Goal: Task Accomplishment & Management: Manage account settings

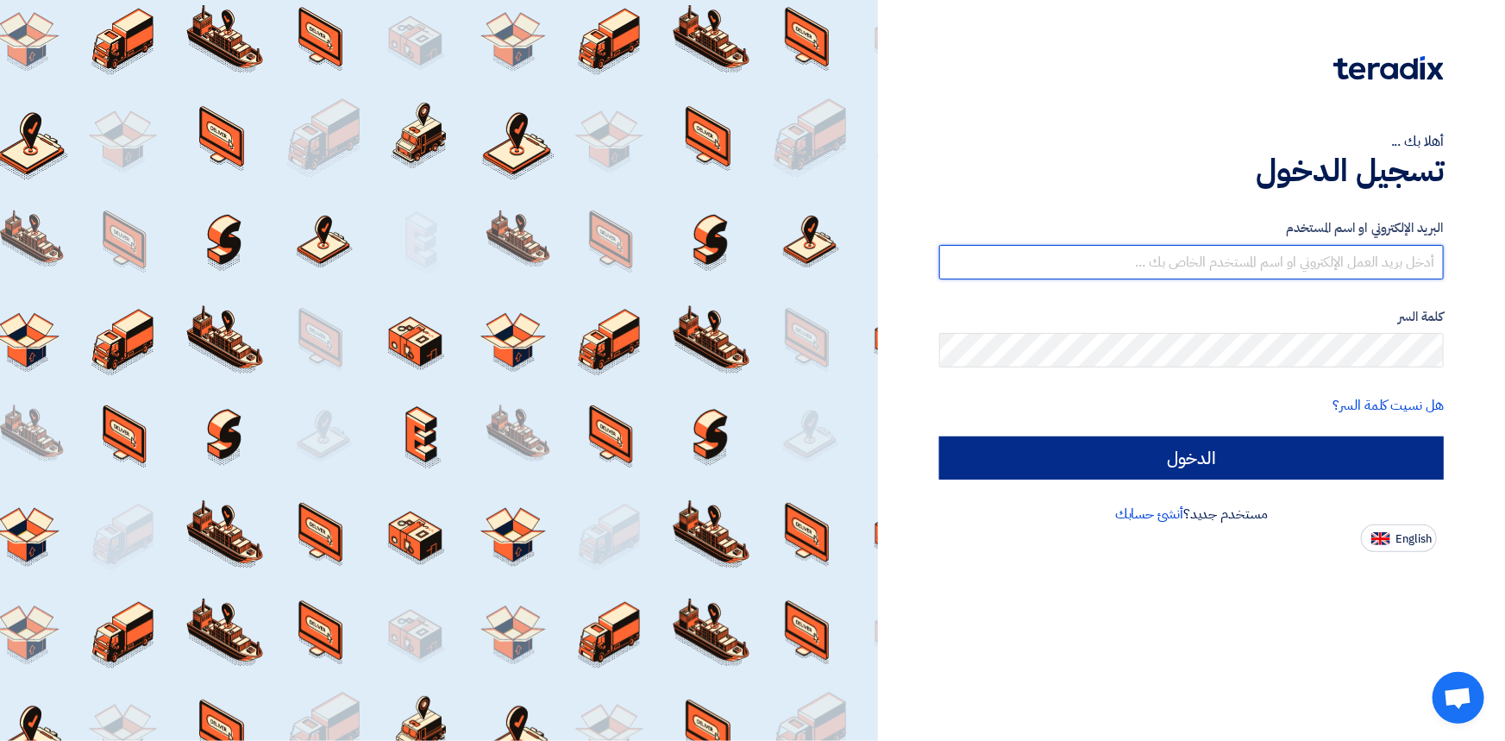
type input "[PERSON_NAME][EMAIL_ADDRESS][PERSON_NAME][DOMAIN_NAME]"
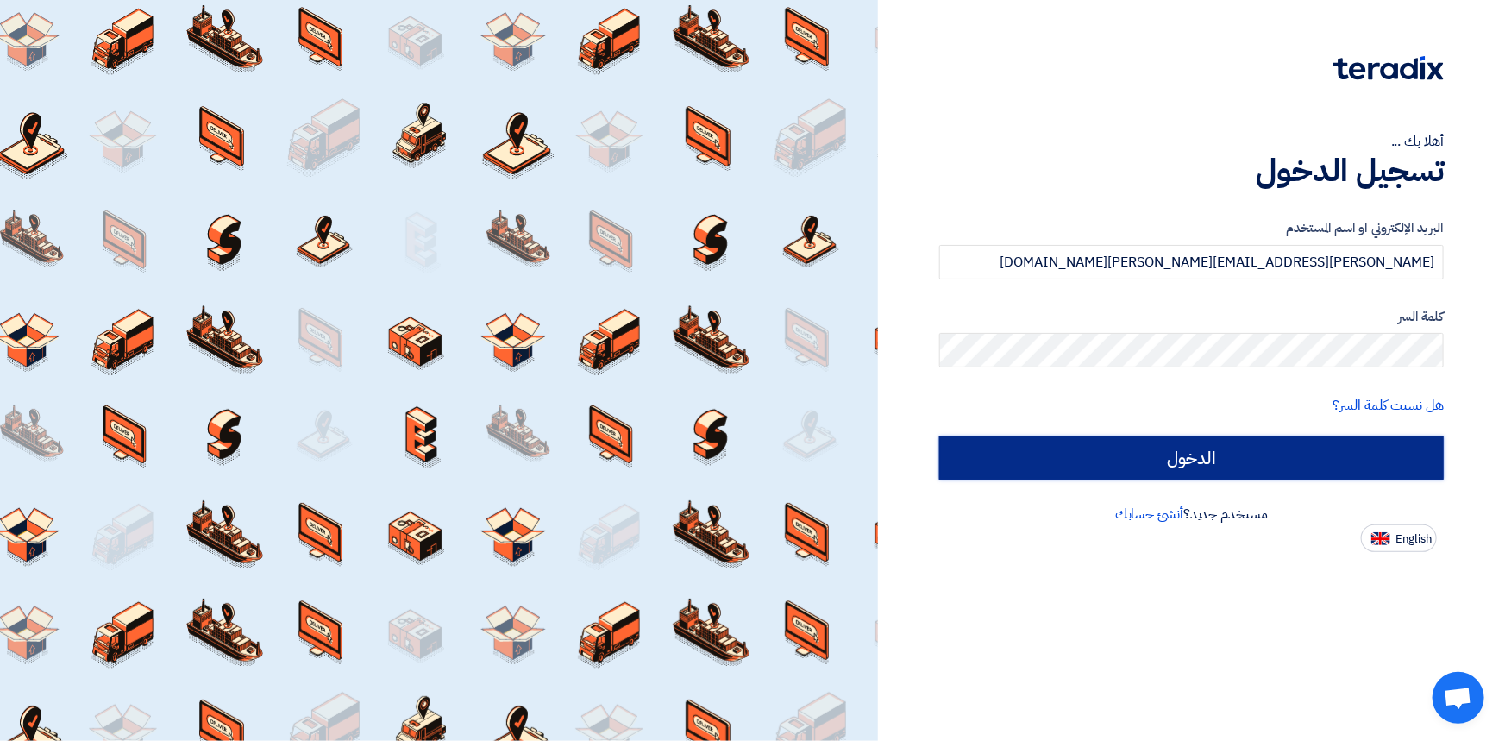
click at [1206, 464] on input "الدخول" at bounding box center [1191, 457] width 504 height 43
type input "Sign in"
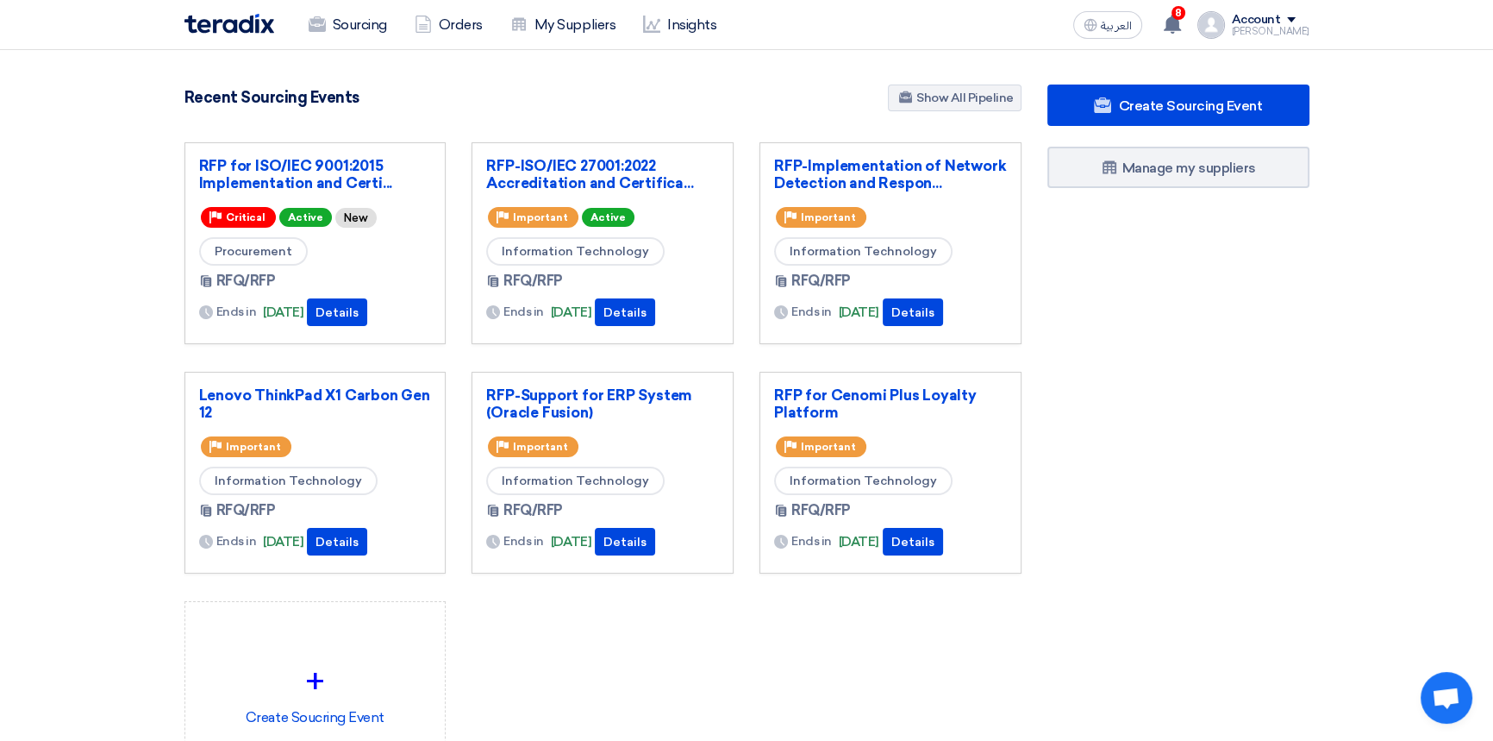
click at [1111, 329] on div "Create Sourcing Event Manage my suppliers" at bounding box center [1179, 467] width 288 height 766
click at [335, 172] on link "RFP for ISO/IEC 9001:2015 Implementation and Certi..." at bounding box center [315, 174] width 233 height 34
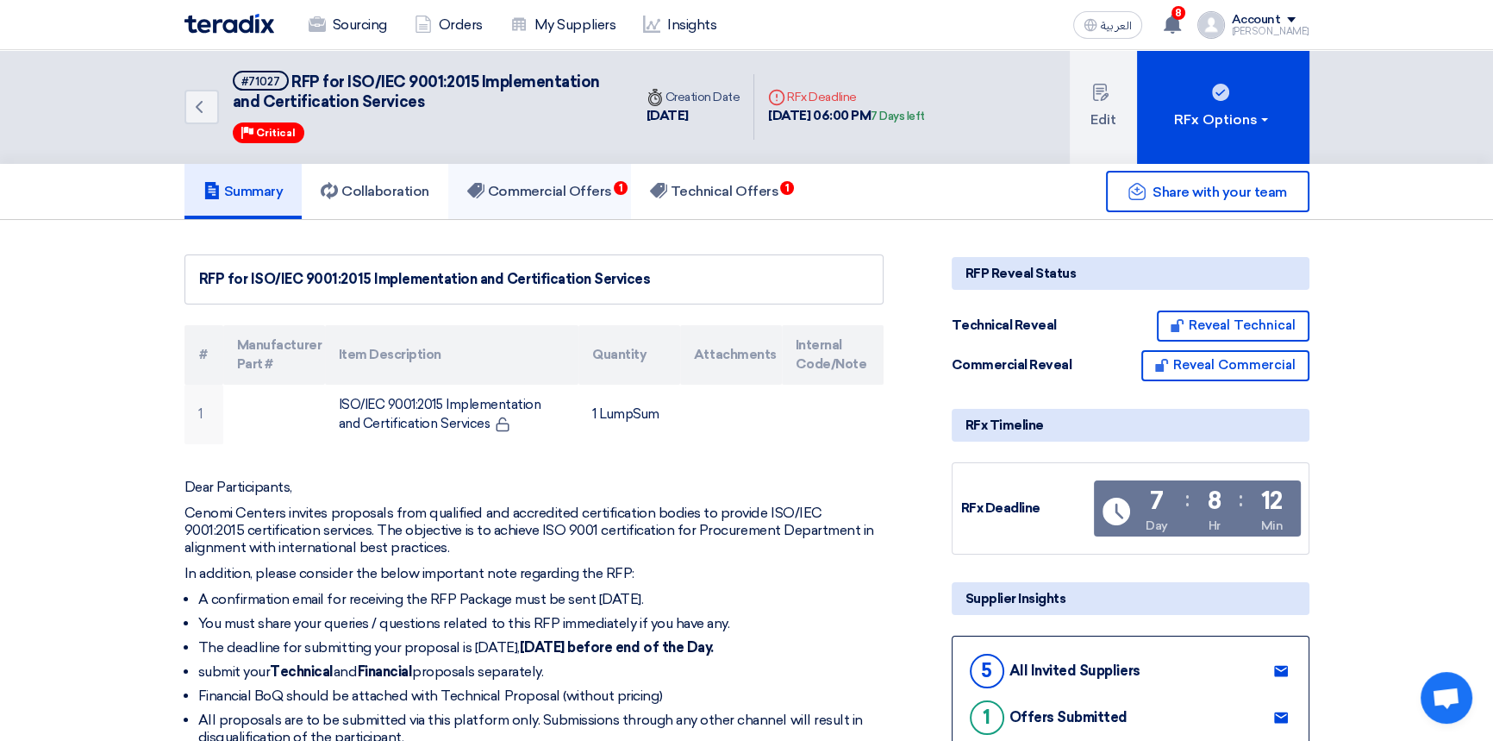
click at [565, 202] on link "Commercial Offers 1" at bounding box center [539, 191] width 183 height 55
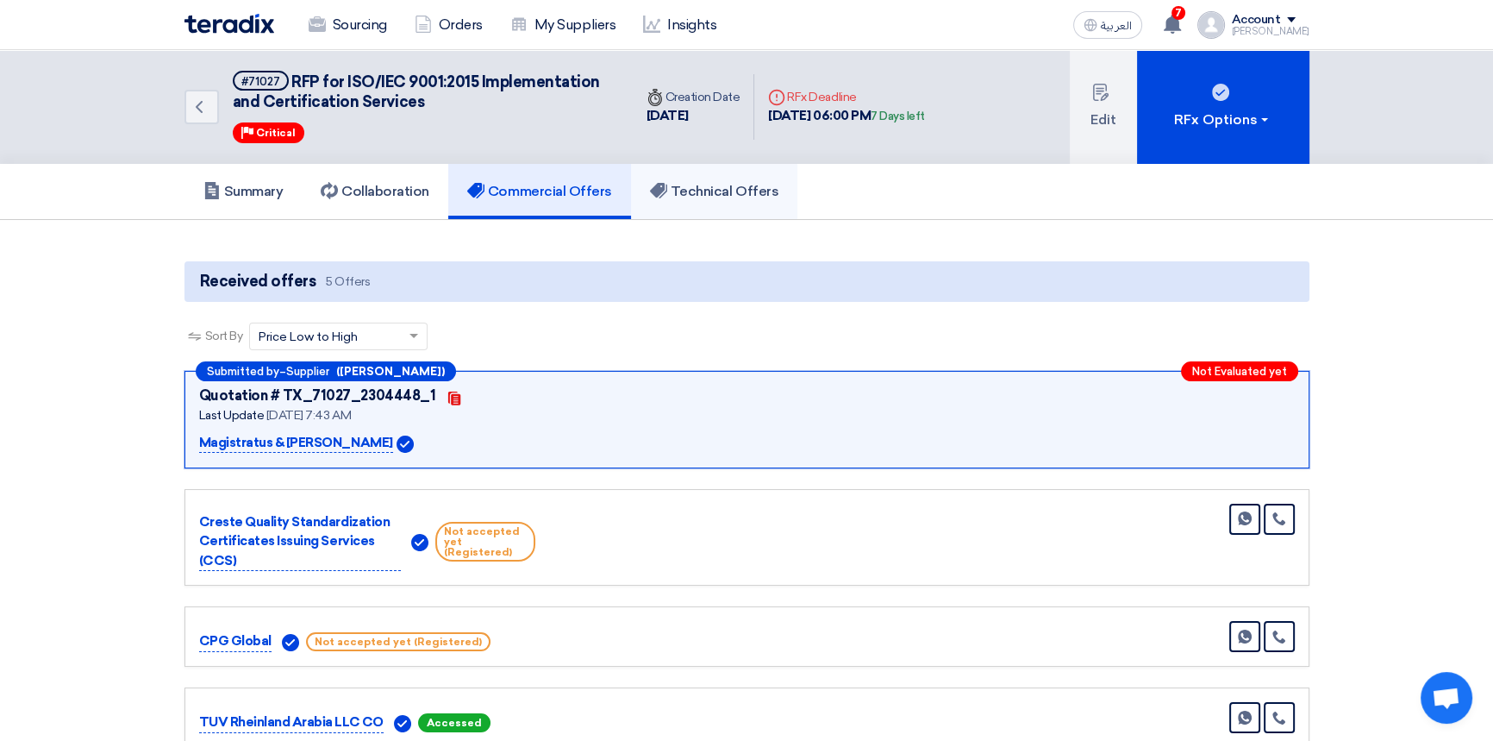
click at [701, 196] on h5 "Technical Offers" at bounding box center [714, 191] width 128 height 17
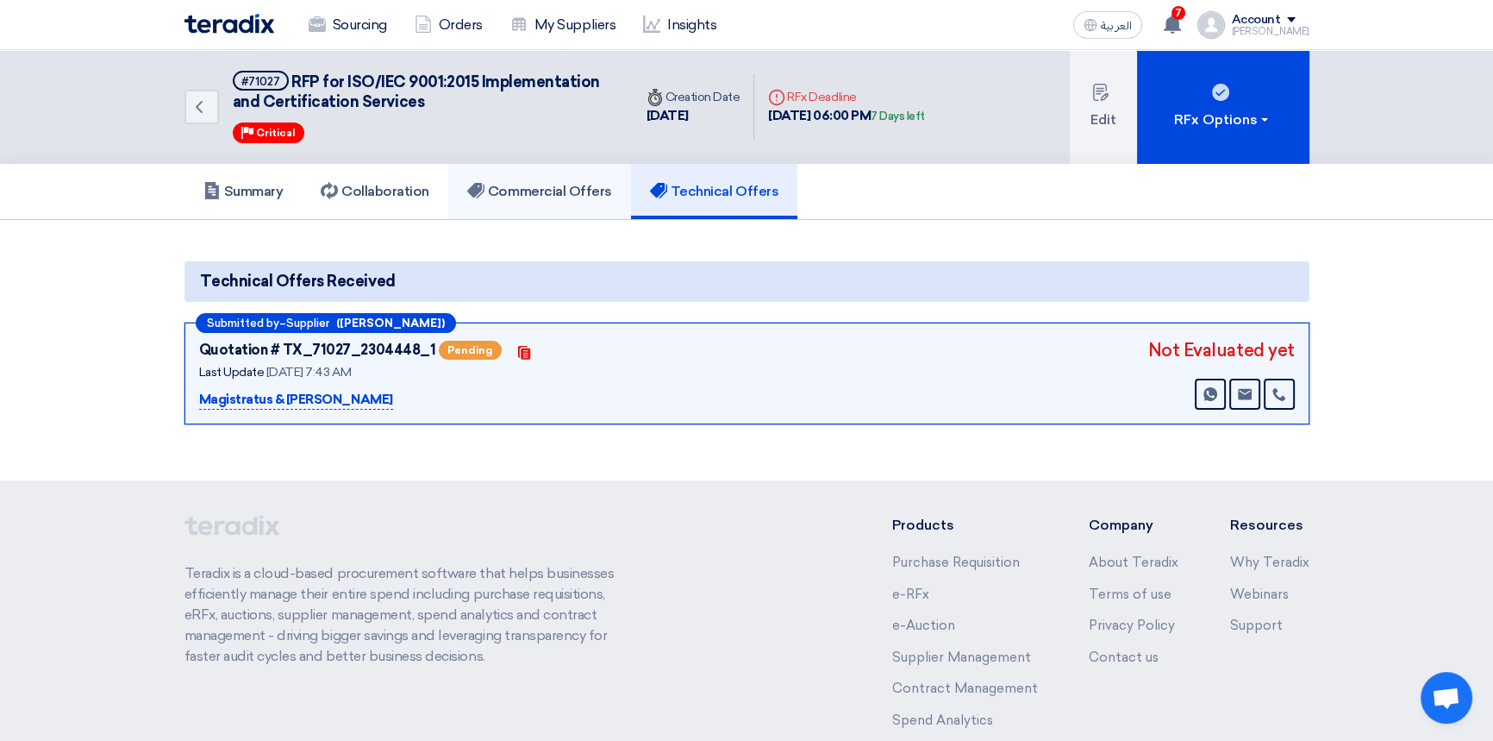
click at [568, 203] on link "Commercial Offers" at bounding box center [539, 191] width 183 height 55
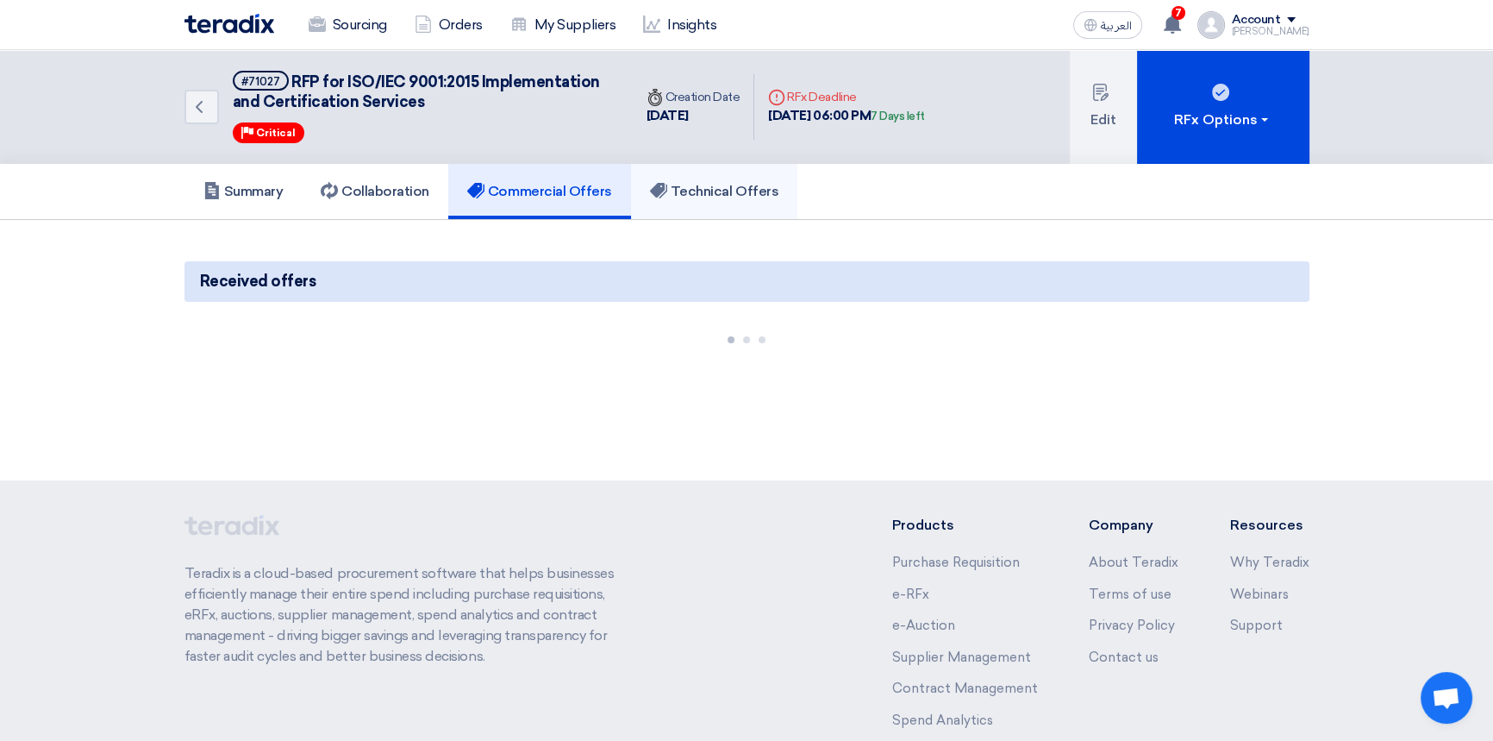
click at [709, 199] on link "Technical Offers" at bounding box center [714, 191] width 166 height 55
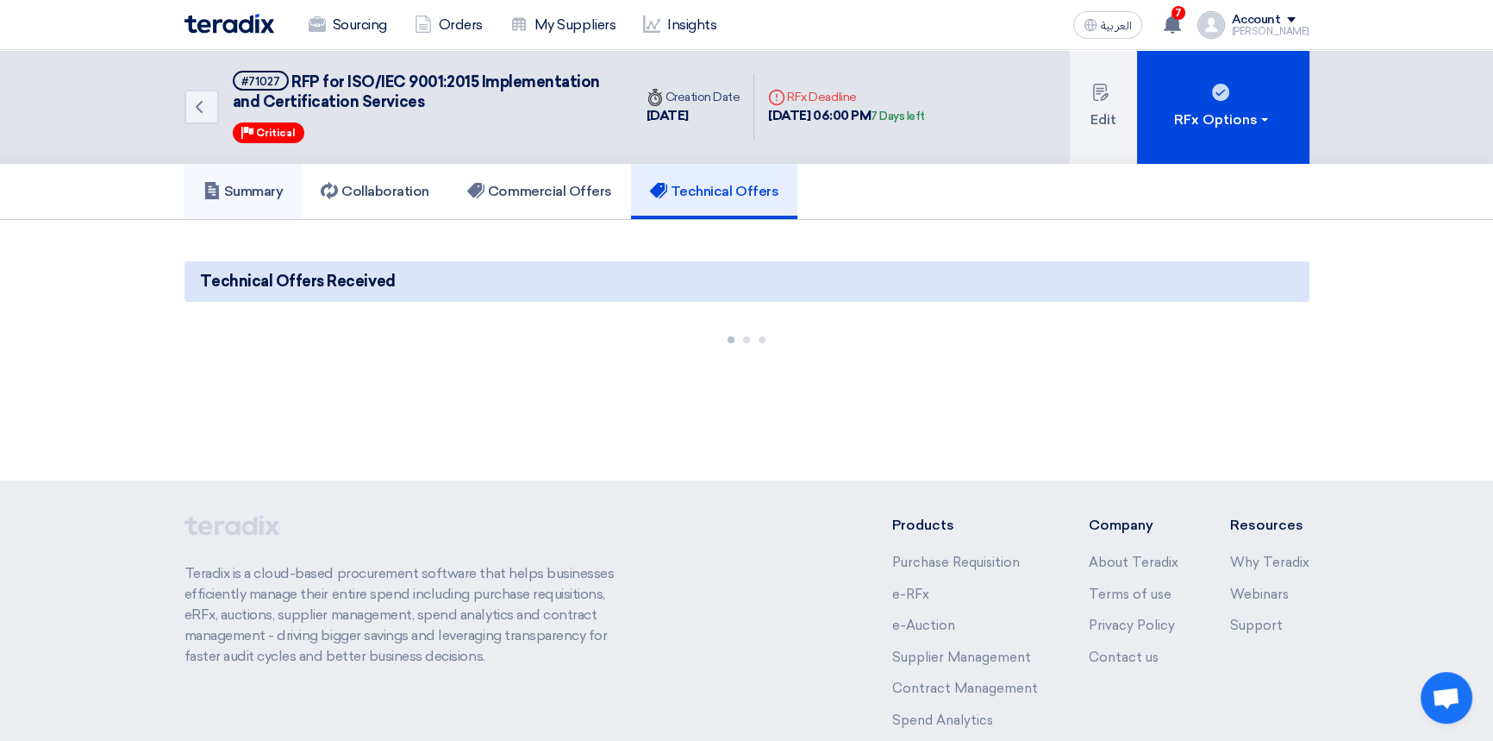
click at [260, 194] on h5 "Summary" at bounding box center [243, 191] width 80 height 17
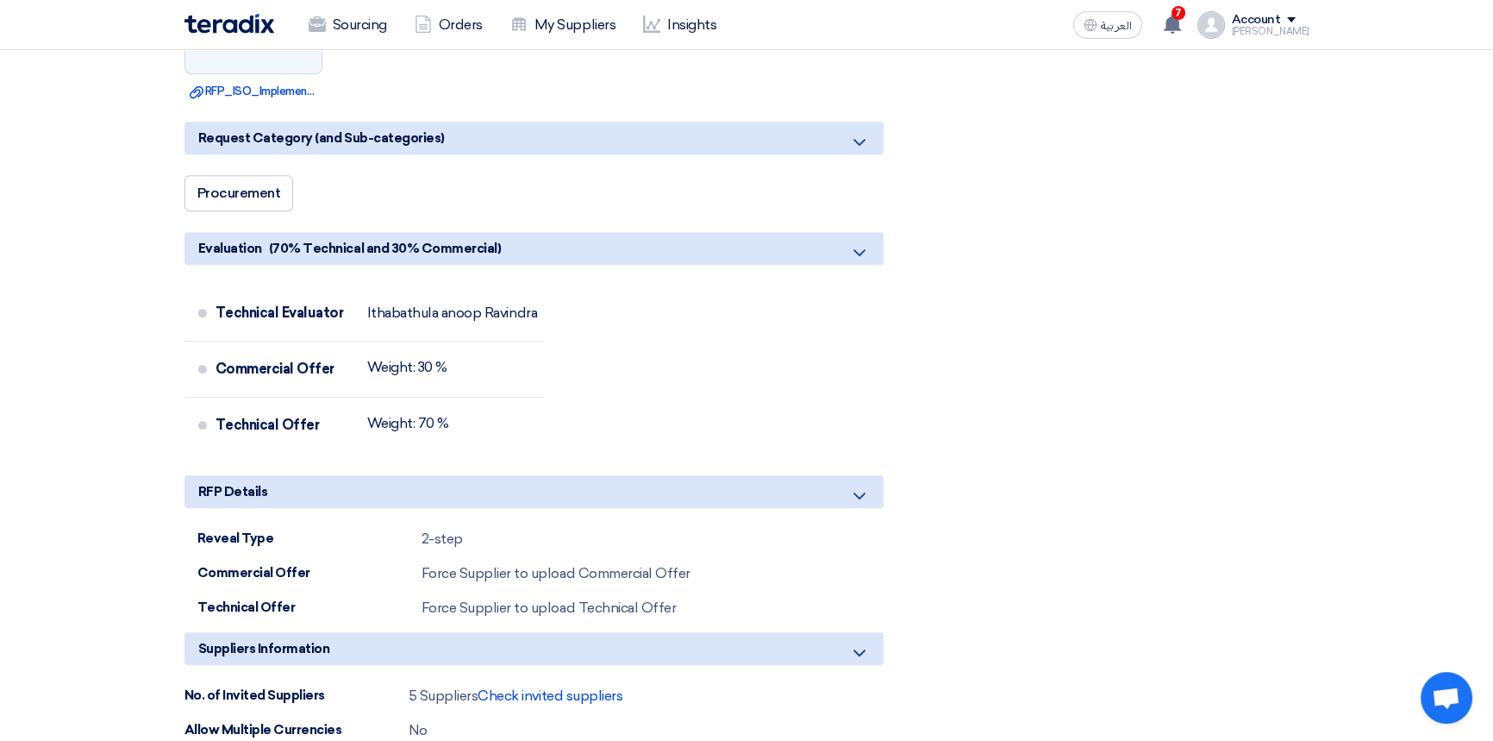
scroll to position [940, 0]
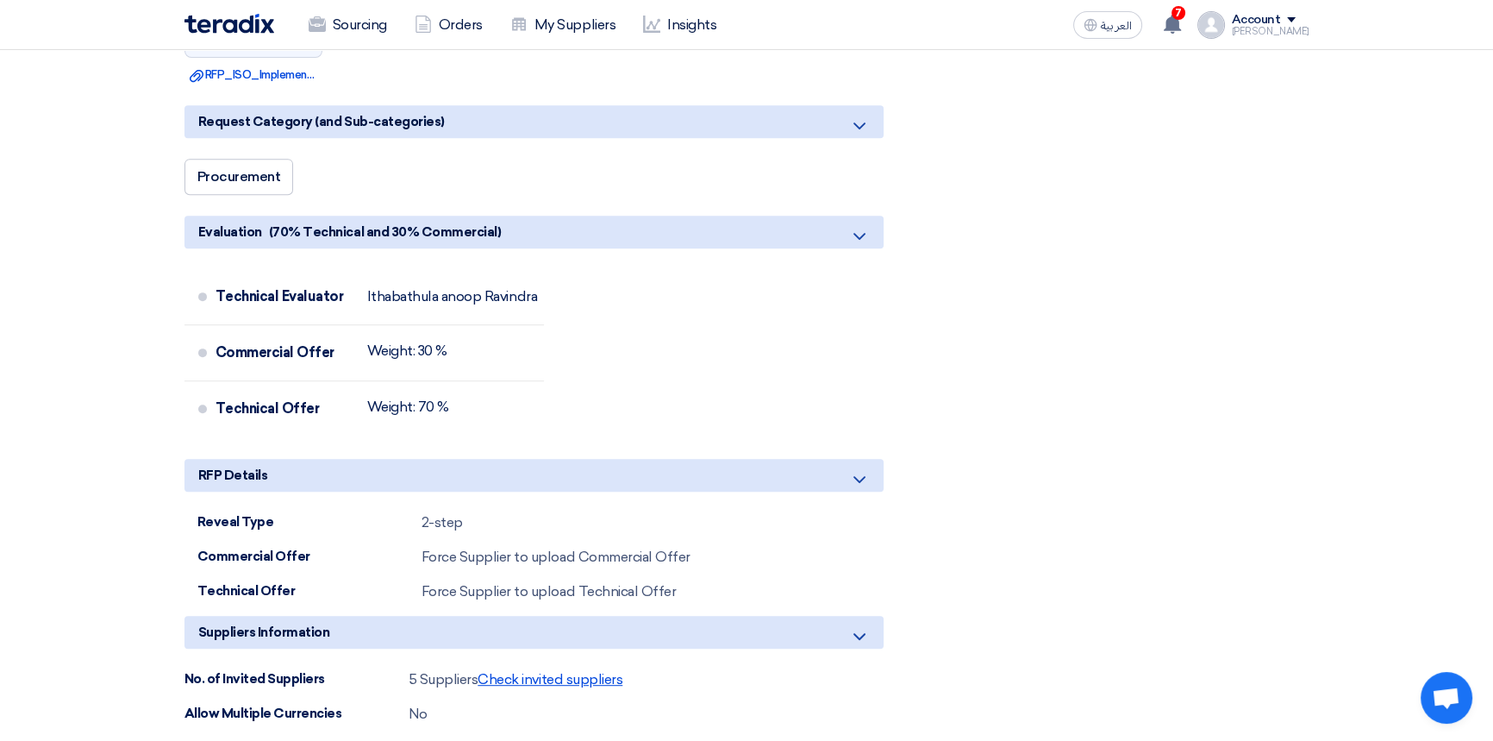
click at [513, 680] on span "Check invited suppliers" at bounding box center [550, 679] width 145 height 16
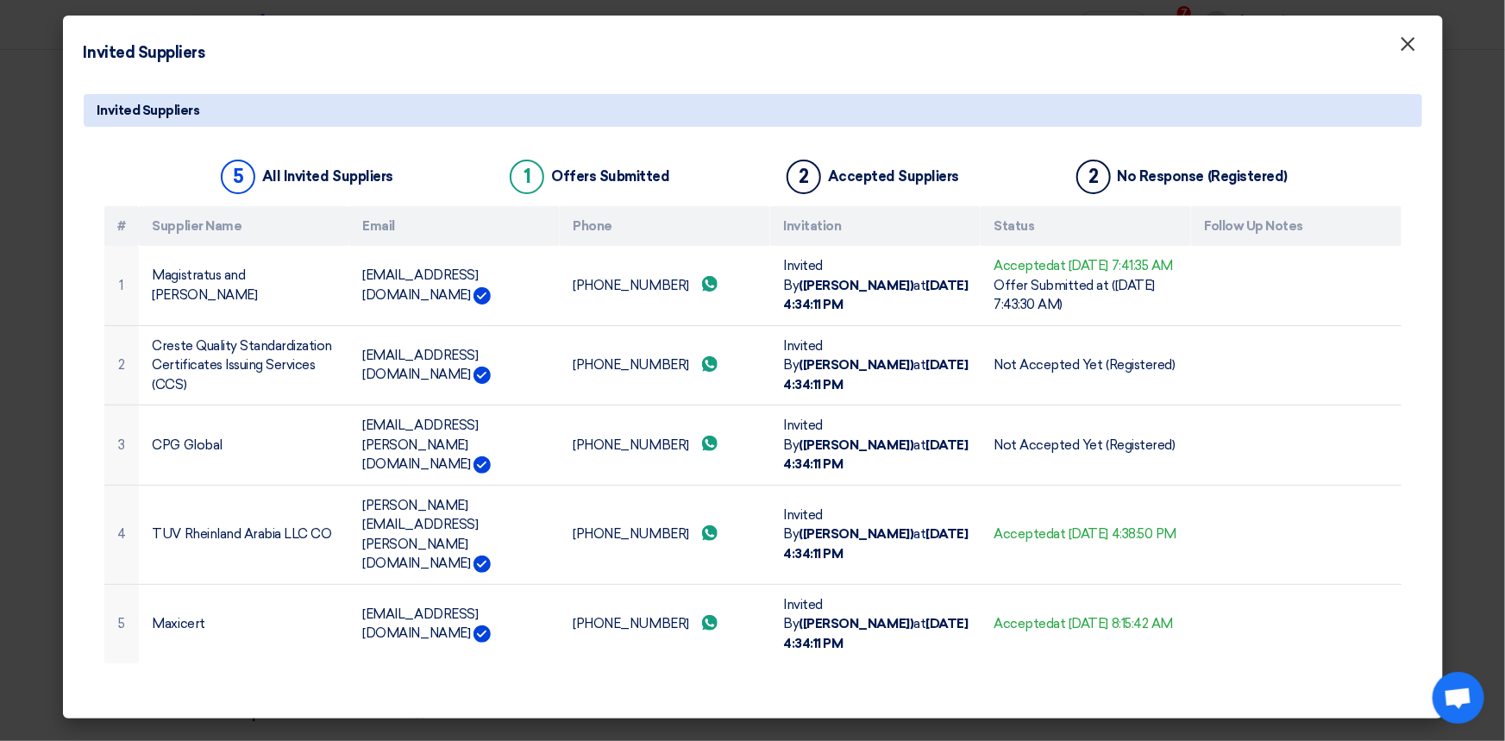
click at [1405, 57] on span "×" at bounding box center [1407, 48] width 17 height 34
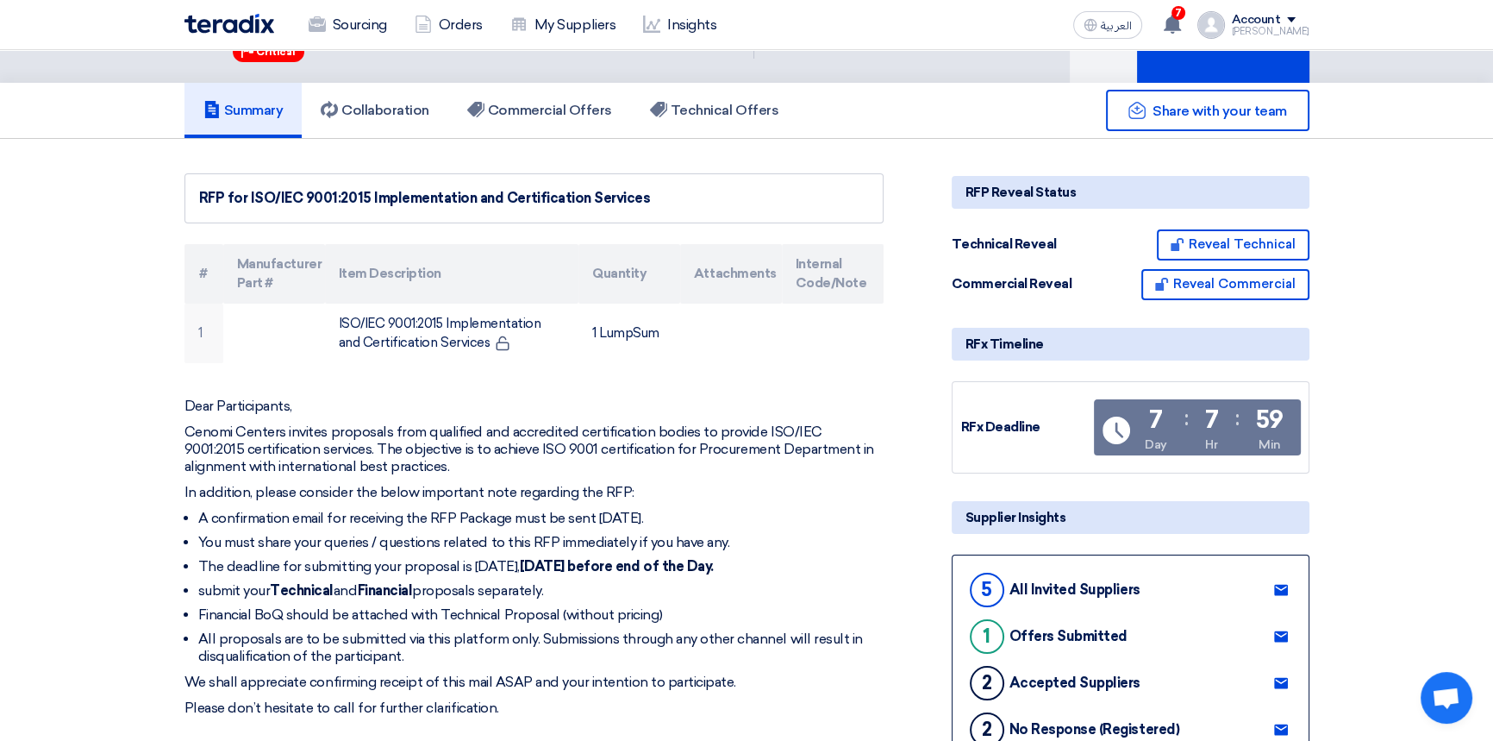
scroll to position [0, 0]
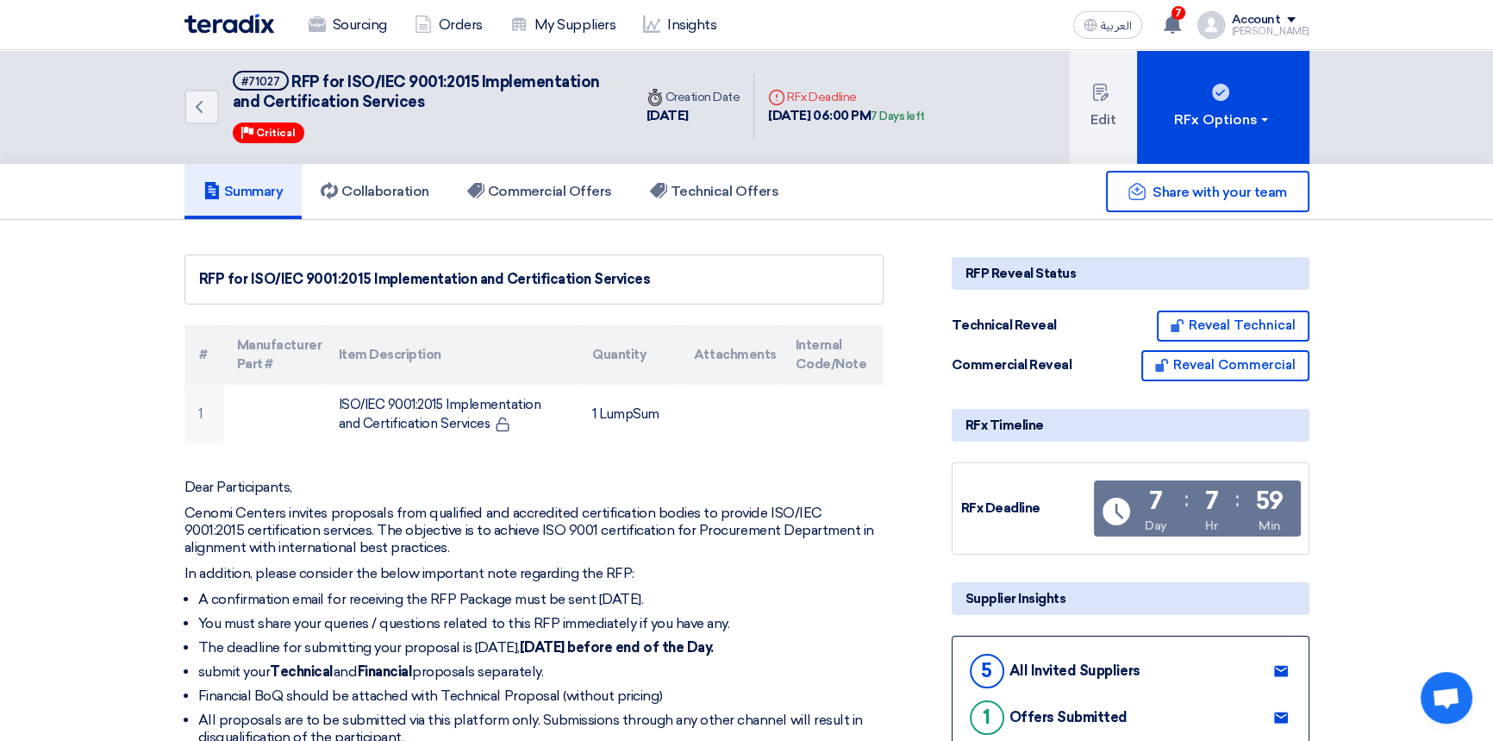
click at [219, 17] on img at bounding box center [230, 24] width 90 height 20
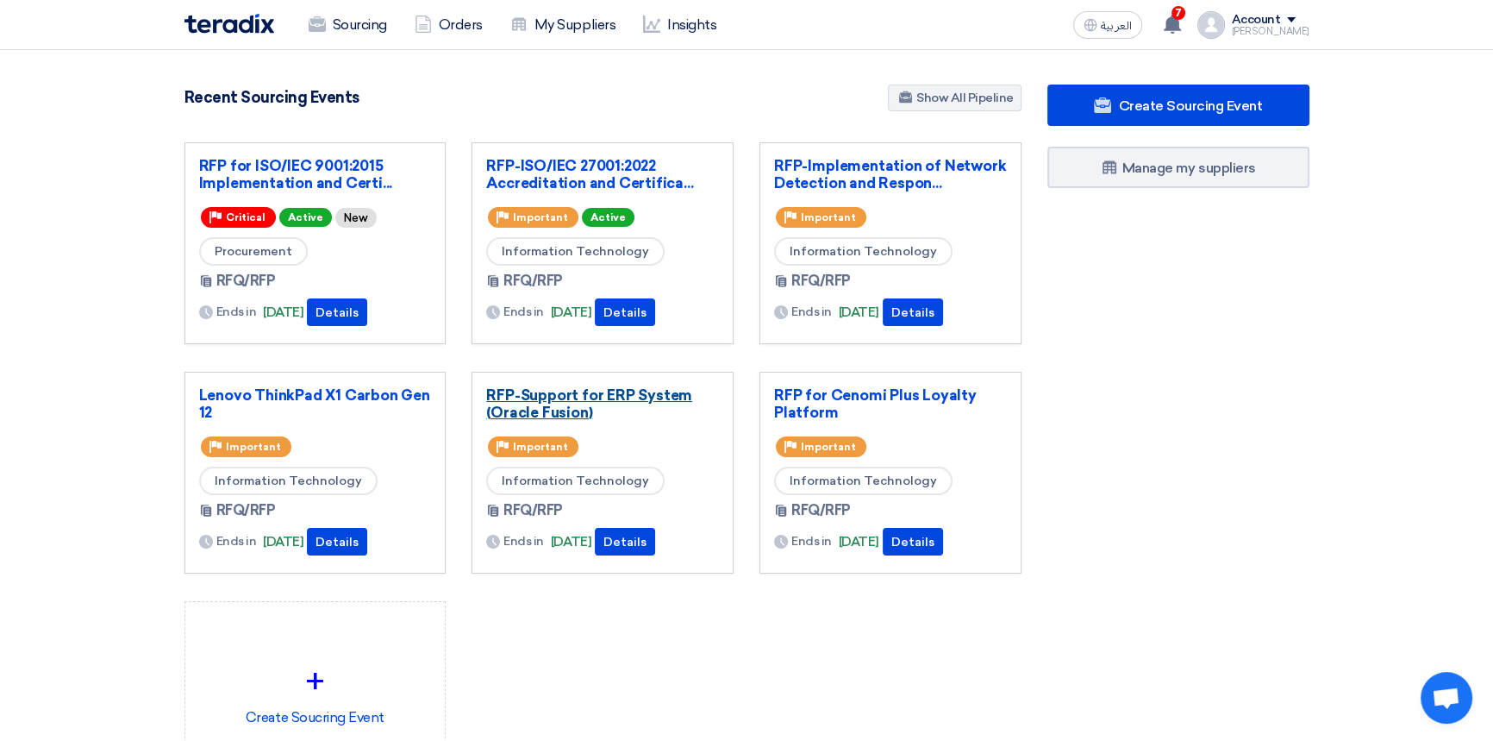
click at [546, 397] on link "RFP-Support for ERP System (Oracle Fusion)" at bounding box center [602, 403] width 233 height 34
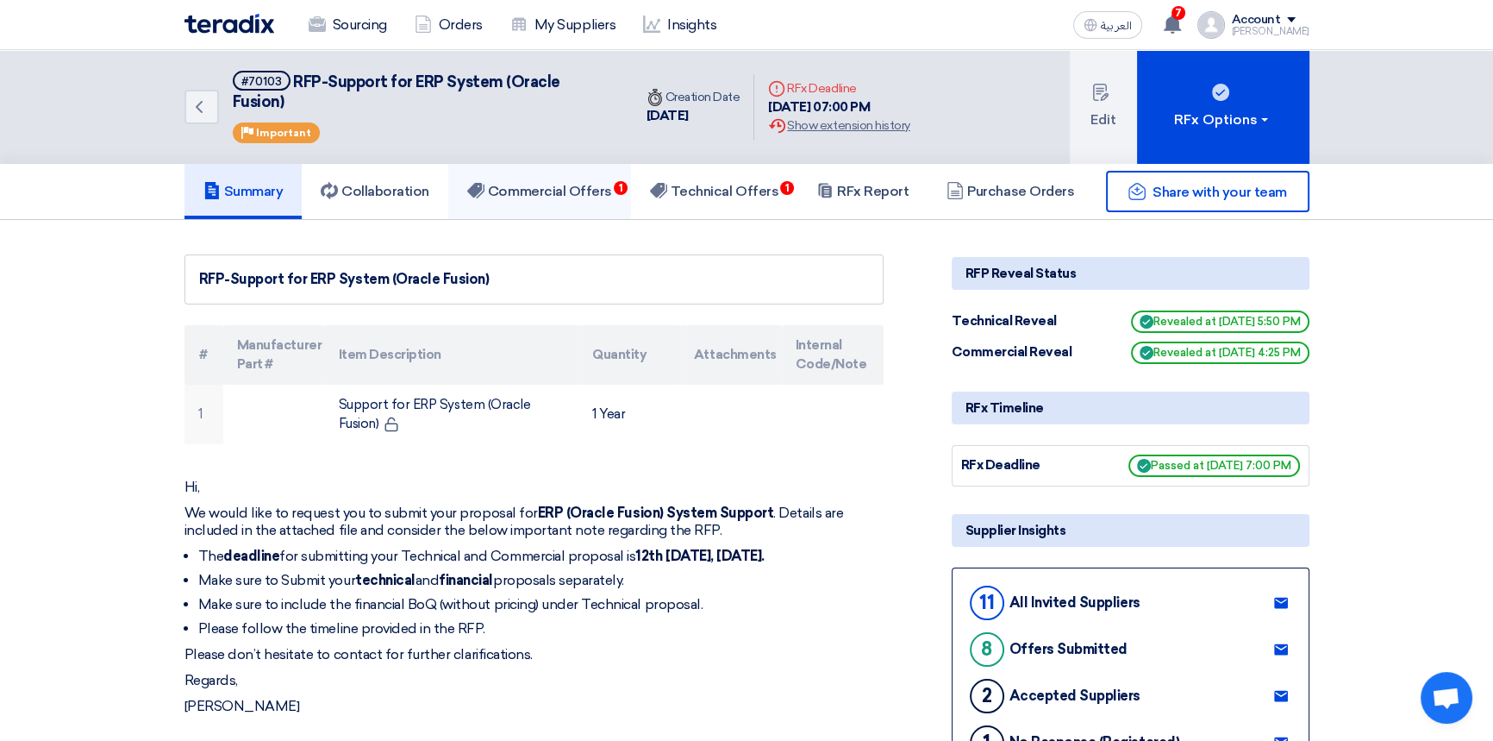
click at [563, 183] on h5 "Commercial Offers 1" at bounding box center [539, 191] width 145 height 17
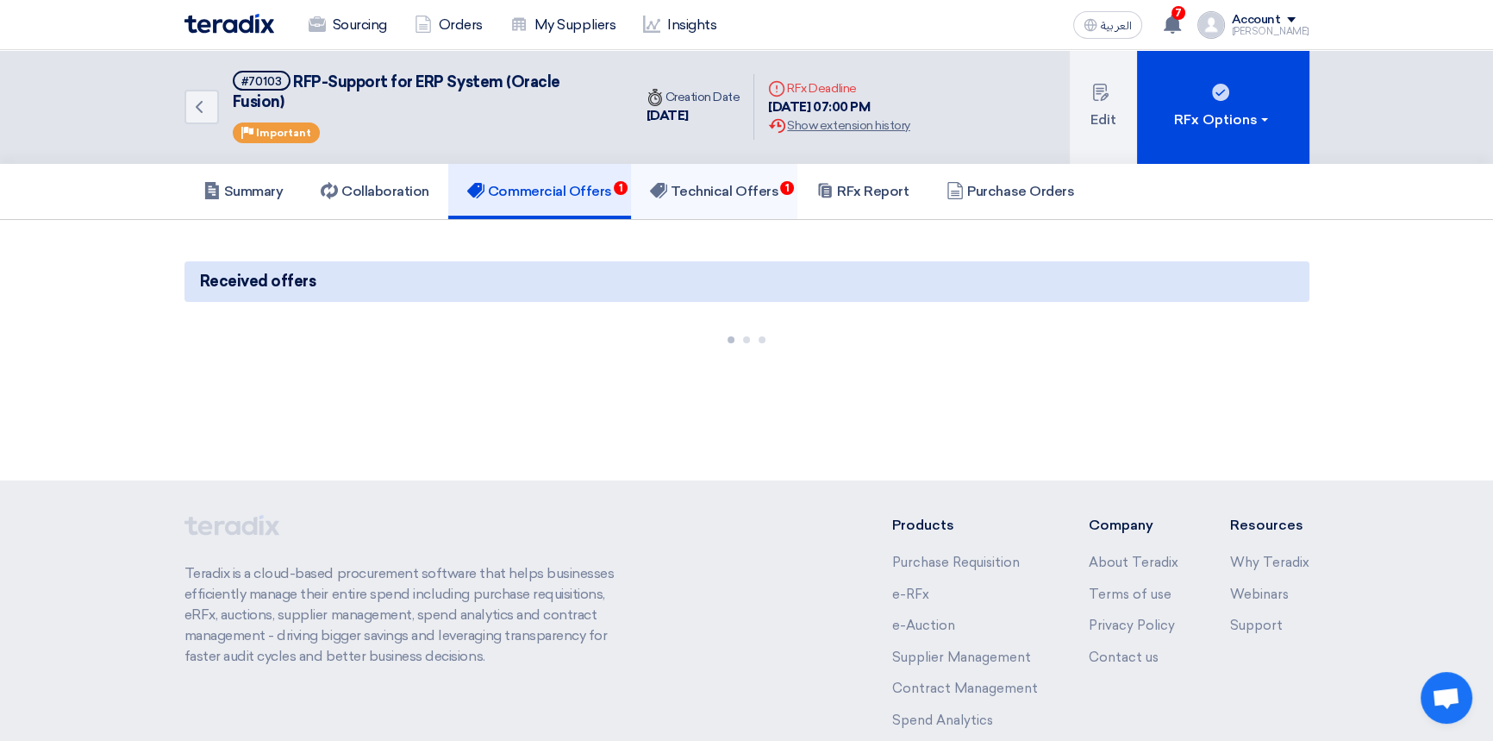
click at [724, 183] on h5 "Technical Offers 1" at bounding box center [714, 191] width 128 height 17
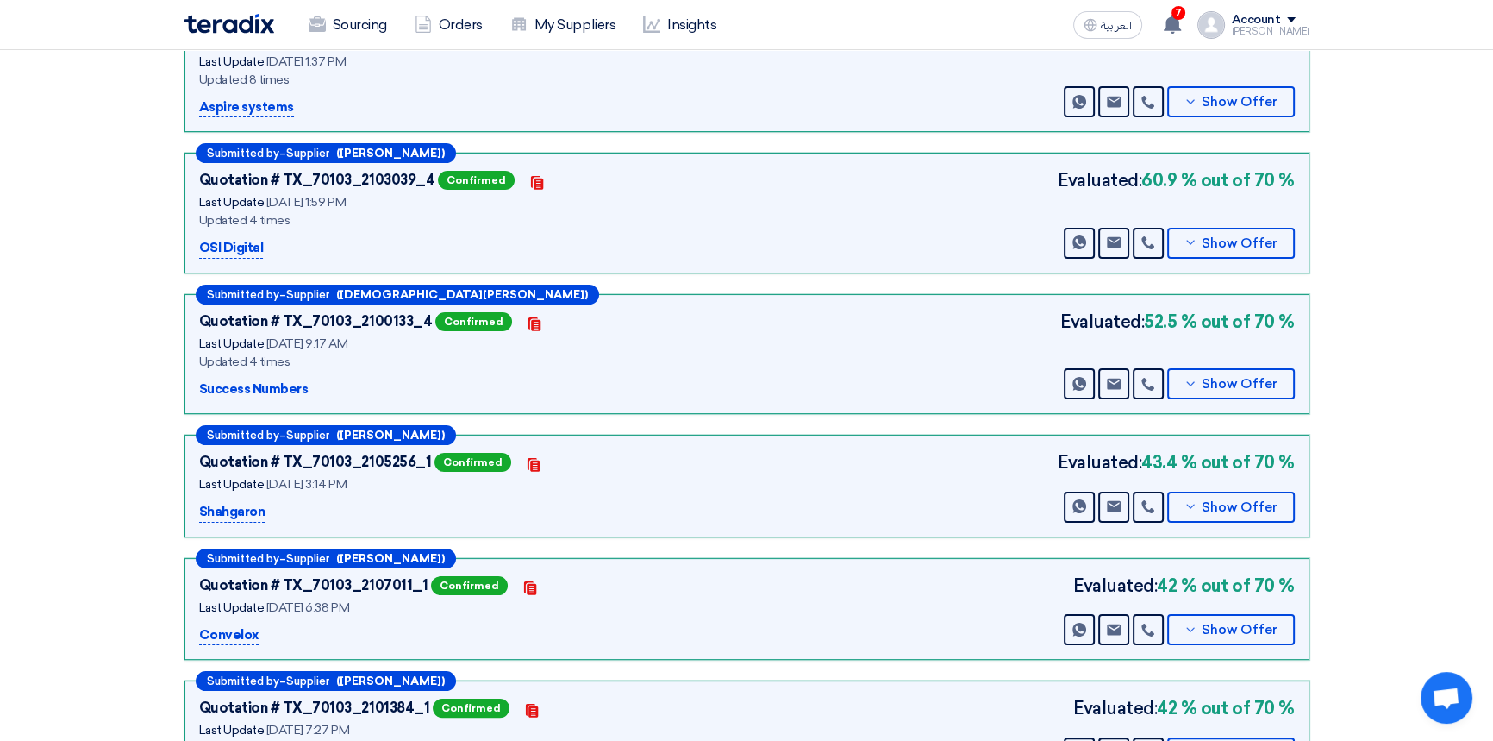
scroll to position [298, 0]
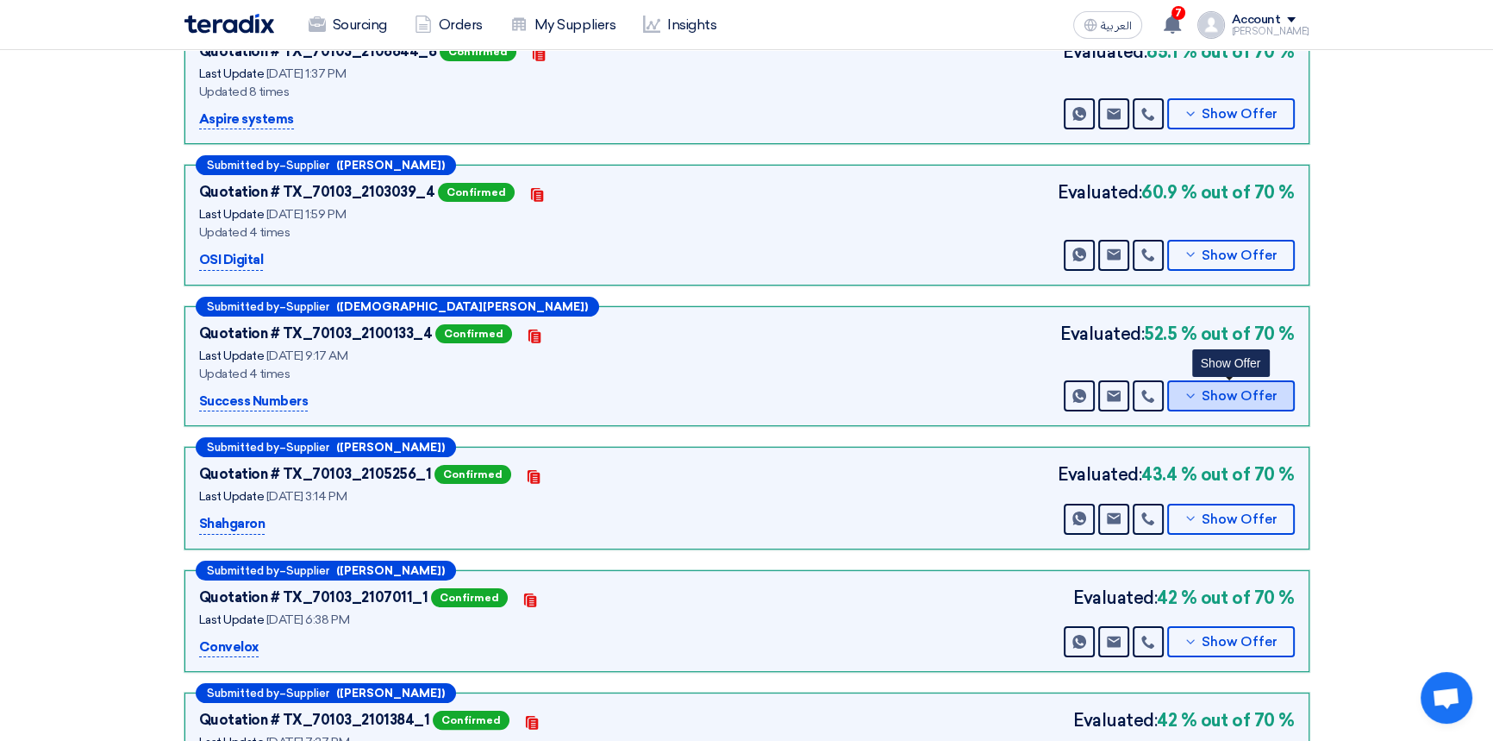
click at [1217, 390] on span "Show Offer" at bounding box center [1240, 396] width 76 height 13
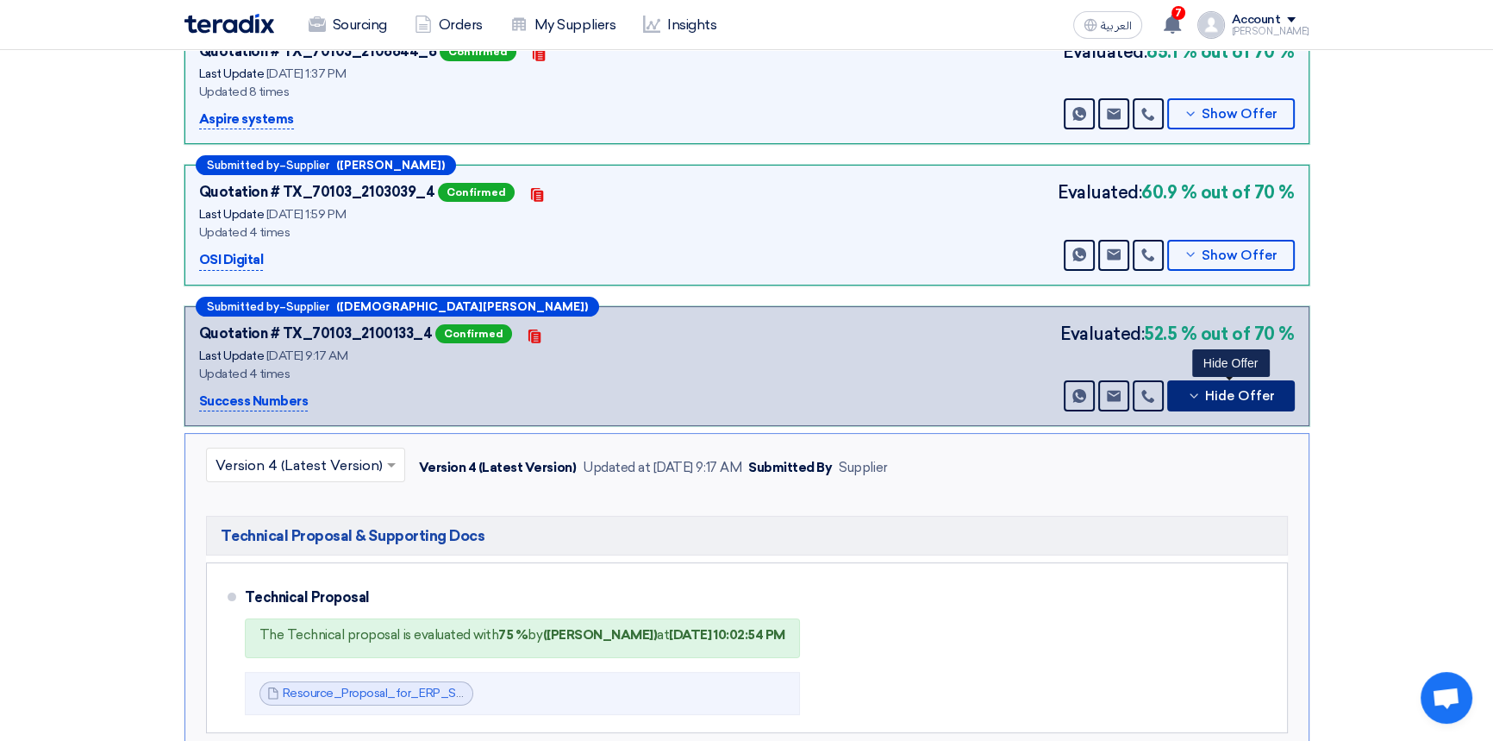
click at [1217, 390] on span "Hide Offer" at bounding box center [1240, 396] width 70 height 13
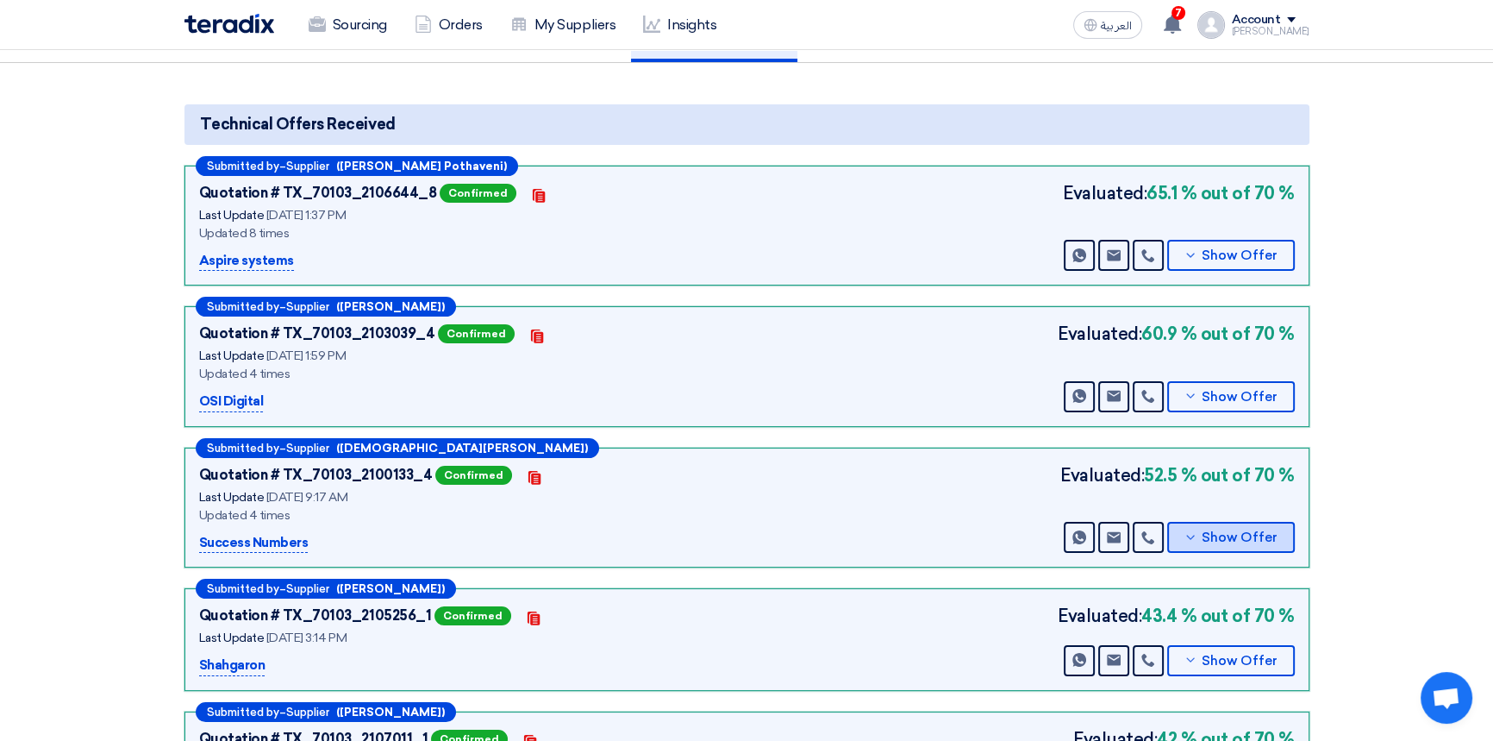
scroll to position [0, 0]
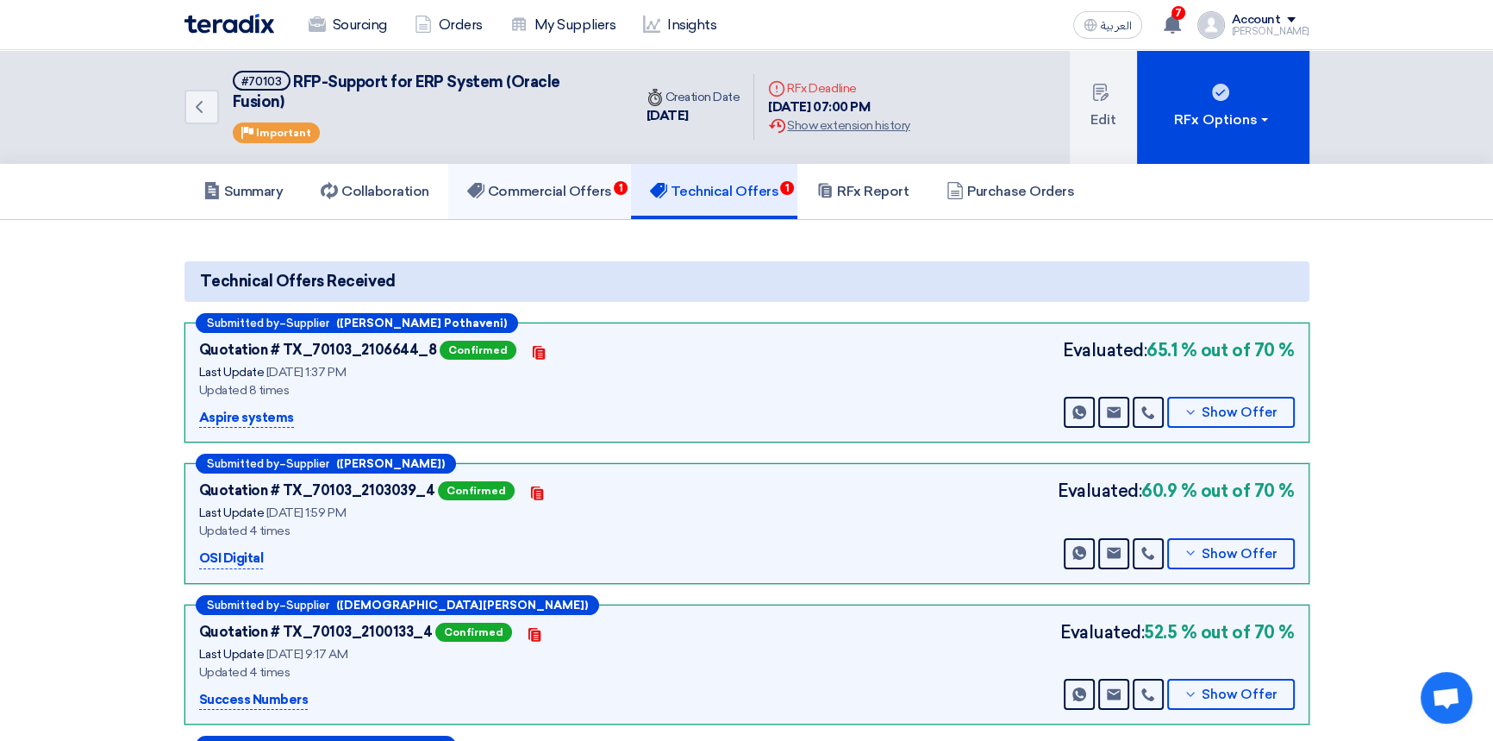
click at [593, 183] on h5 "Commercial Offers 1" at bounding box center [539, 191] width 145 height 17
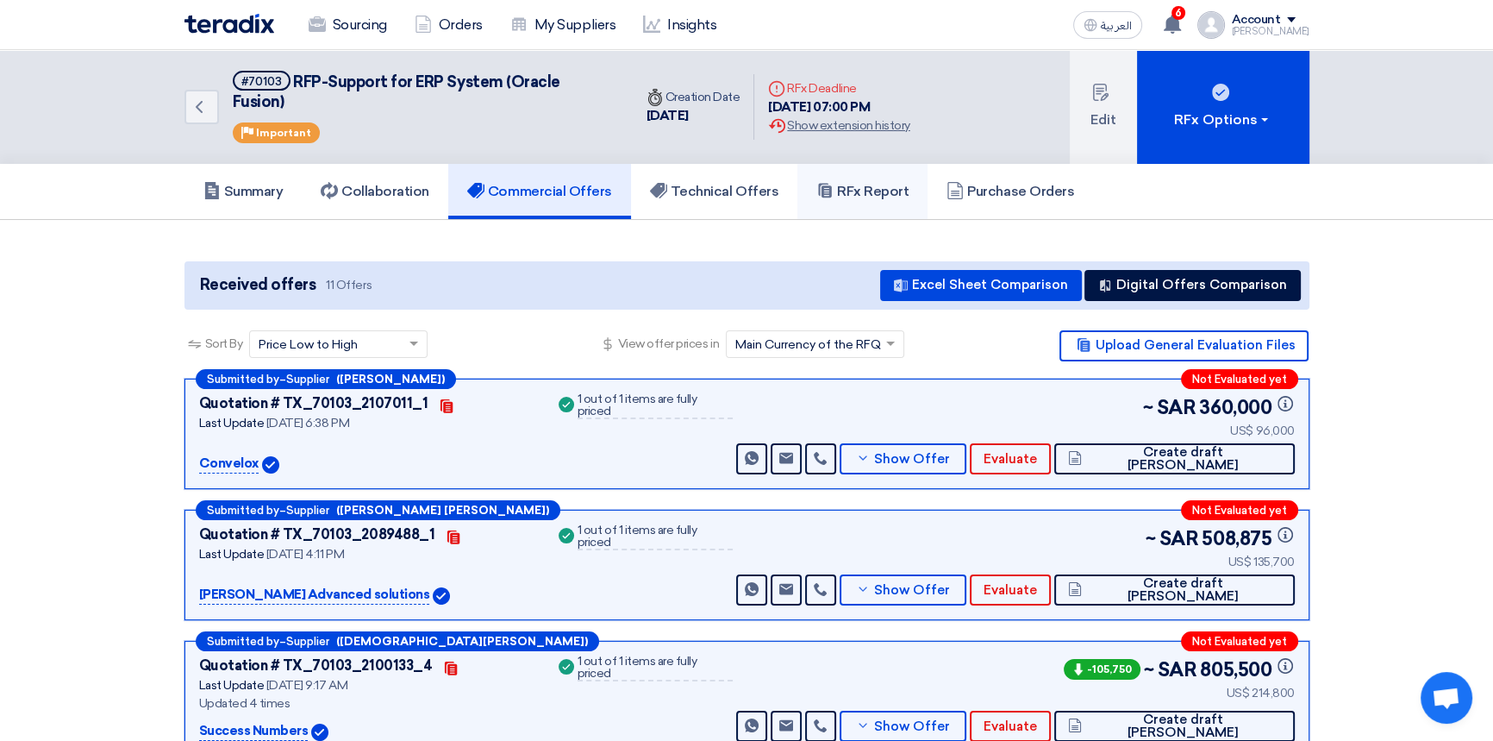
click at [869, 183] on h5 "RFx Report" at bounding box center [862, 191] width 92 height 17
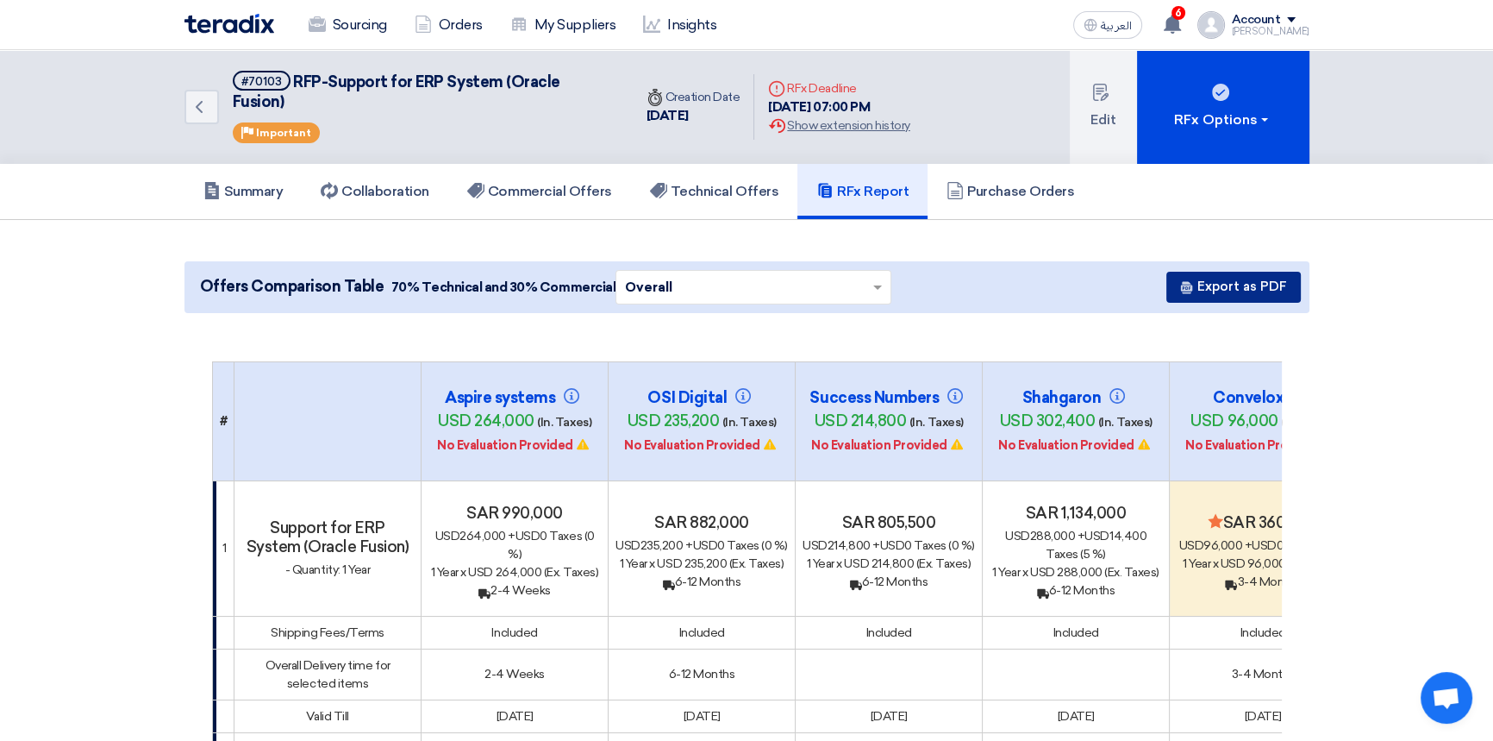
click at [1252, 272] on button "Export as PDF" at bounding box center [1234, 287] width 135 height 31
click at [849, 183] on h5 "RFx Report" at bounding box center [862, 191] width 92 height 17
click at [519, 164] on link "Commercial Offers" at bounding box center [539, 191] width 183 height 55
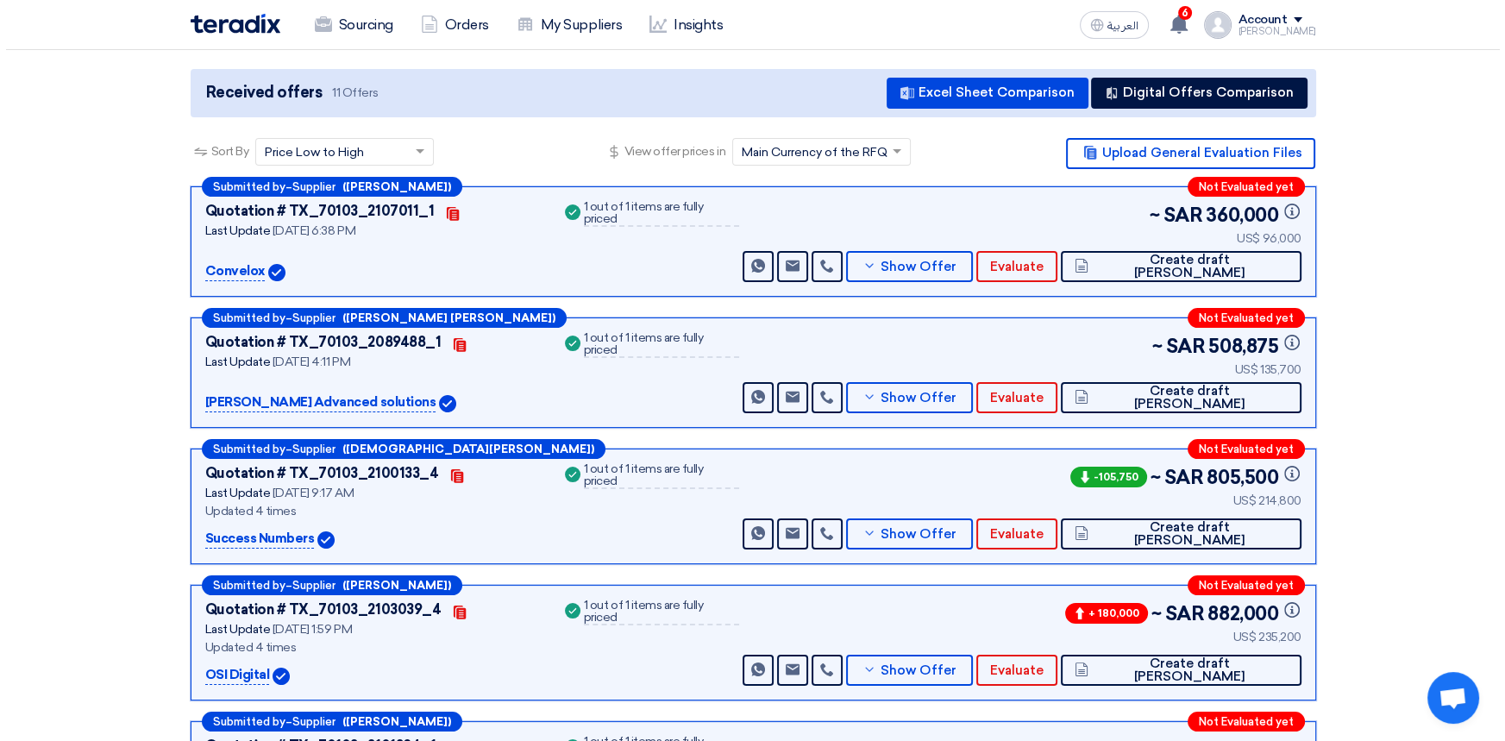
scroll to position [235, 0]
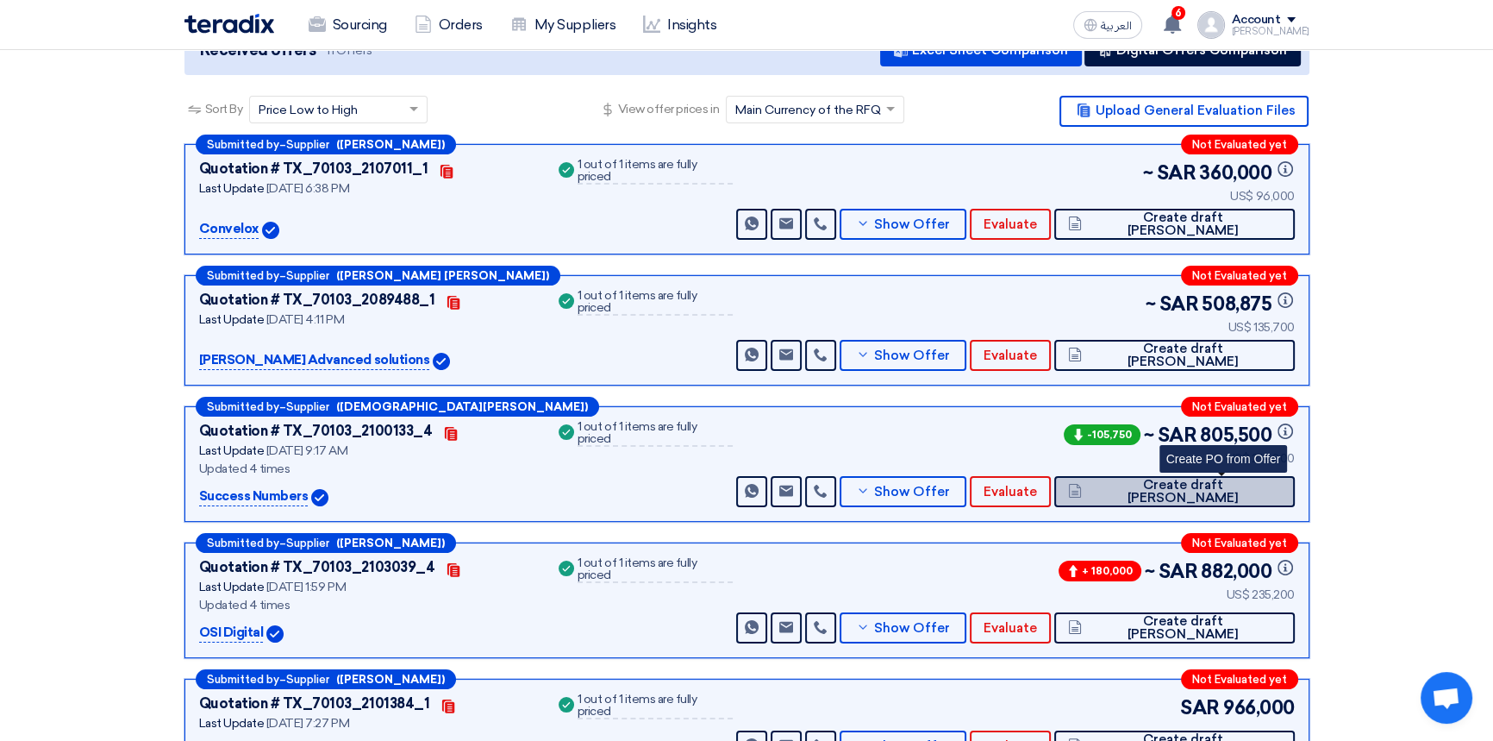
click at [1220, 476] on button "Create draft [PERSON_NAME]" at bounding box center [1174, 491] width 240 height 31
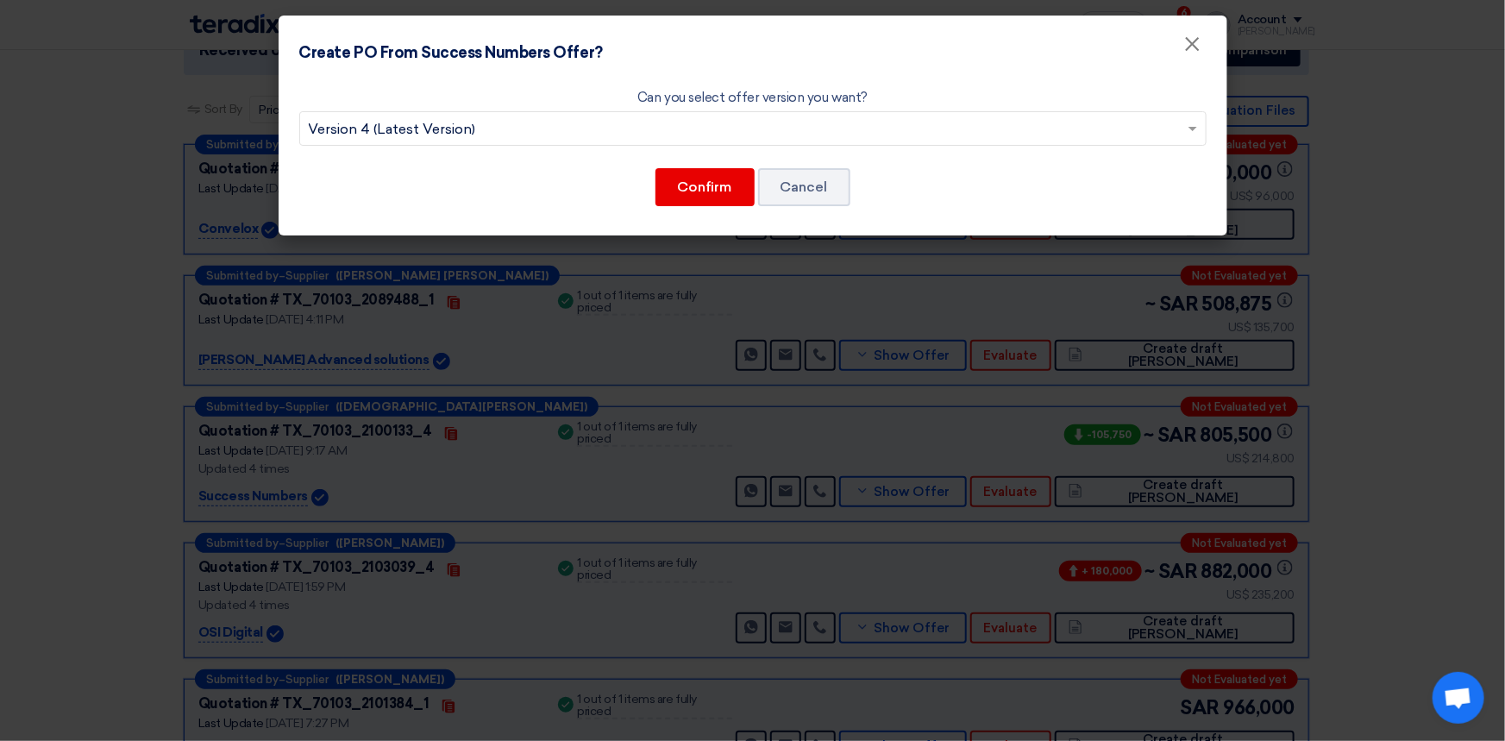
click at [681, 124] on input "text" at bounding box center [744, 130] width 871 height 28
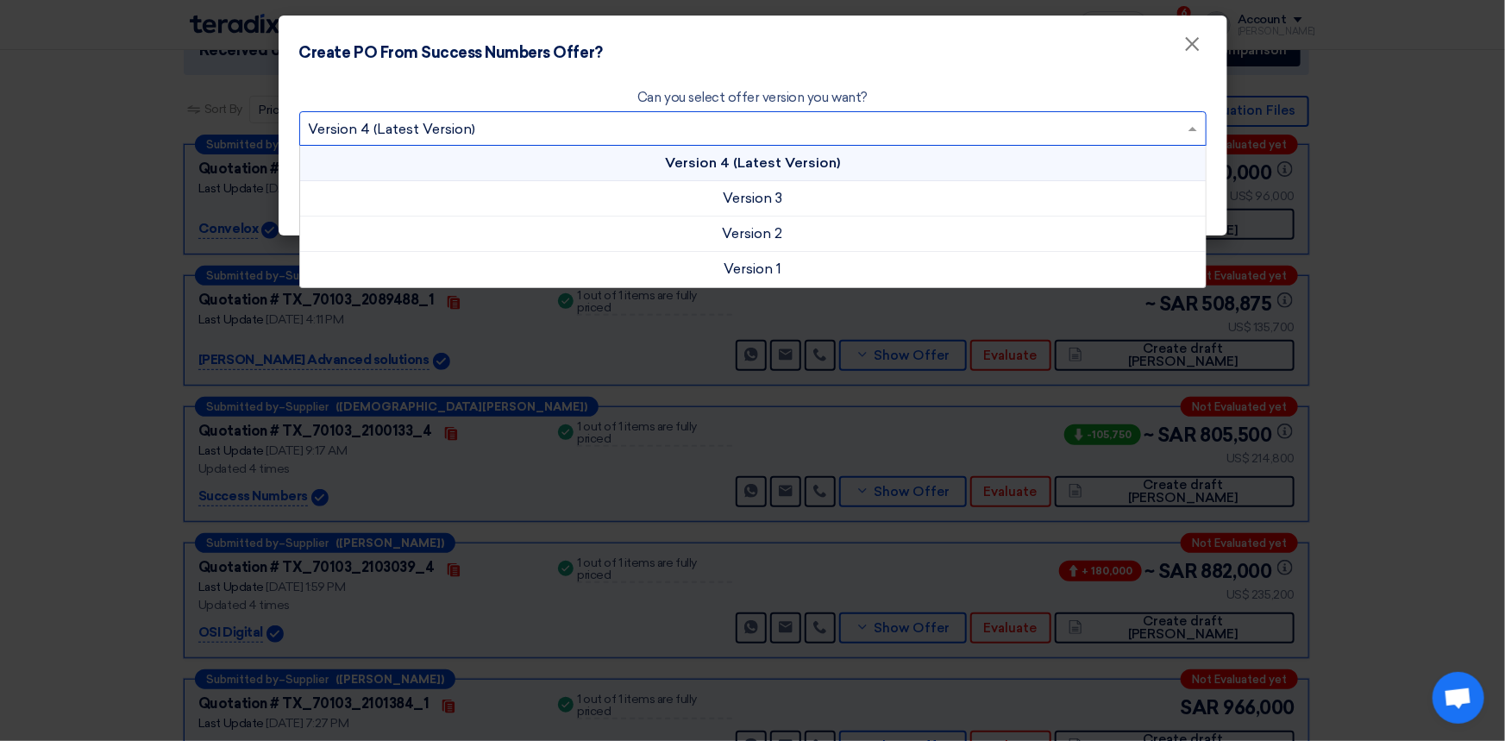
click at [681, 124] on input "text" at bounding box center [744, 130] width 871 height 28
click at [725, 163] on span "Version 4 (Latest Version)" at bounding box center [752, 162] width 175 height 16
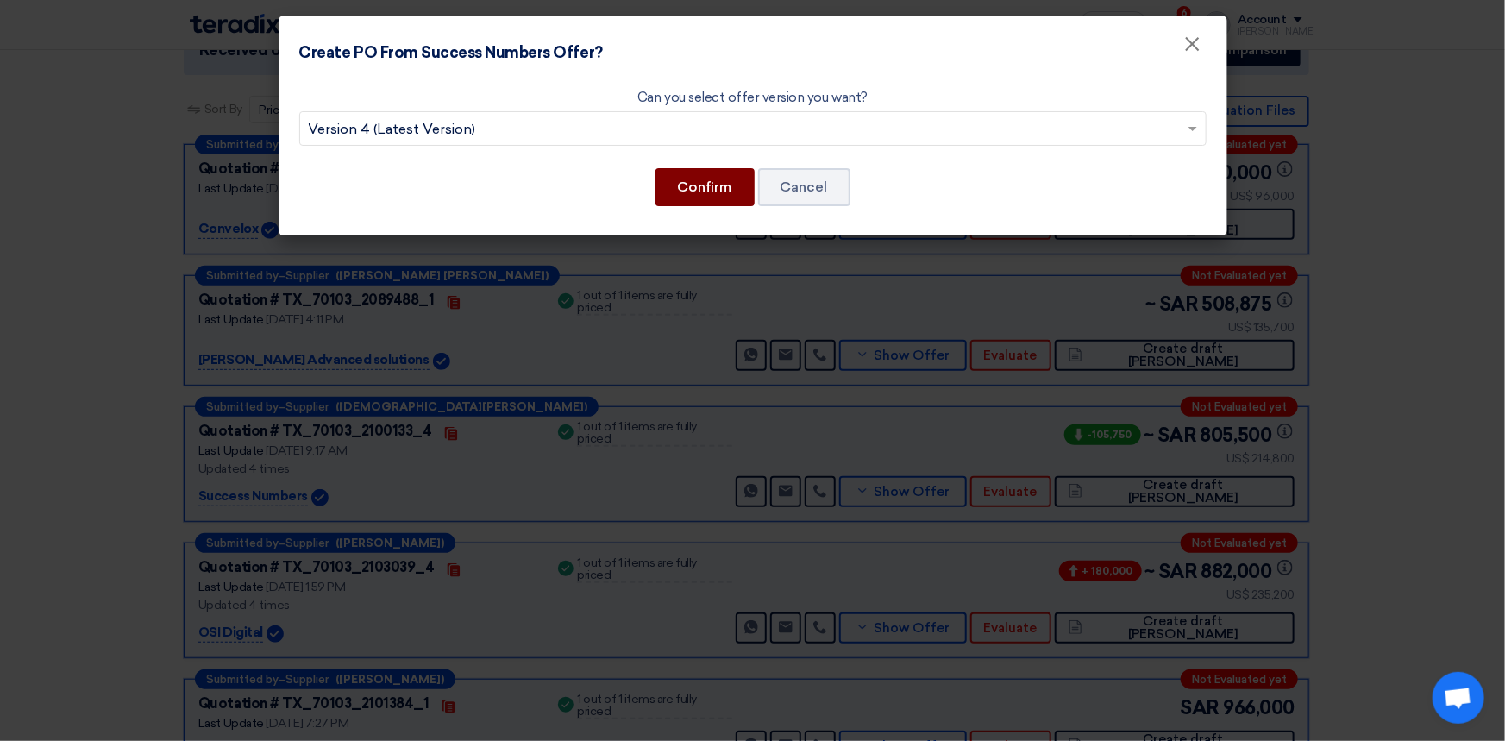
click at [689, 186] on button "Confirm" at bounding box center [704, 187] width 99 height 38
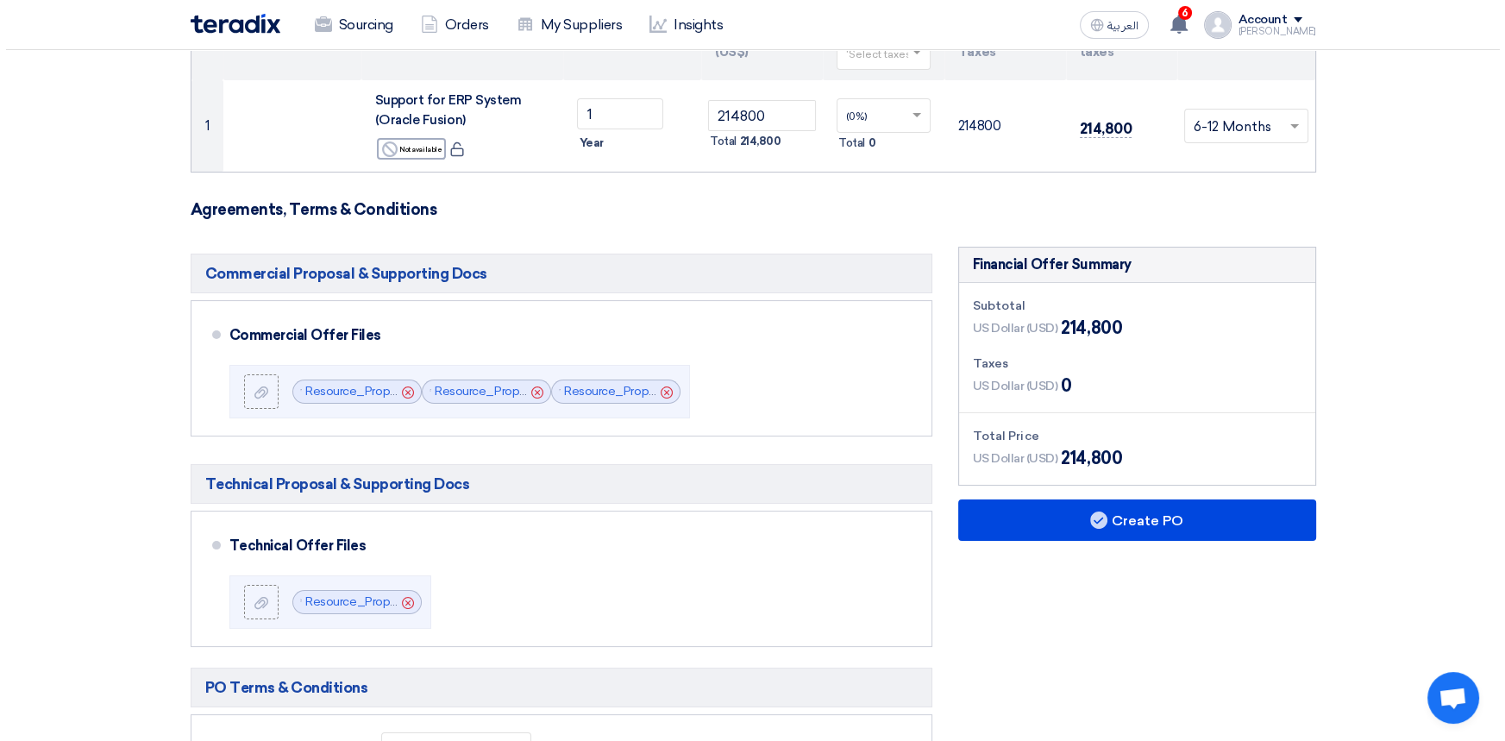
scroll to position [235, 0]
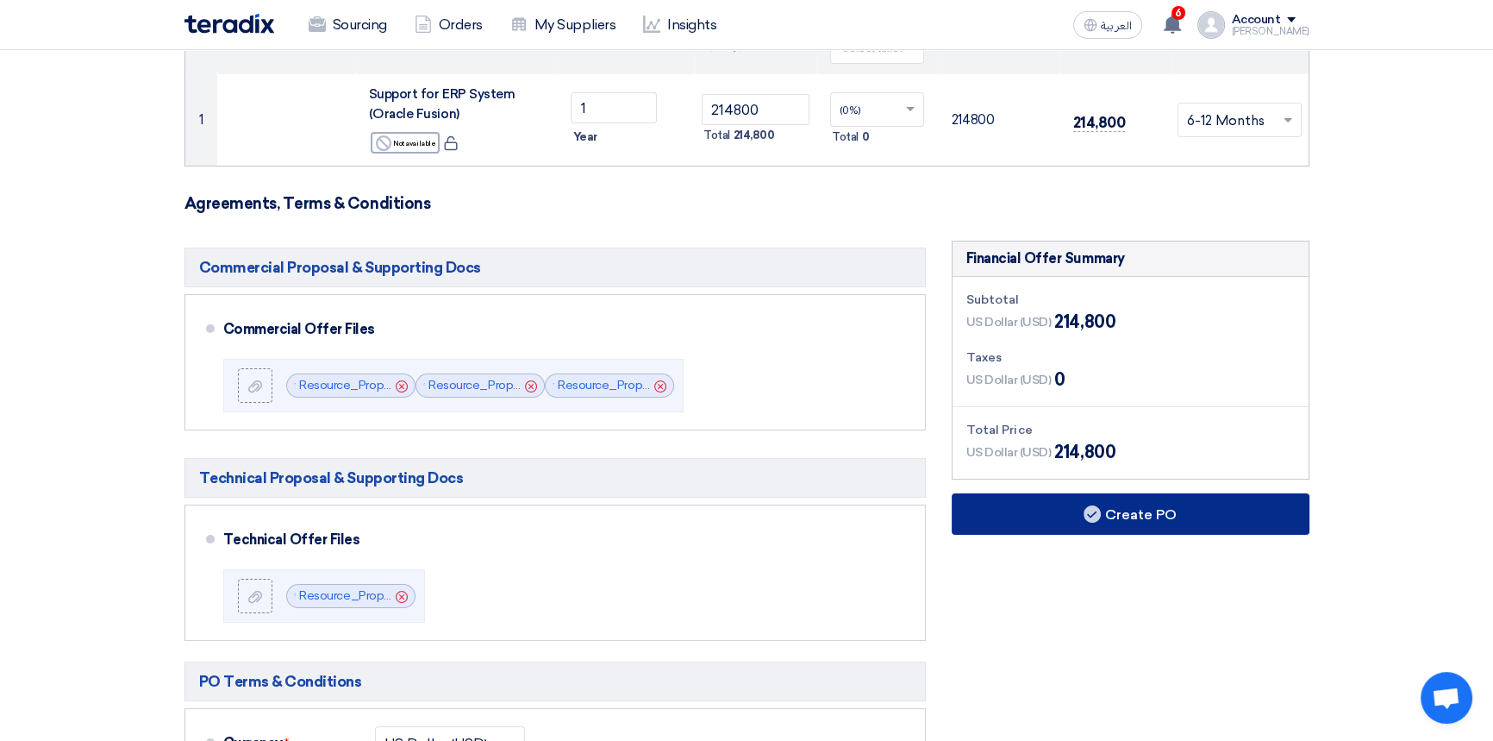
click at [1171, 517] on button "Create PO" at bounding box center [1131, 513] width 358 height 41
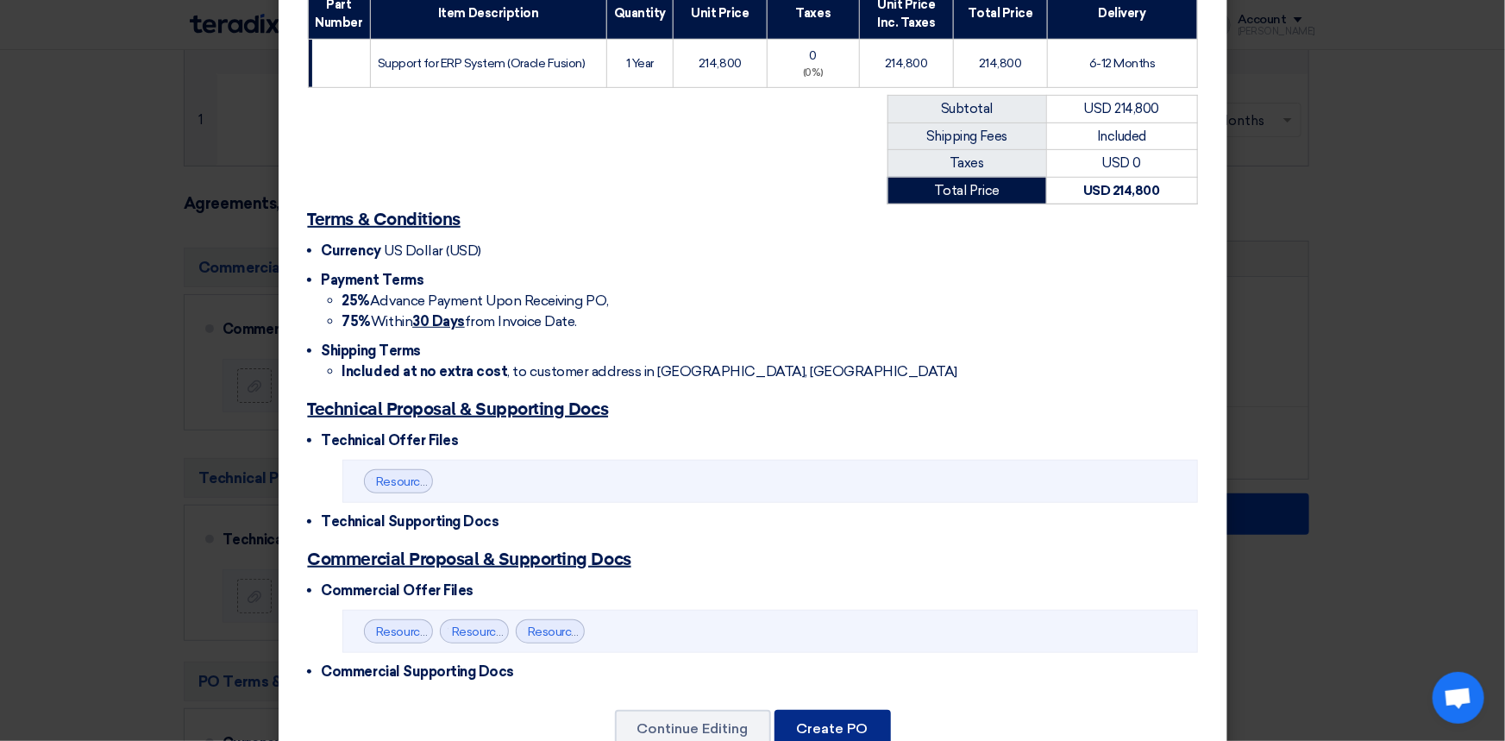
scroll to position [407, 0]
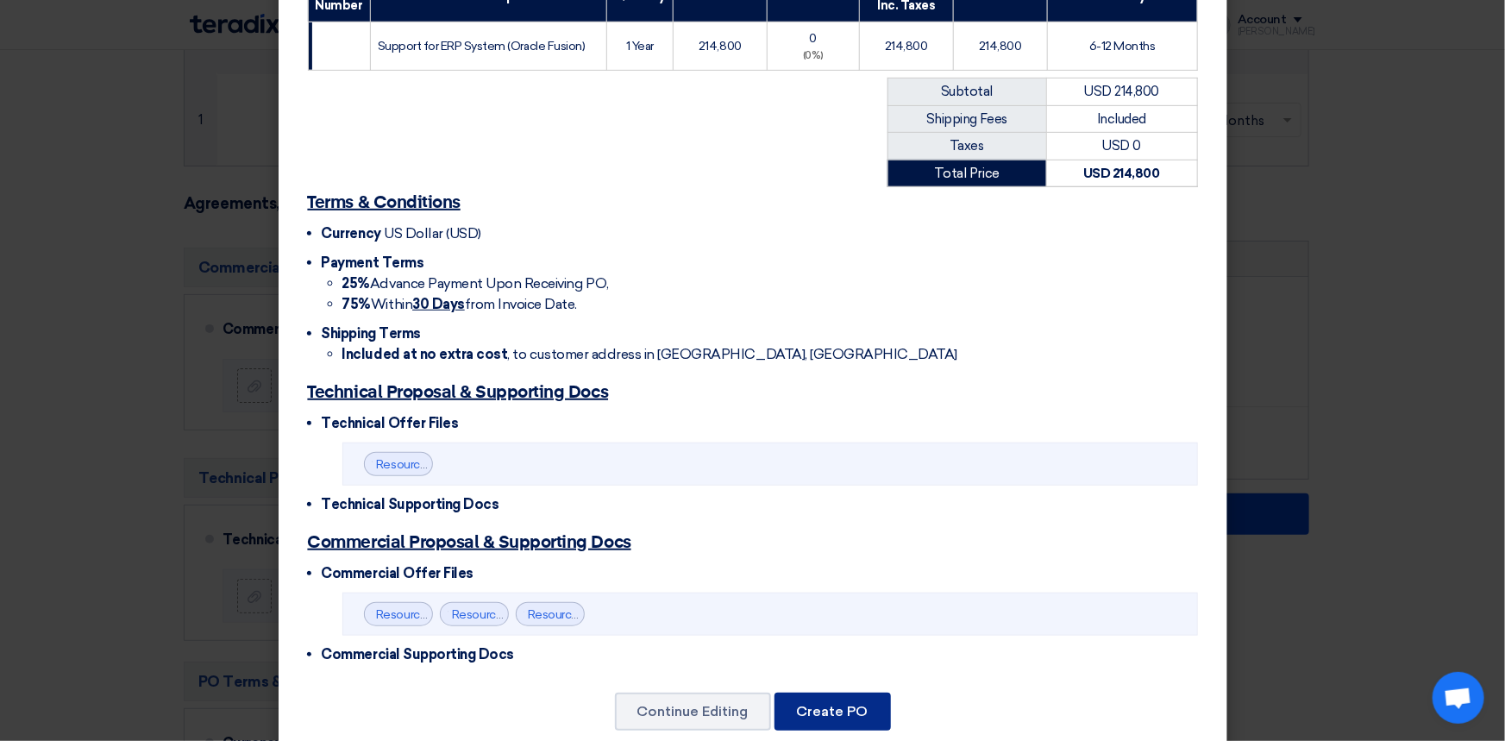
click at [839, 692] on button "Create PO" at bounding box center [832, 711] width 116 height 38
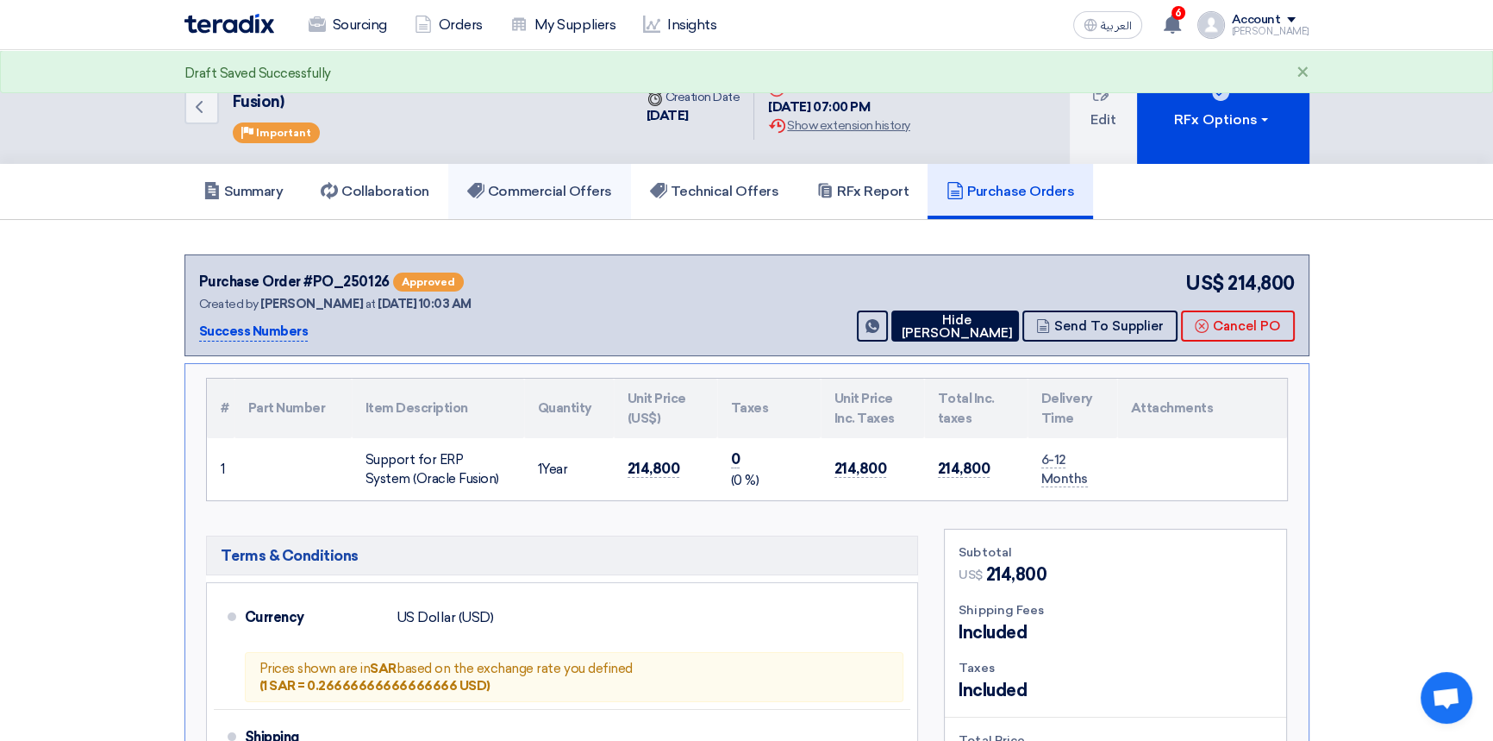
click at [551, 183] on h5 "Commercial Offers" at bounding box center [539, 191] width 145 height 17
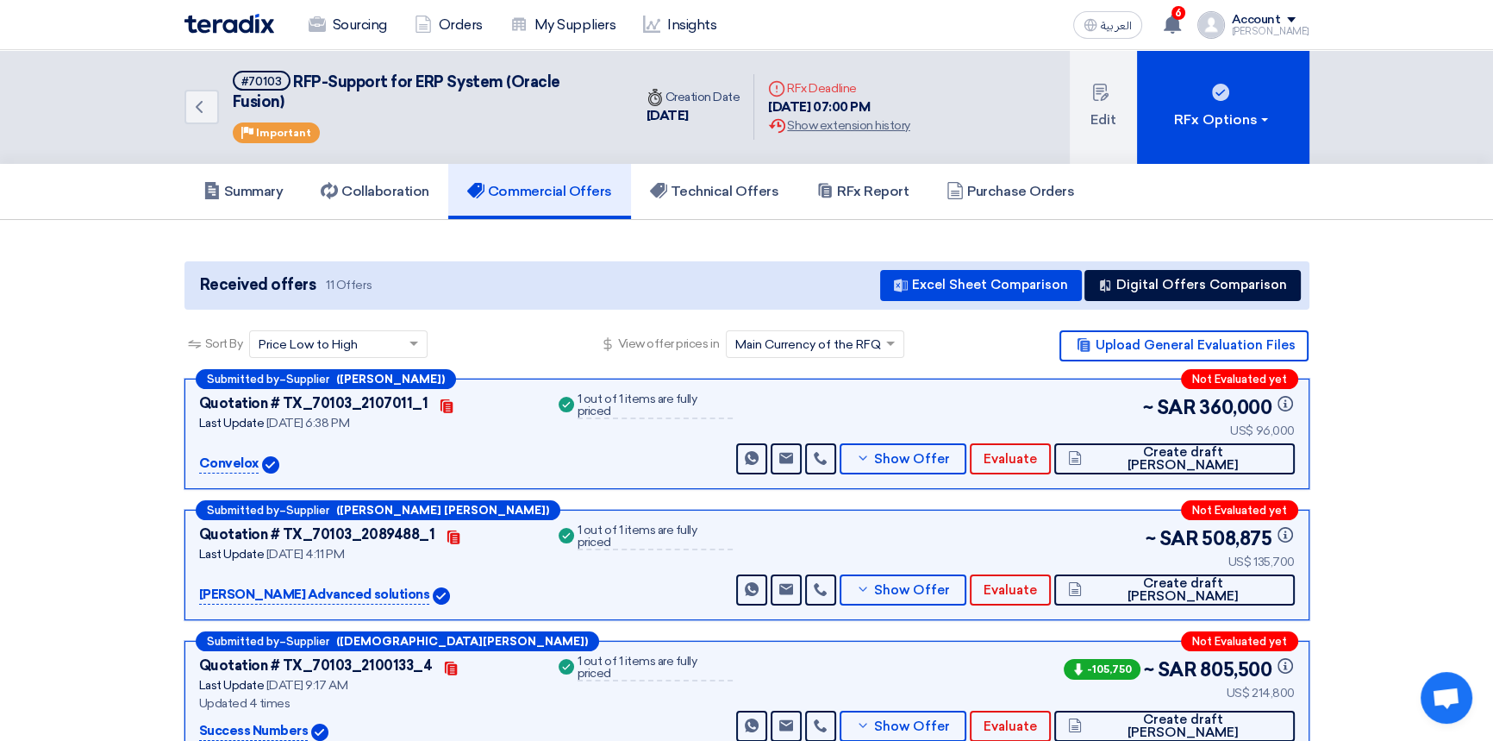
scroll to position [78, 0]
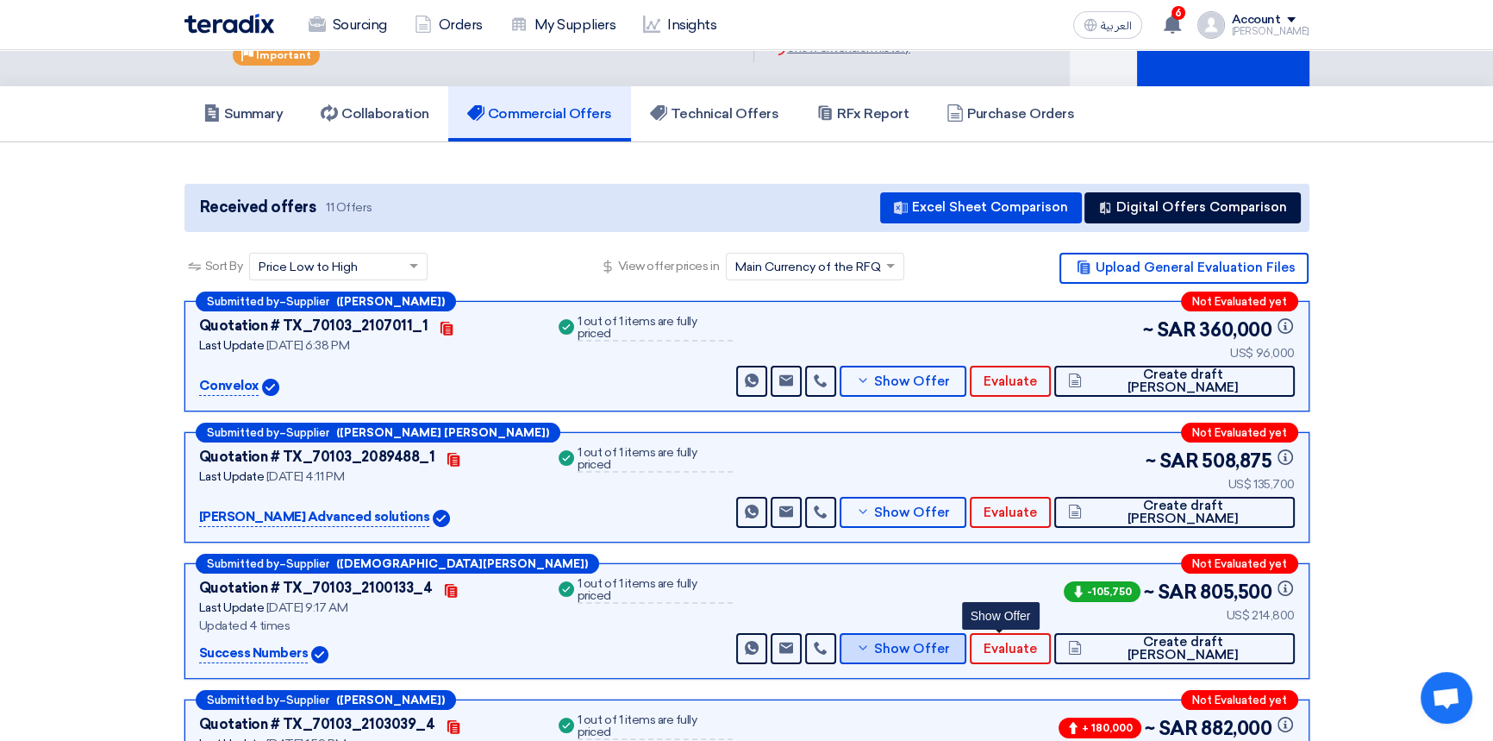
click at [967, 633] on button "Show Offer" at bounding box center [904, 648] width 128 height 31
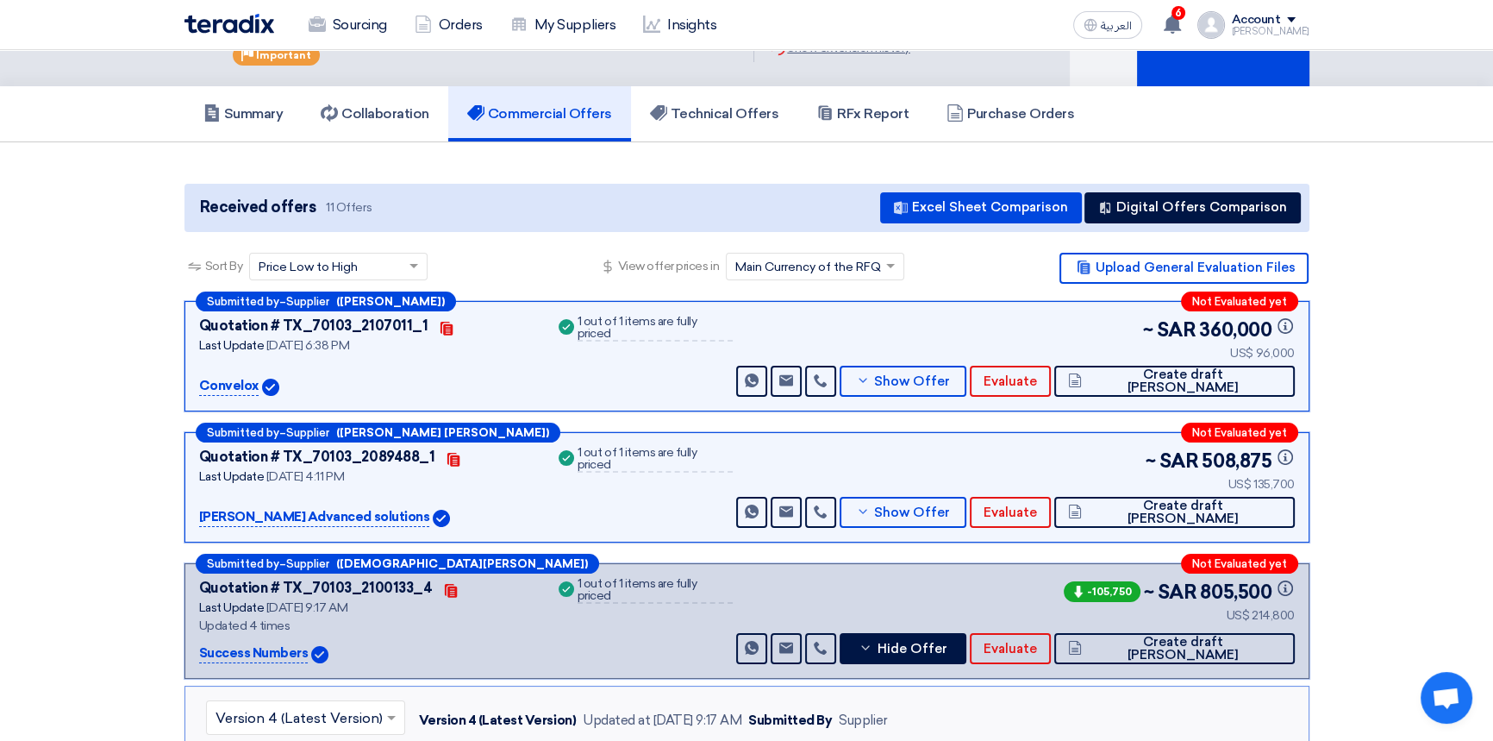
click at [290, 704] on input "text" at bounding box center [297, 718] width 163 height 28
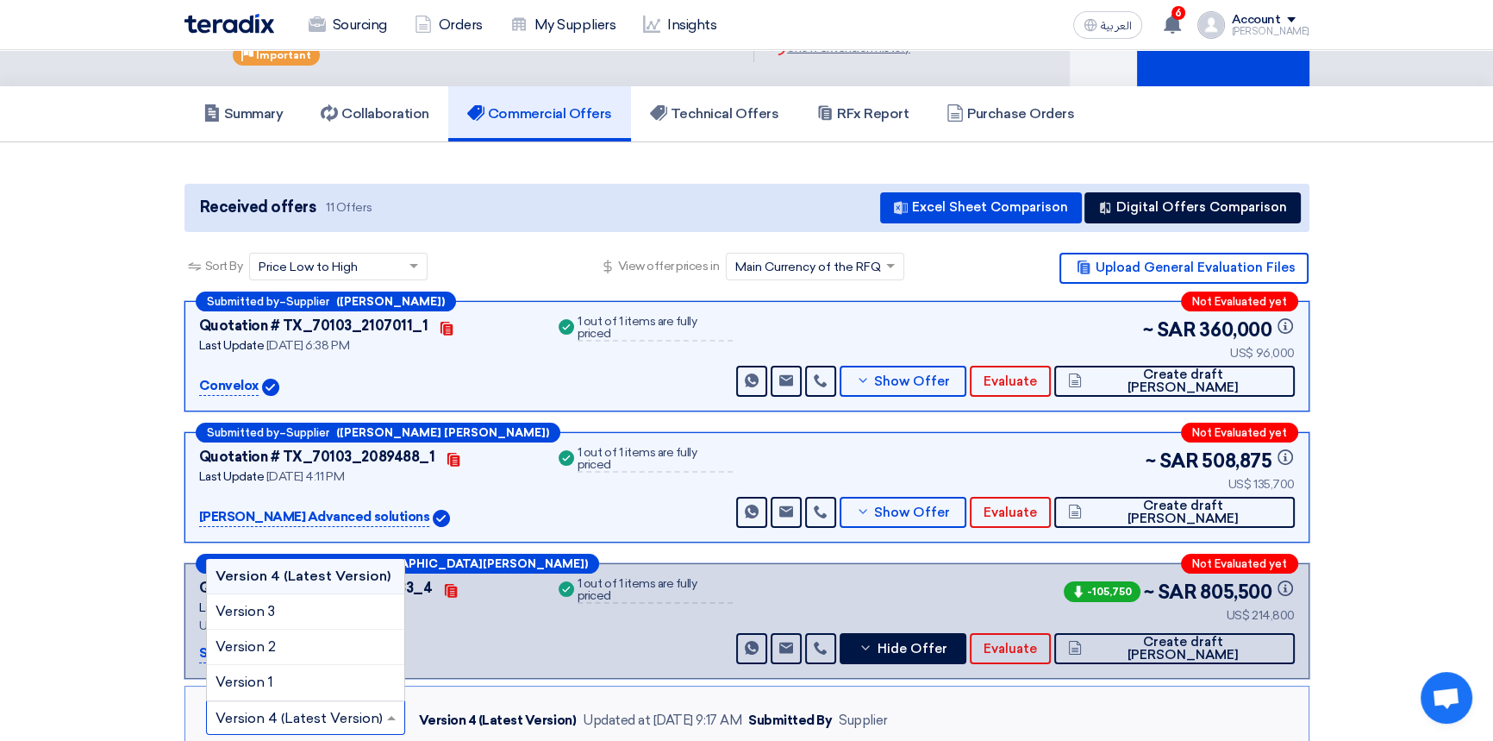
click at [290, 704] on input "text" at bounding box center [297, 718] width 163 height 28
click at [657, 493] on div "Success 1 out of 1 items are fully priced" at bounding box center [644, 487] width 178 height 81
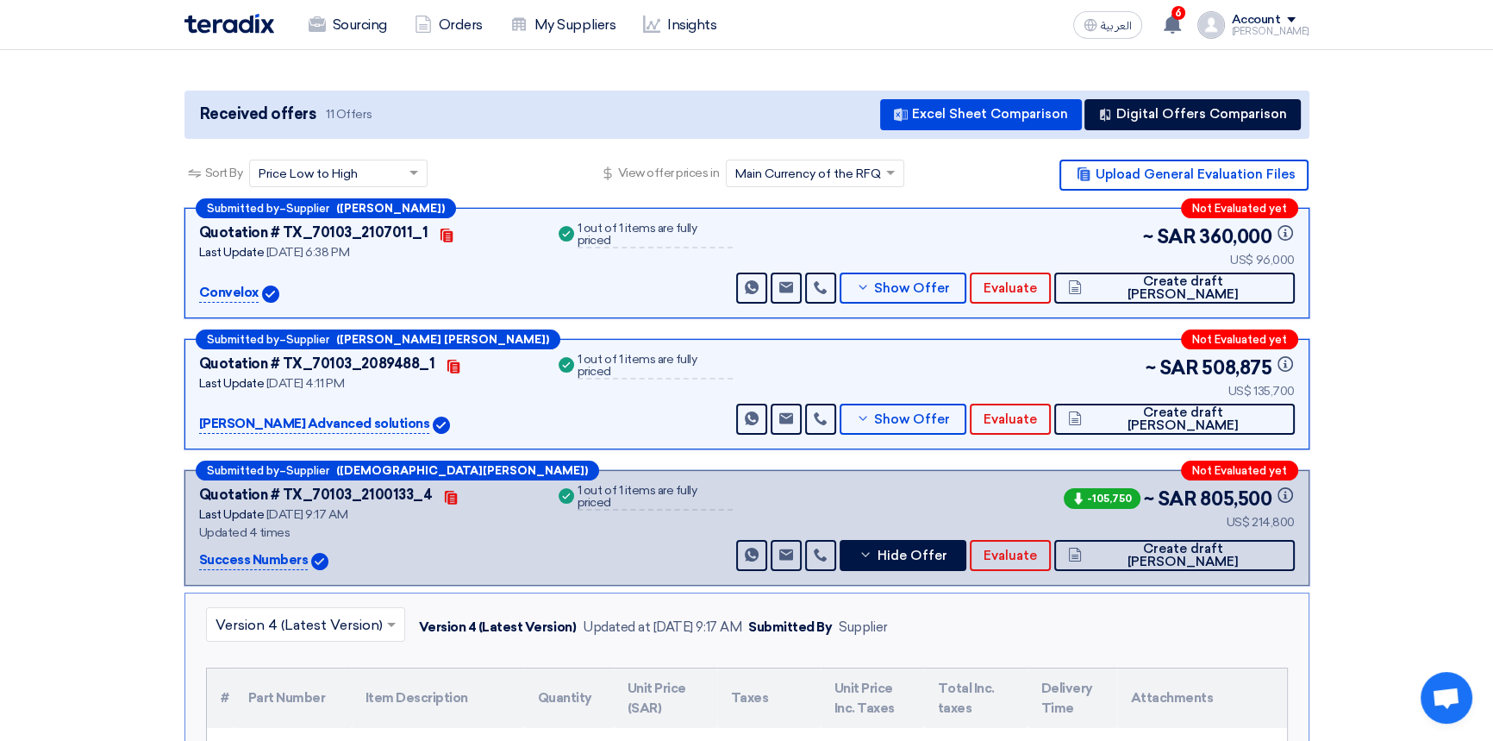
scroll to position [313, 0]
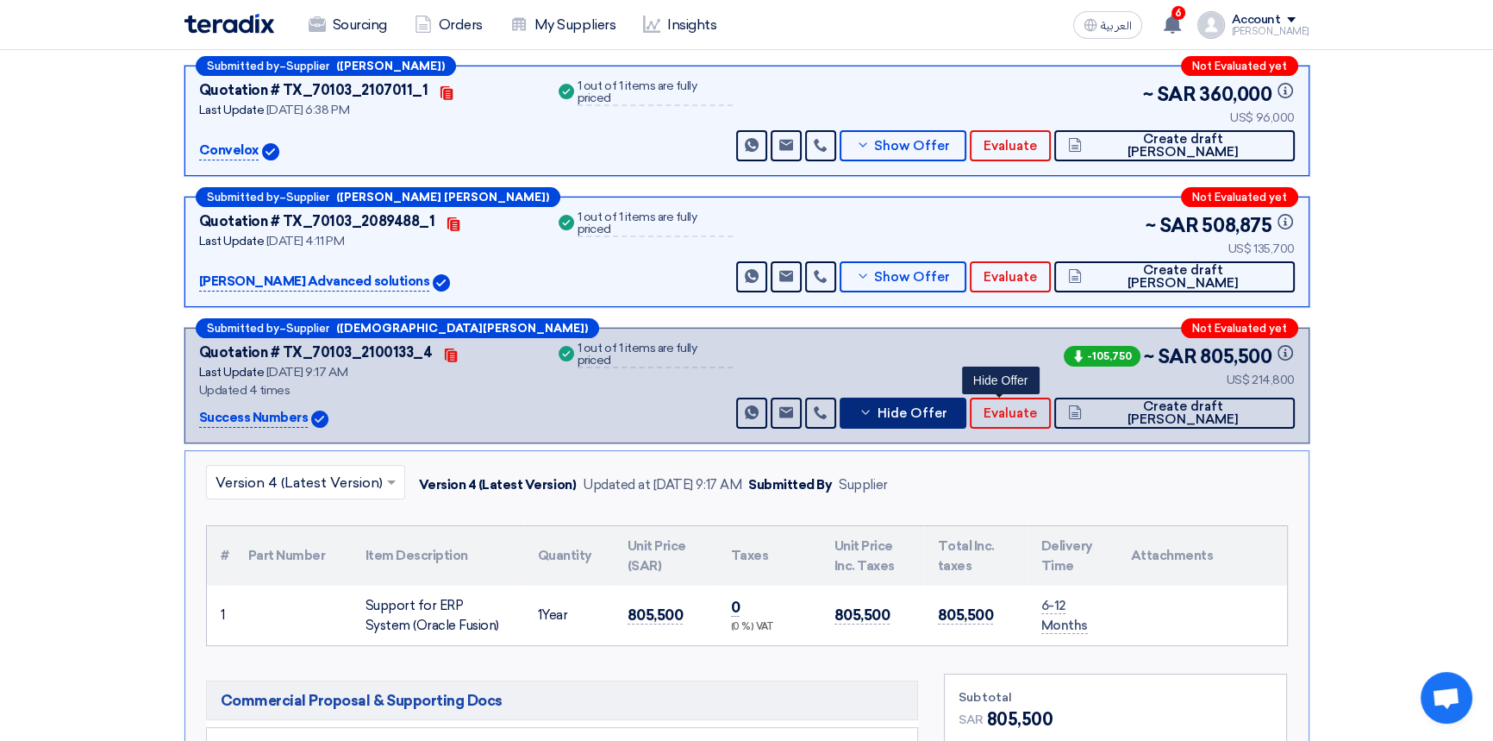
click at [947, 407] on span "Hide Offer" at bounding box center [912, 413] width 70 height 13
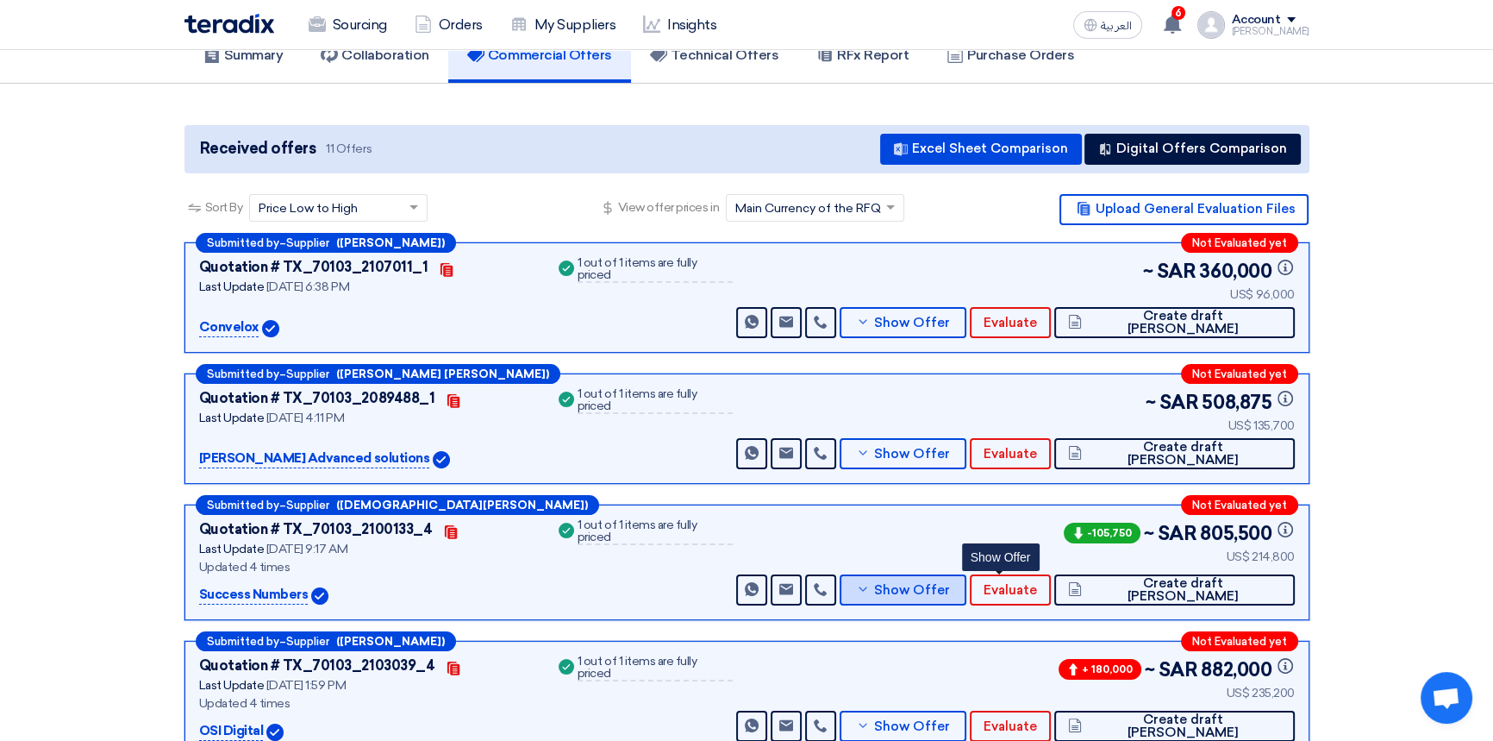
scroll to position [0, 0]
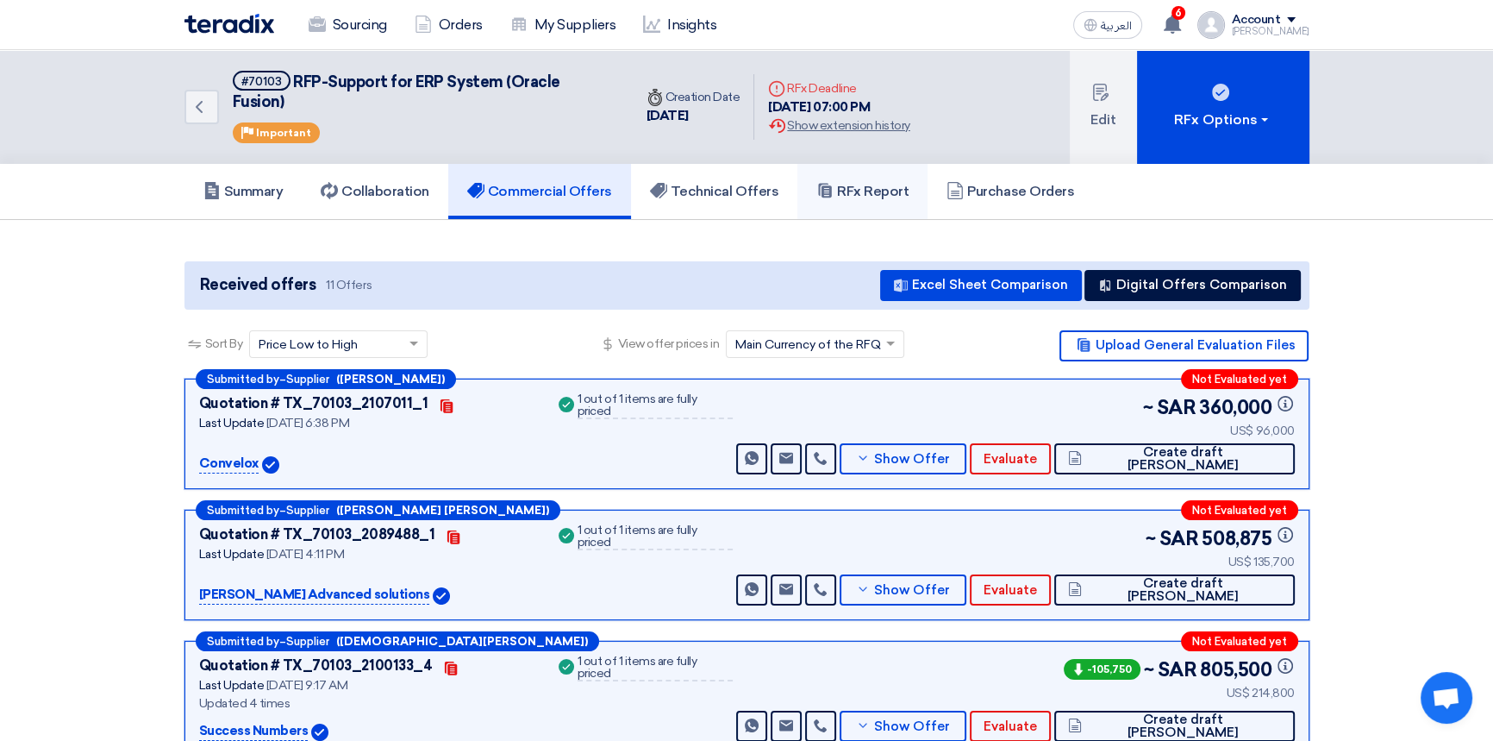
click at [858, 183] on h5 "RFx Report" at bounding box center [862, 191] width 92 height 17
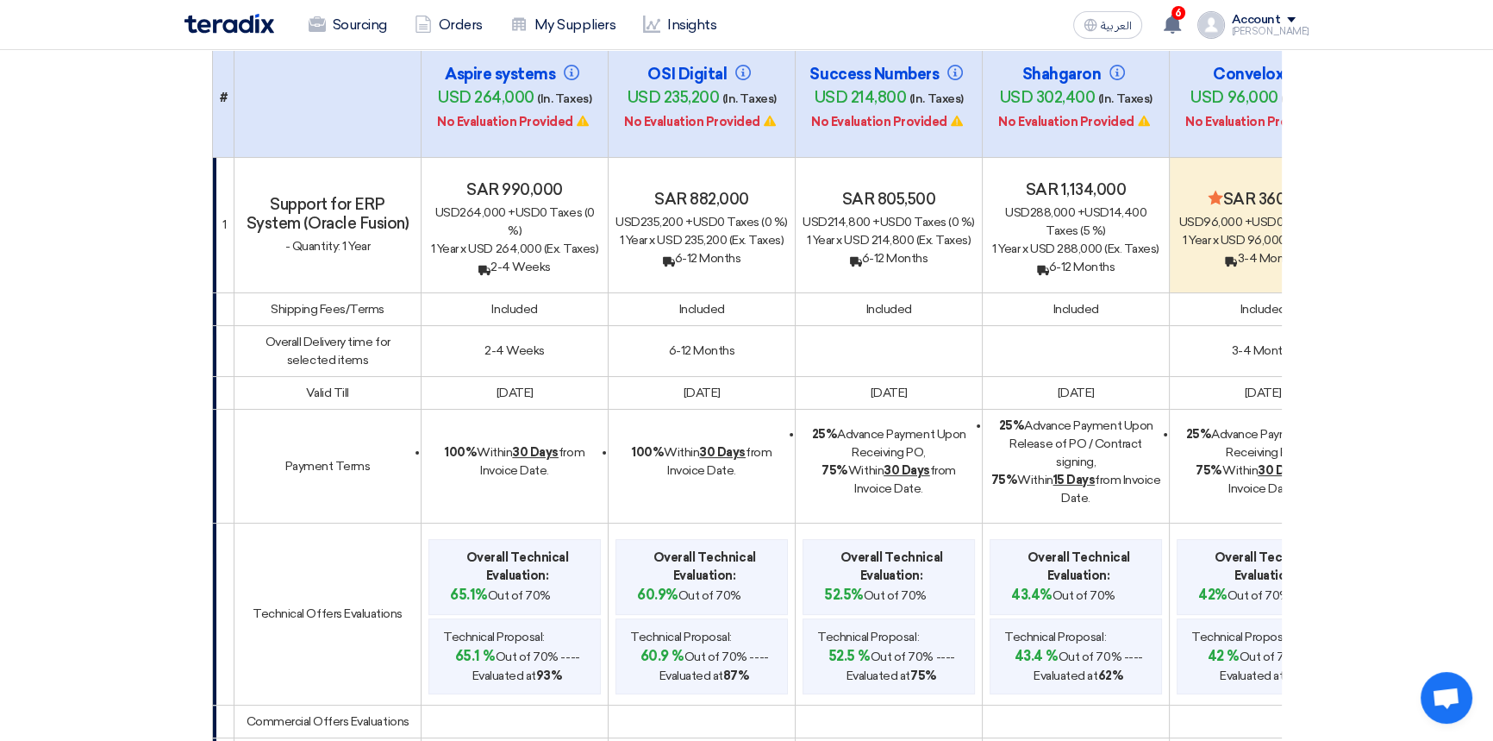
scroll to position [235, 0]
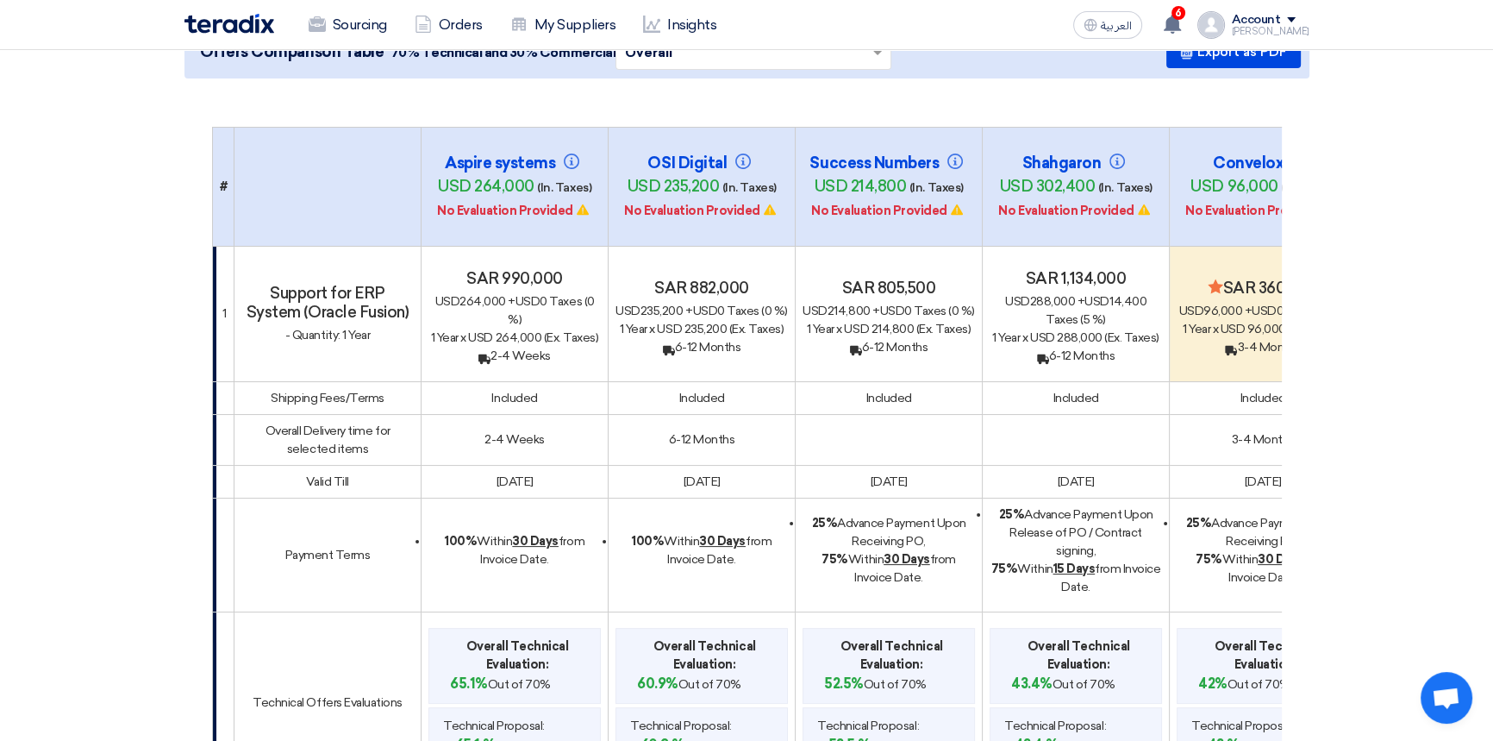
drag, startPoint x: 811, startPoint y: 461, endPoint x: 948, endPoint y: 523, distance: 149.7
click at [948, 523] on div "25% Advance Payment Upon Receiving PO, 75% [DATE] from Invoice Date." at bounding box center [889, 550] width 172 height 72
click at [914, 551] on td "25% Advance Payment Upon Receiving PO, 75% [DATE] from Invoice Date." at bounding box center [889, 554] width 187 height 114
drag, startPoint x: 810, startPoint y: 465, endPoint x: 930, endPoint y: 522, distance: 133.8
click at [931, 517] on div "25% Advance Payment Upon Receiving PO, 75% [DATE] from Invoice Date." at bounding box center [889, 550] width 172 height 72
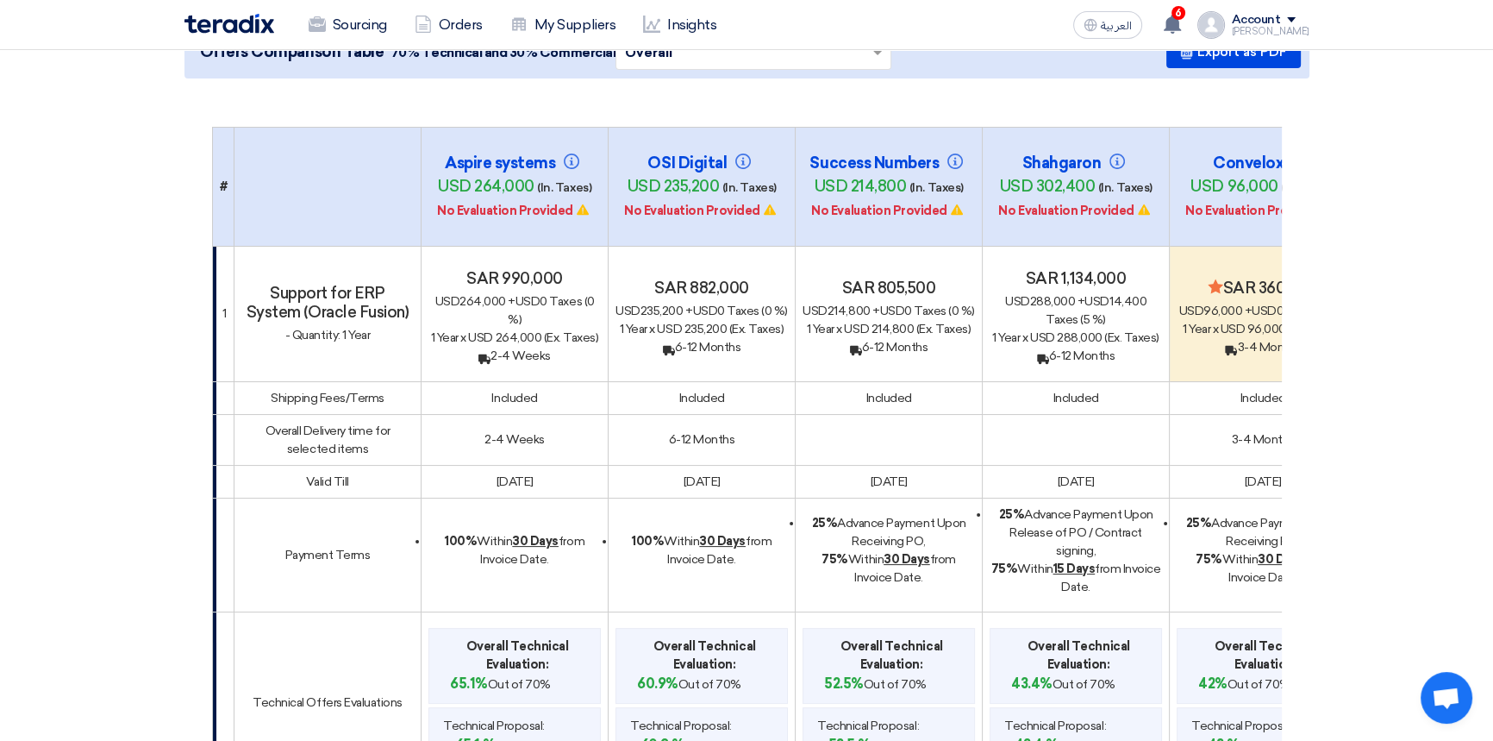
click at [930, 550] on div "75% [DATE] from Invoice Date." at bounding box center [889, 568] width 172 height 36
drag, startPoint x: 934, startPoint y: 524, endPoint x: 808, endPoint y: 461, distance: 140.7
click at [808, 514] on div "25% Advance Payment Upon Receiving PO, 75% [DATE] from Invoice Date." at bounding box center [889, 550] width 172 height 72
click at [837, 514] on div "25% Advance Payment Upon Receiving PO," at bounding box center [889, 532] width 172 height 36
drag, startPoint x: 811, startPoint y: 462, endPoint x: 944, endPoint y: 527, distance: 147.7
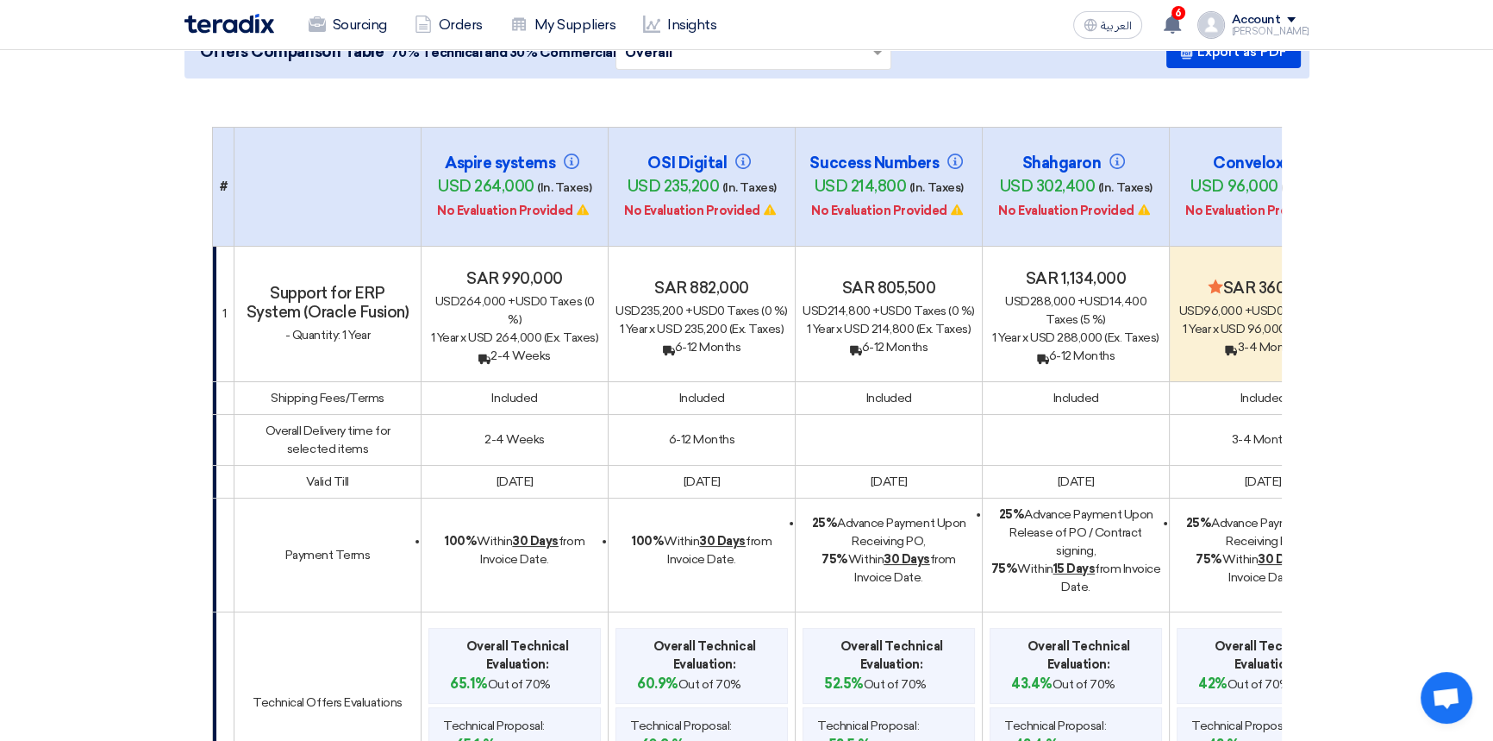
click at [944, 527] on td "25% Advance Payment Upon Receiving PO, 75% [DATE] from Invoice Date." at bounding box center [889, 554] width 187 height 114
click at [922, 543] on td "25% Advance Payment Upon Receiving PO, 75% [DATE] from Invoice Date." at bounding box center [889, 554] width 187 height 114
drag, startPoint x: 957, startPoint y: 529, endPoint x: 807, endPoint y: 466, distance: 163.0
click at [807, 497] on td "25% Advance Payment Upon Receiving PO, 75% [DATE] from Invoice Date." at bounding box center [889, 554] width 187 height 114
click at [805, 514] on div "25% Advance Payment Upon Receiving PO," at bounding box center [889, 532] width 172 height 36
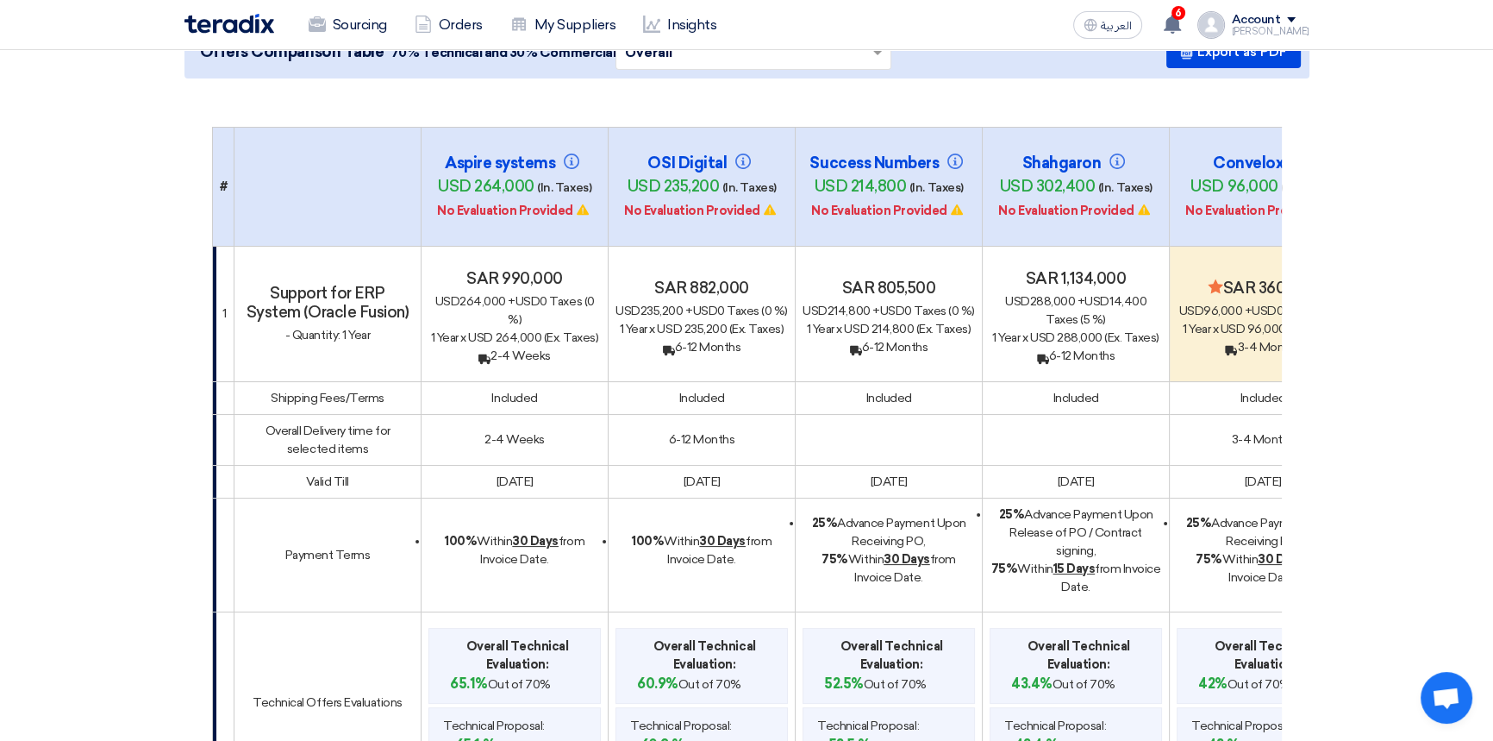
scroll to position [0, 0]
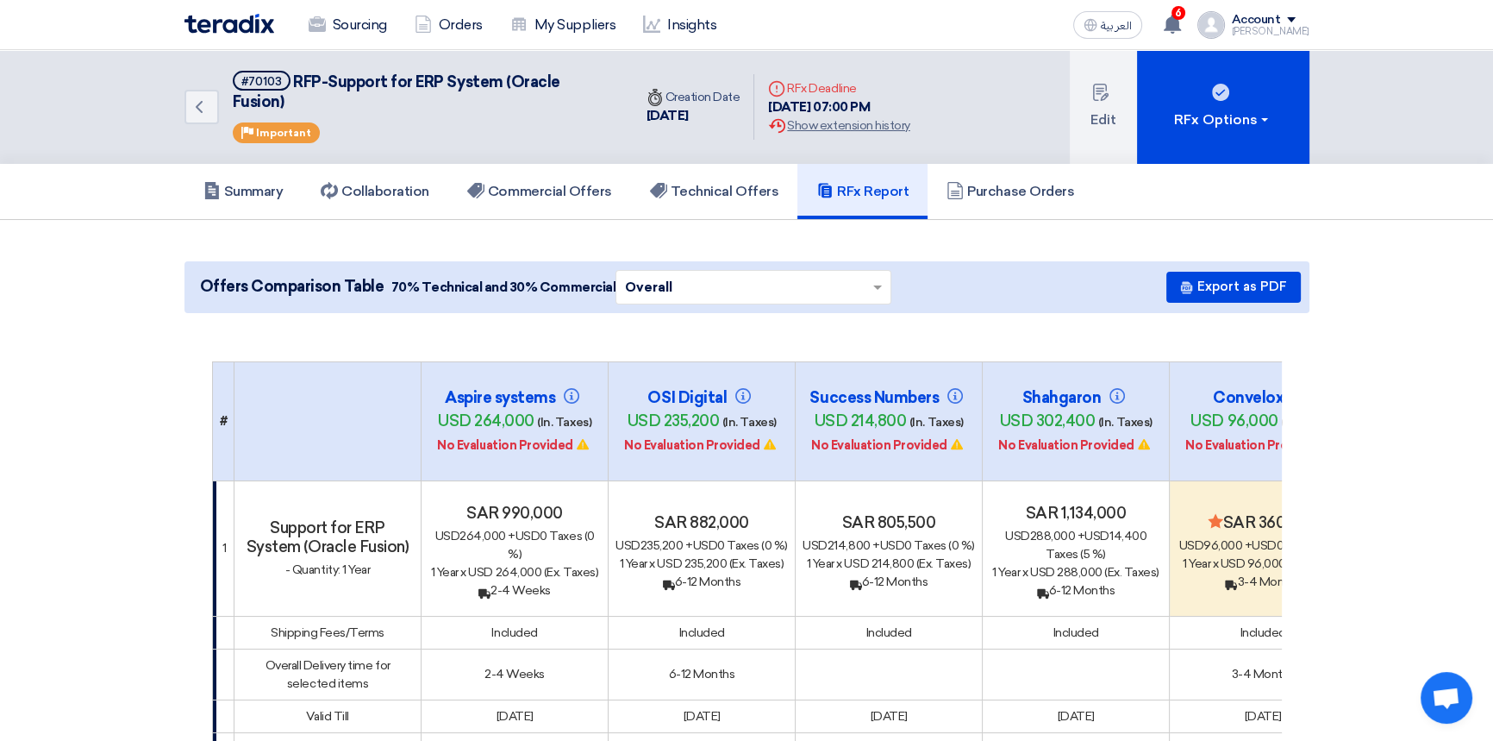
click at [215, 25] on img at bounding box center [230, 24] width 90 height 20
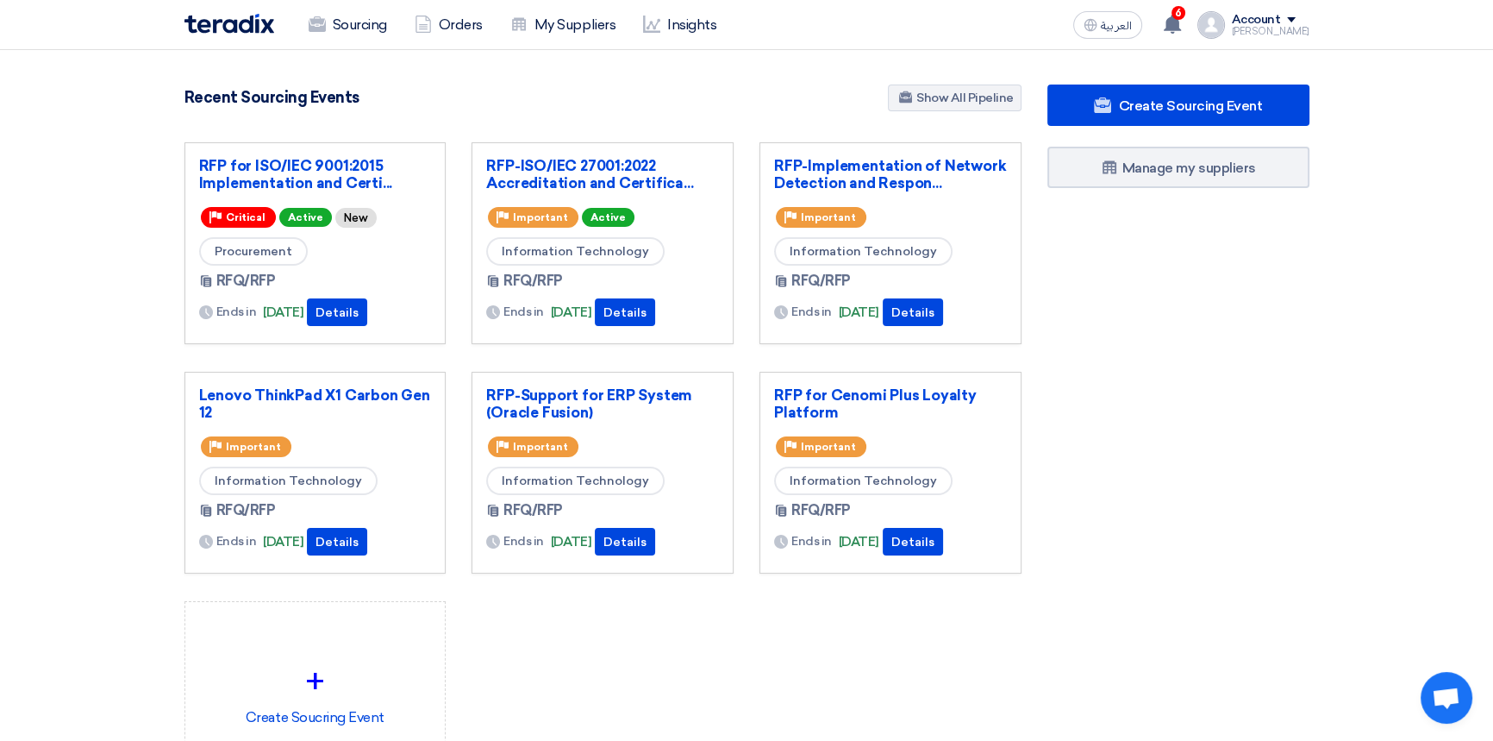
click at [436, 75] on section "4907 RFx remaining 10 Auctions remaining Create Sourcing Event" at bounding box center [746, 474] width 1493 height 849
click at [1181, 17] on use at bounding box center [1172, 24] width 17 height 19
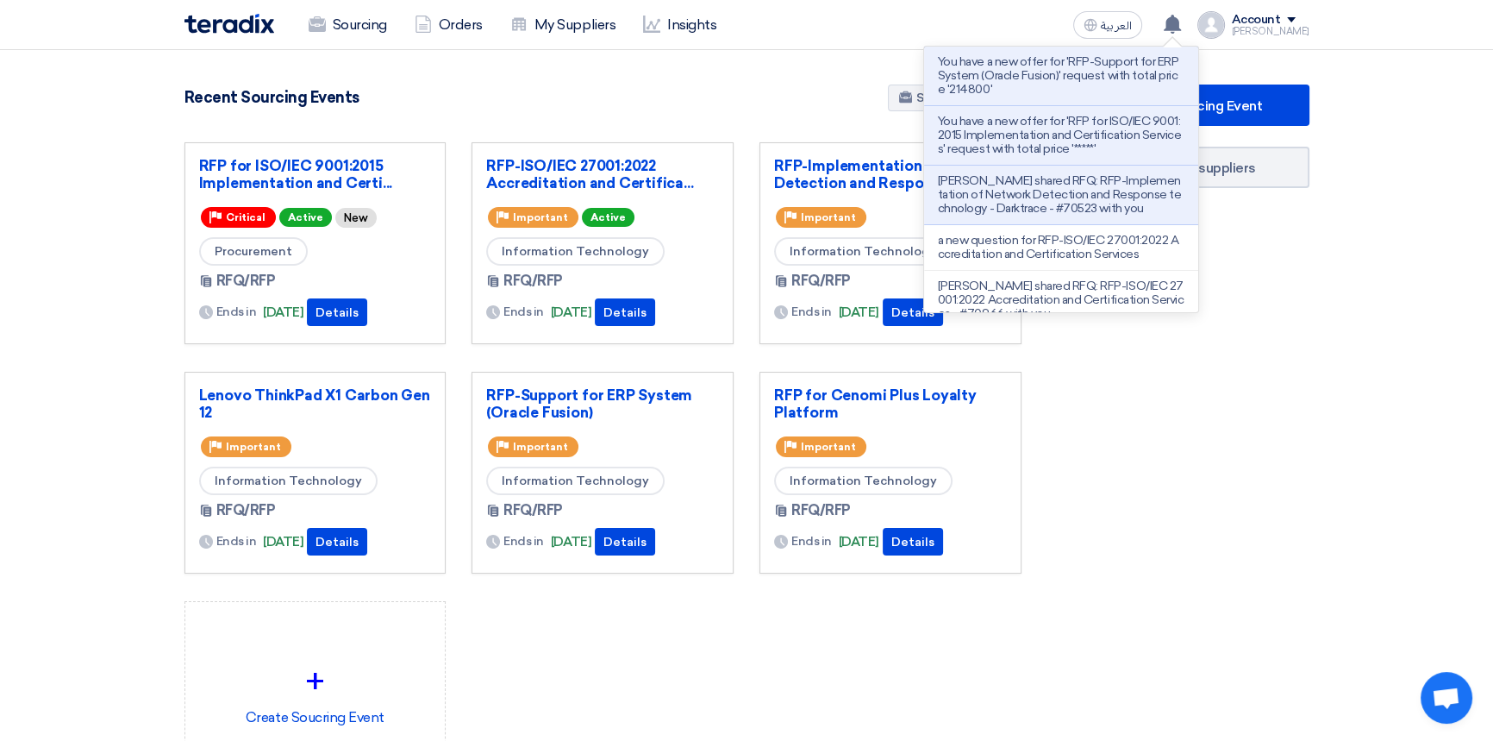
click at [970, 13] on div "Sourcing Orders My Suppliers Insights العربية ع You have a new offer for 'RFP-S…" at bounding box center [747, 24] width 1151 height 49
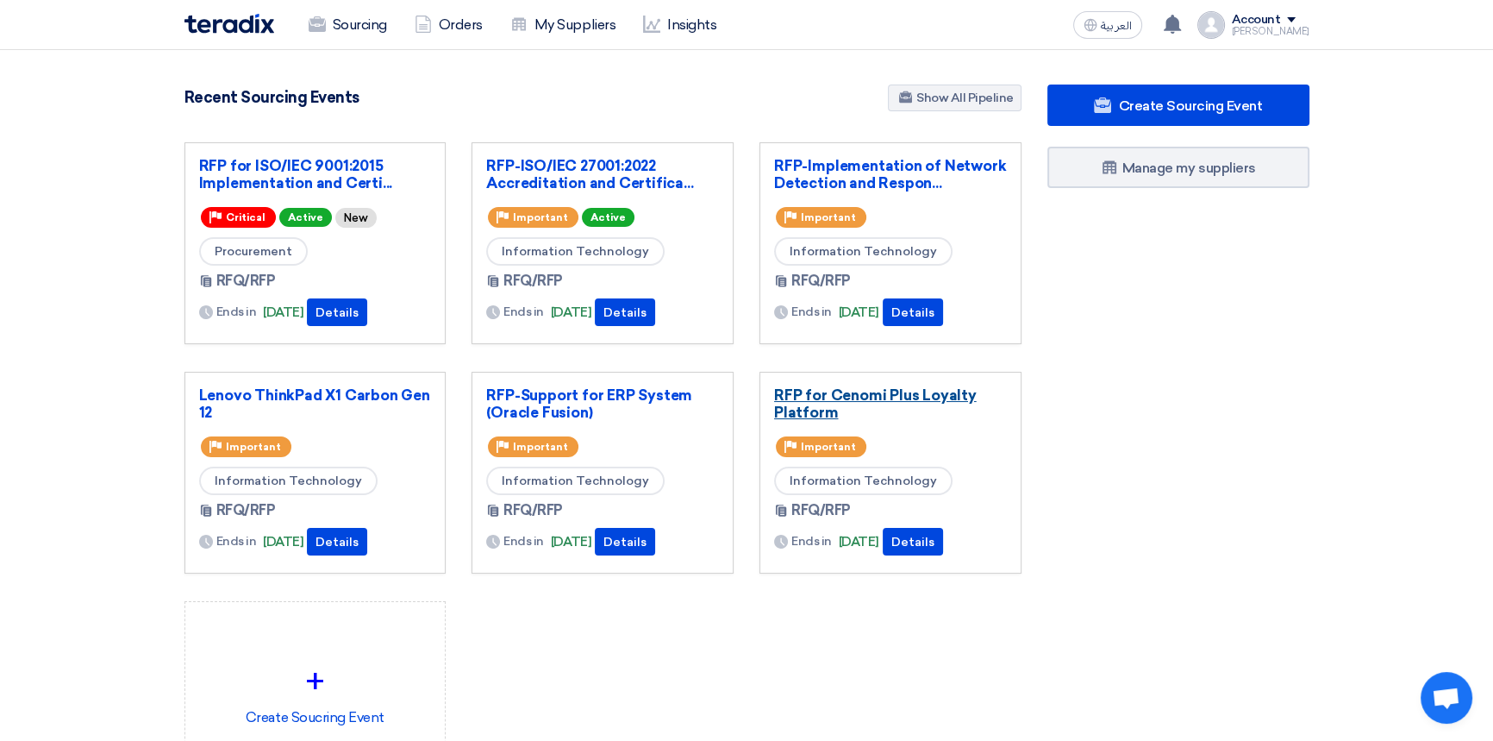
click at [884, 404] on link "RFP for Cenomi Plus Loyalty Platform" at bounding box center [890, 403] width 233 height 34
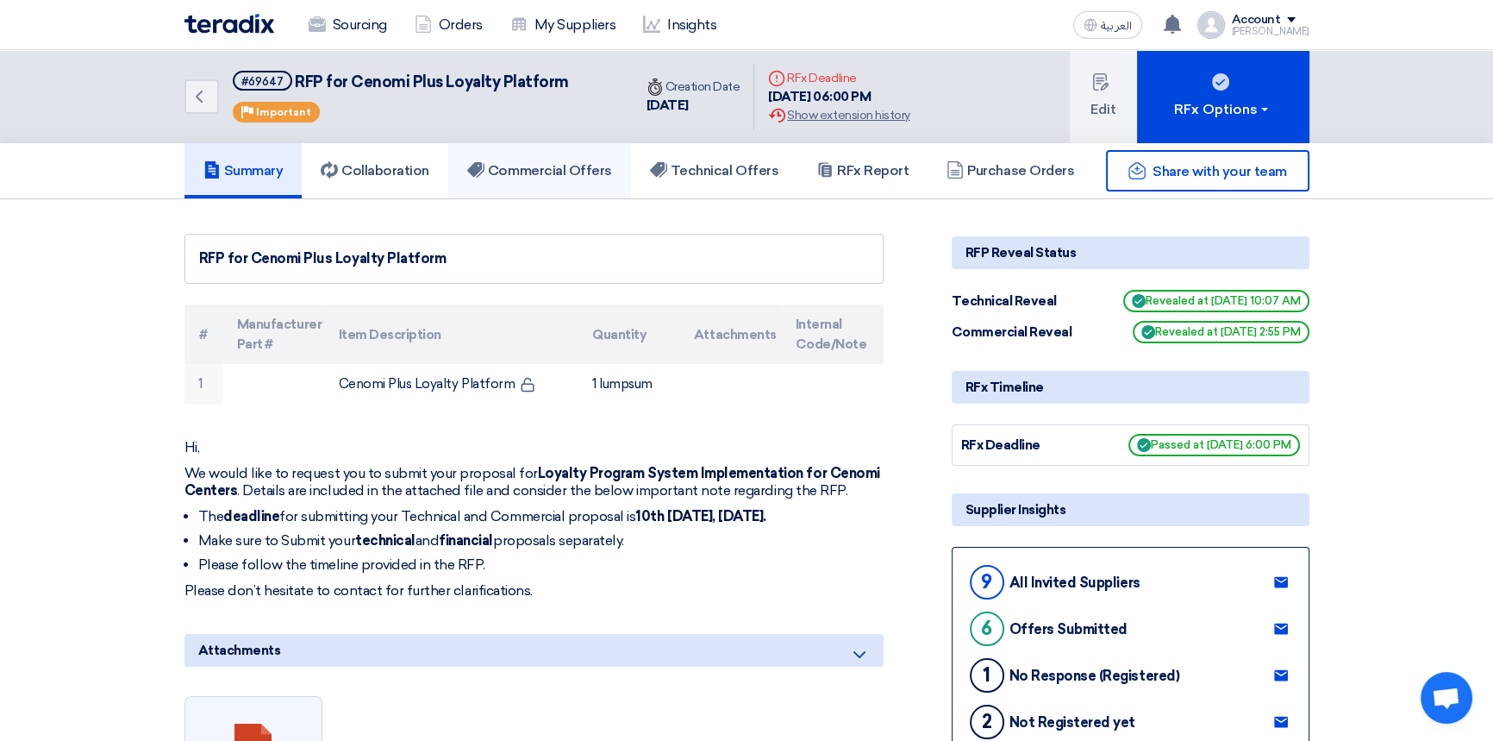
click at [581, 167] on h5 "Commercial Offers" at bounding box center [539, 170] width 145 height 17
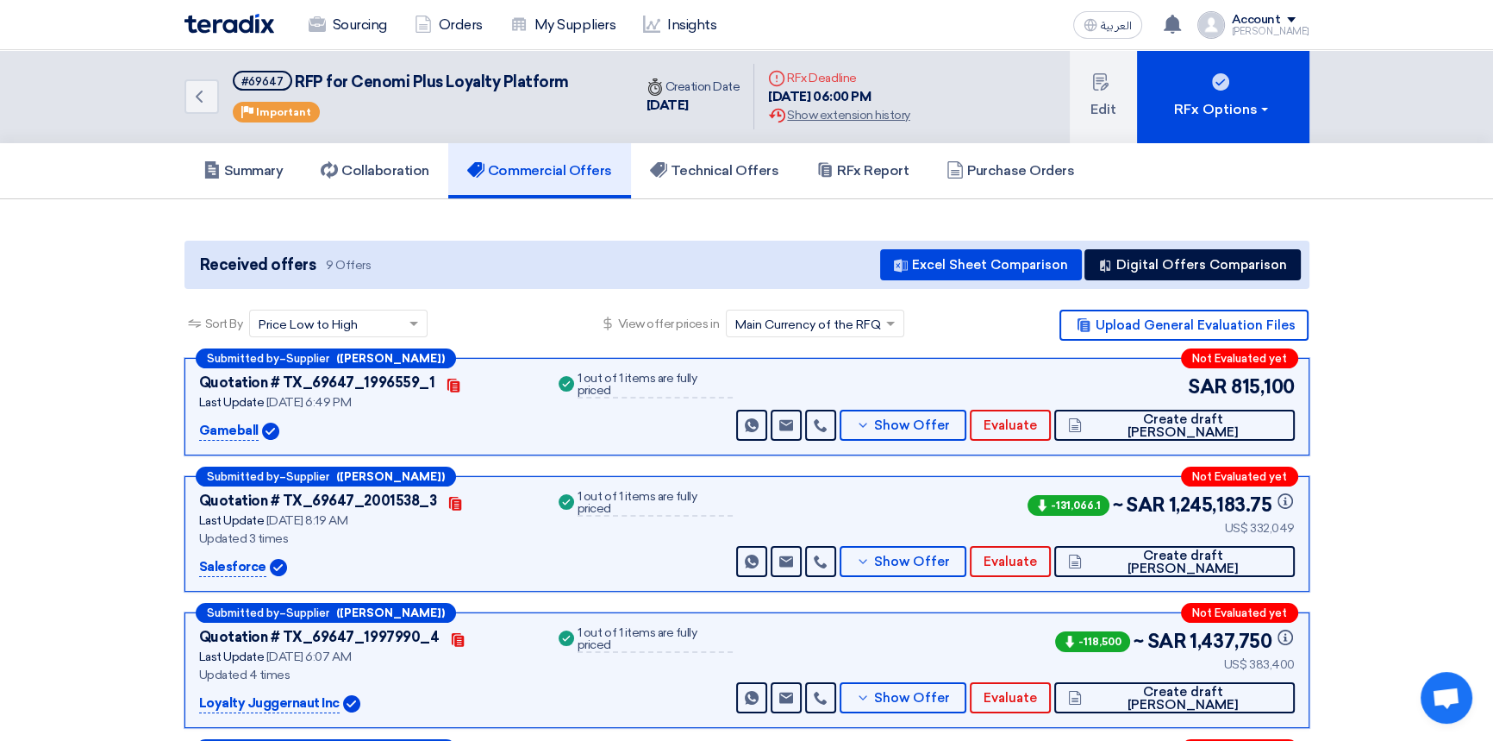
scroll to position [78, 0]
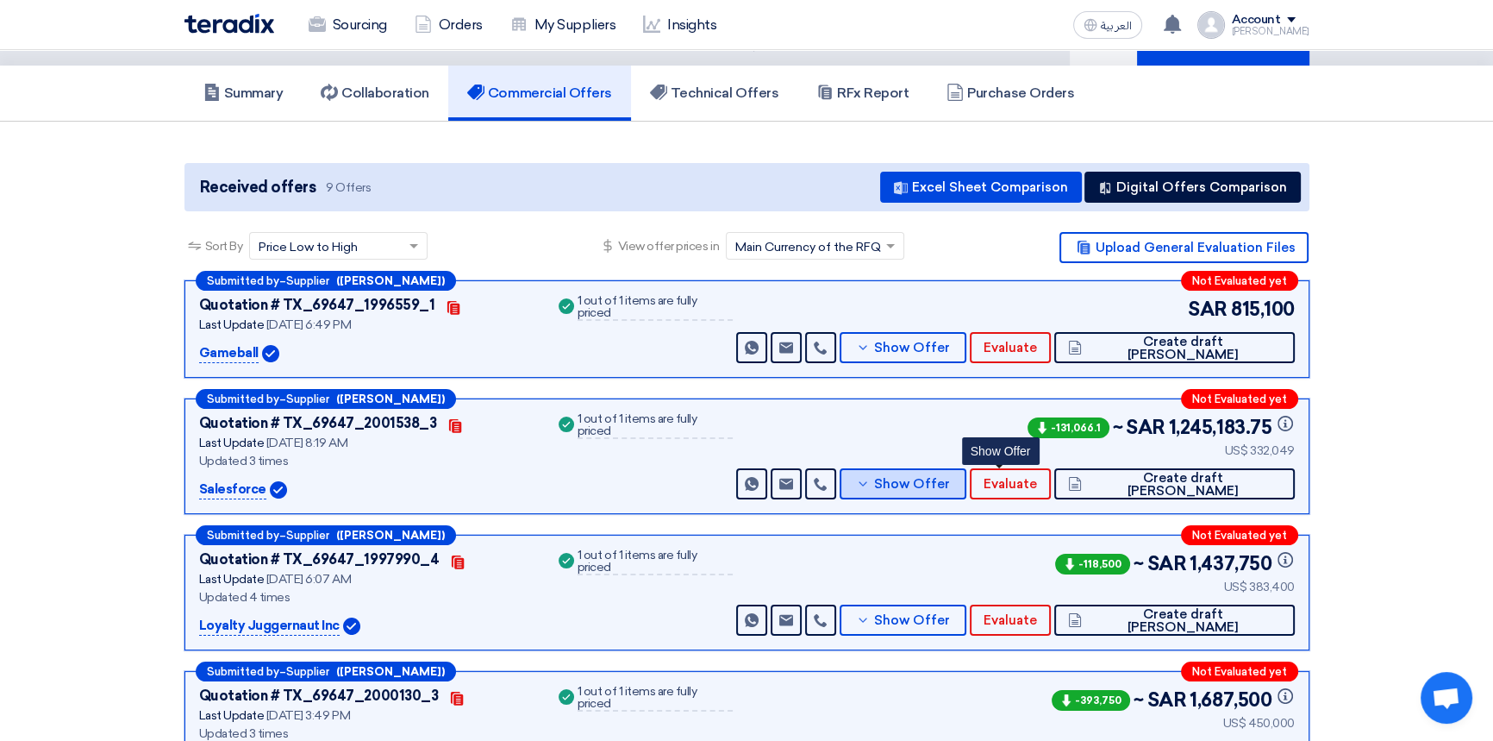
click at [950, 486] on span "Show Offer" at bounding box center [912, 484] width 76 height 13
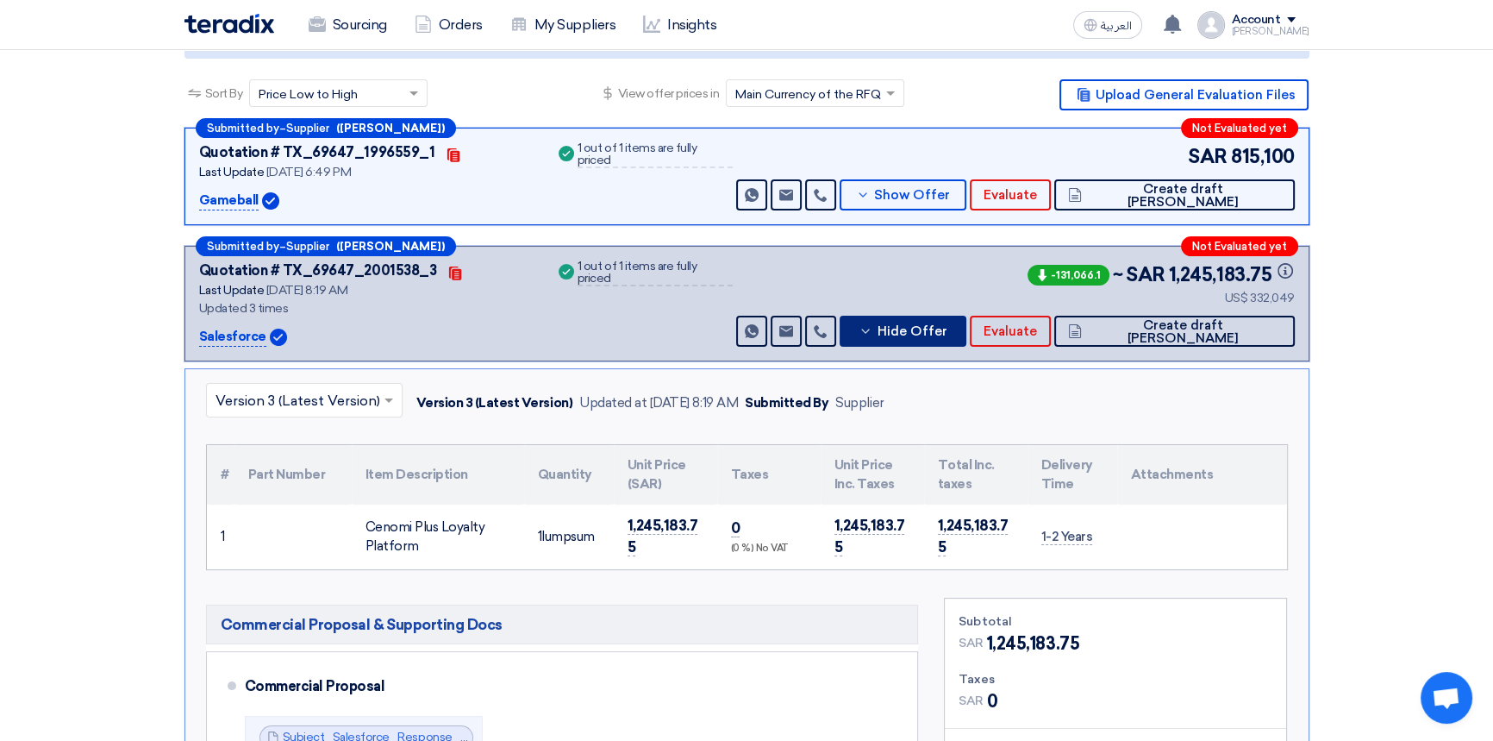
scroll to position [235, 0]
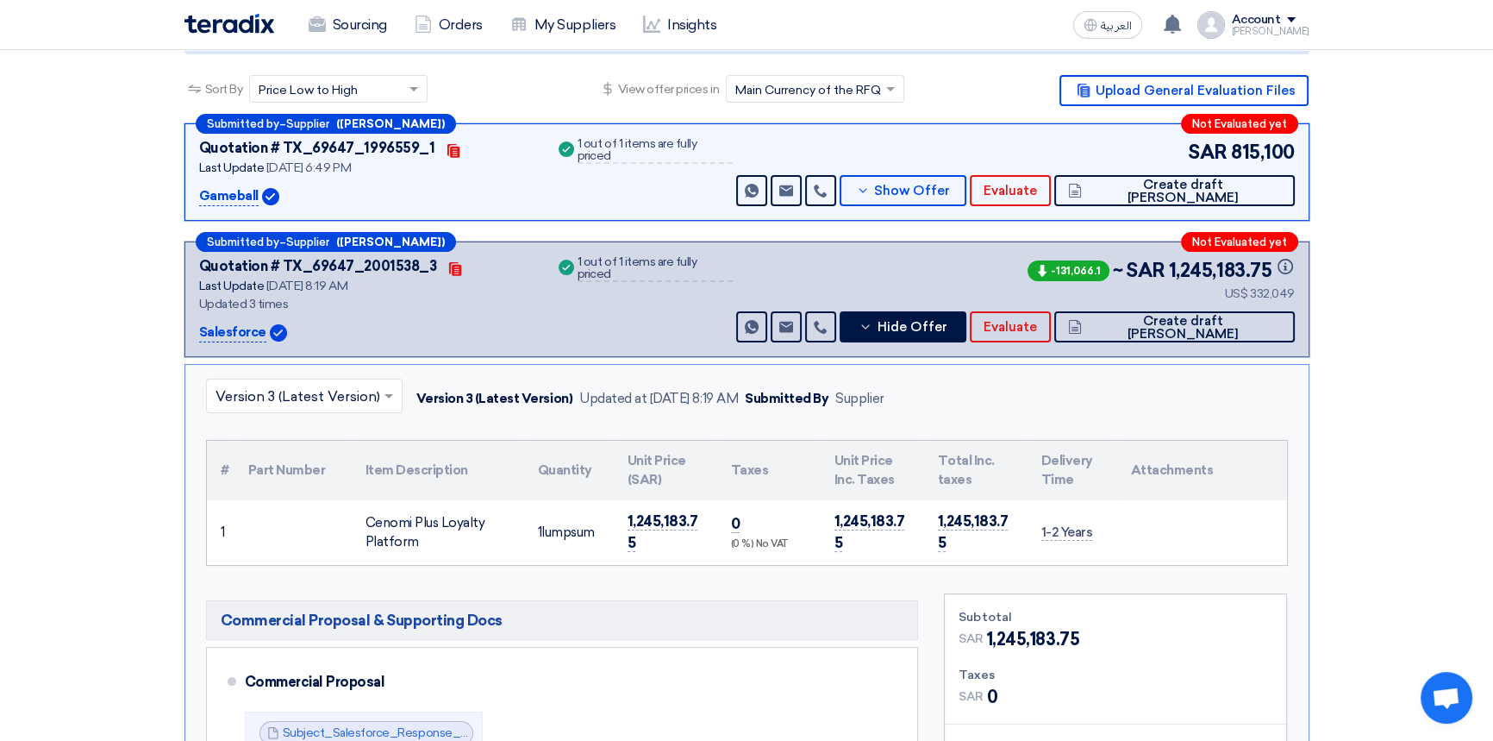
click at [289, 396] on input "text" at bounding box center [296, 398] width 160 height 28
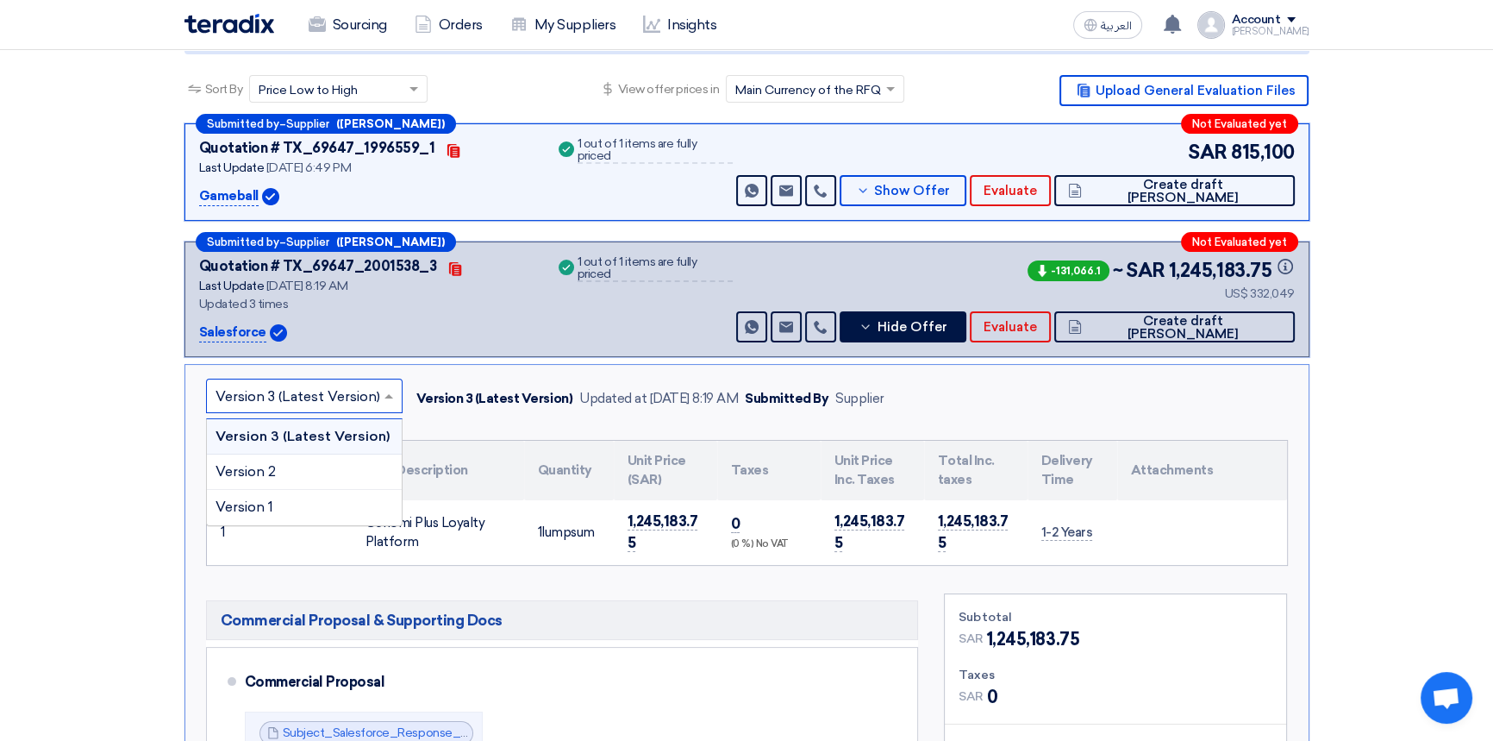
click at [272, 436] on span "Version 3 (Latest Version)" at bounding box center [303, 436] width 174 height 16
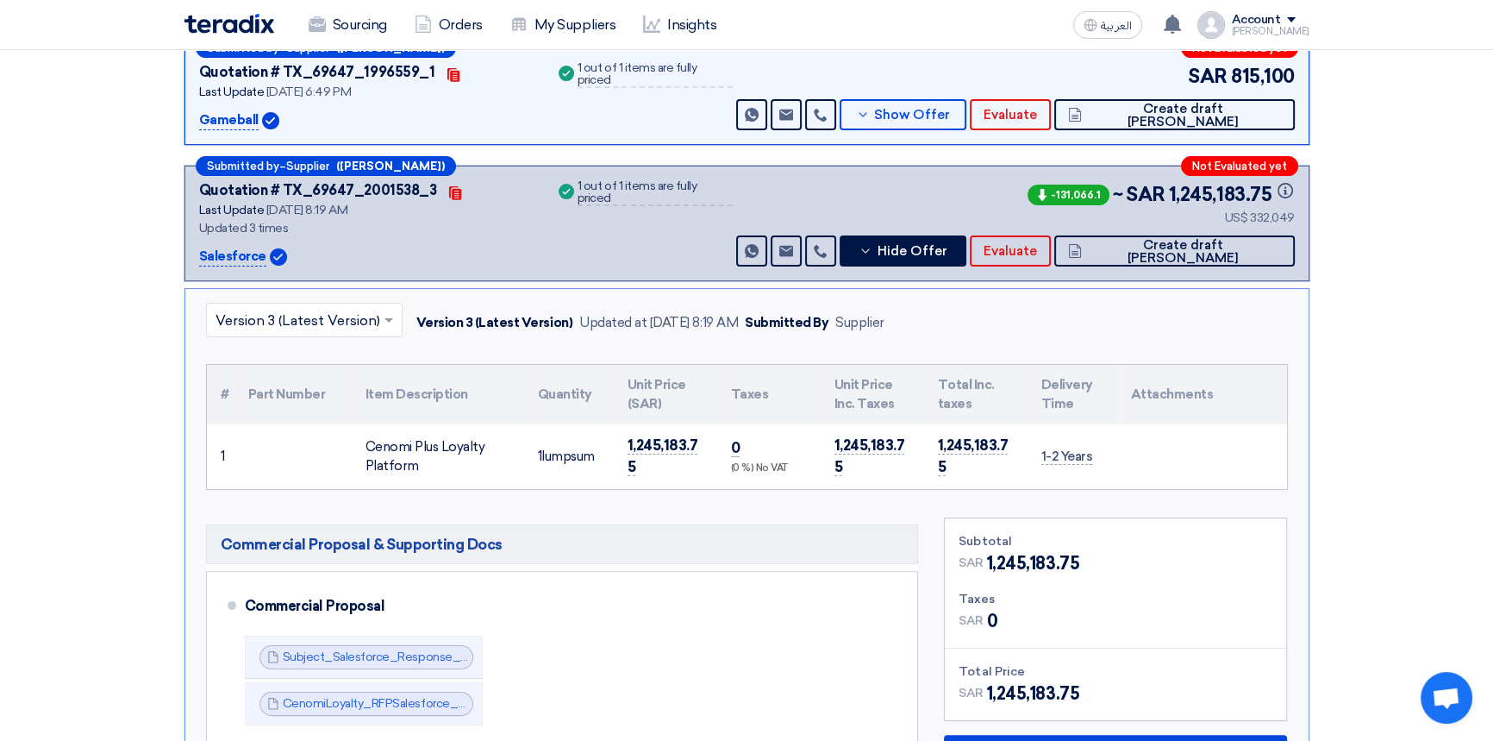
scroll to position [391, 0]
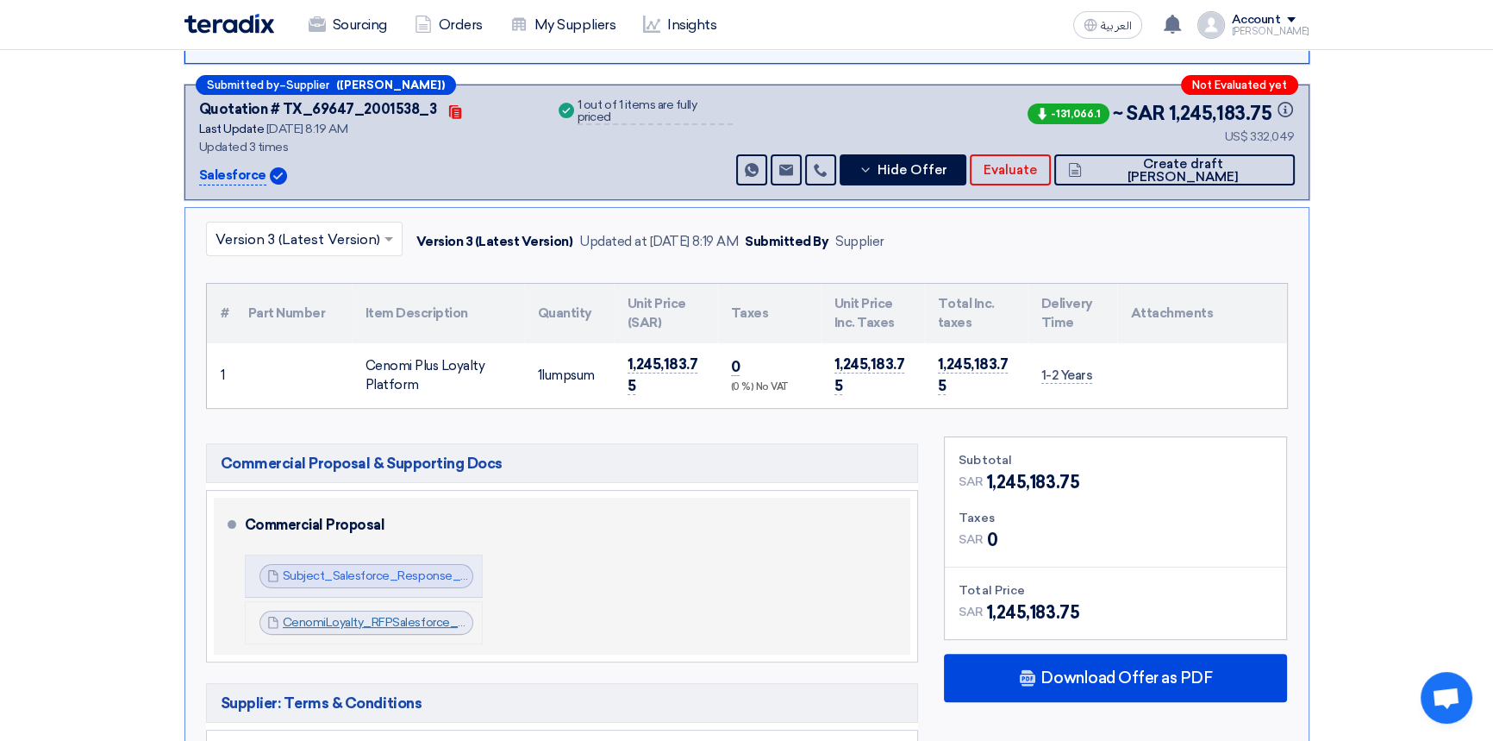
click at [353, 624] on link "CenomiLoyalty_RFPSalesforce_BAFO_1752139319833.pdf" at bounding box center [441, 622] width 317 height 15
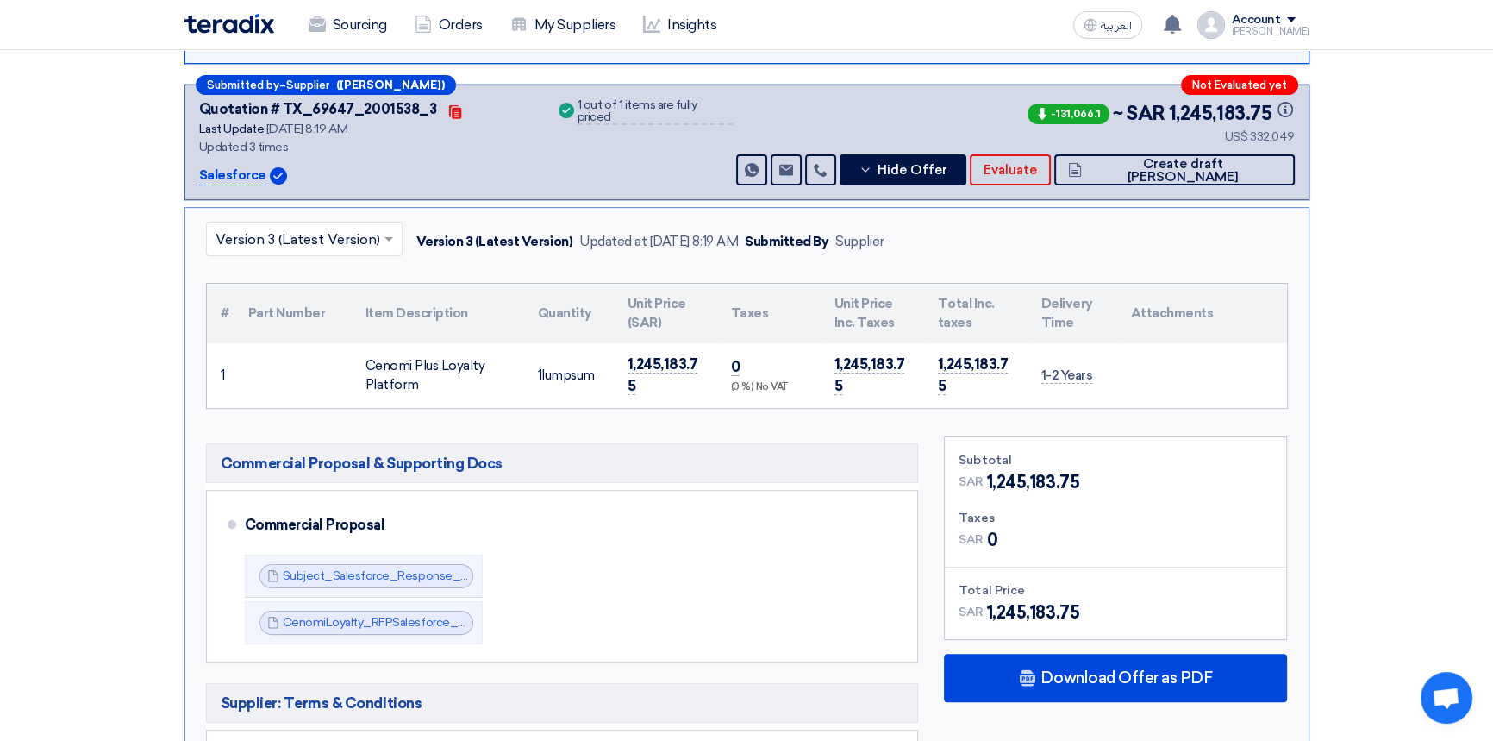
click at [310, 236] on input "text" at bounding box center [296, 241] width 160 height 28
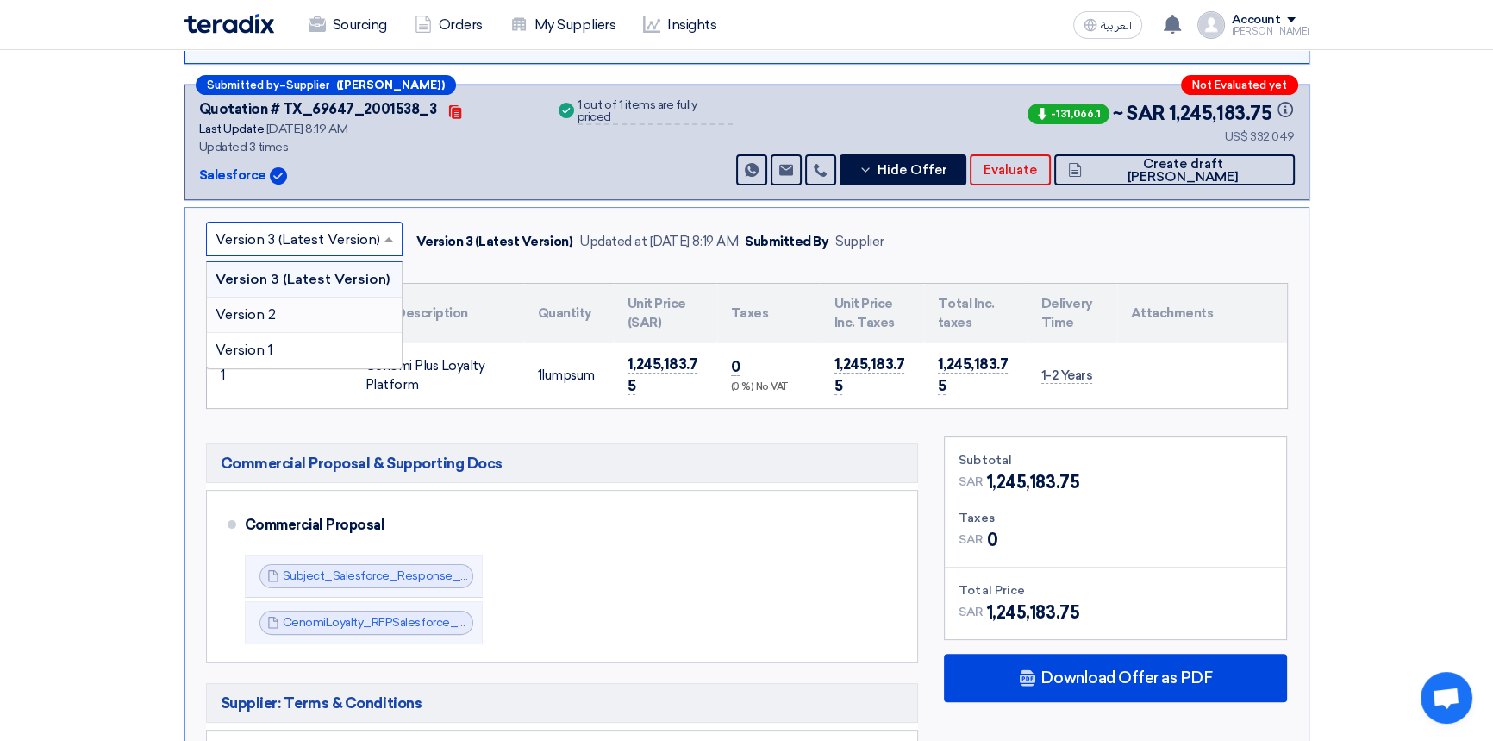
click at [280, 310] on div "Version 2" at bounding box center [304, 314] width 195 height 35
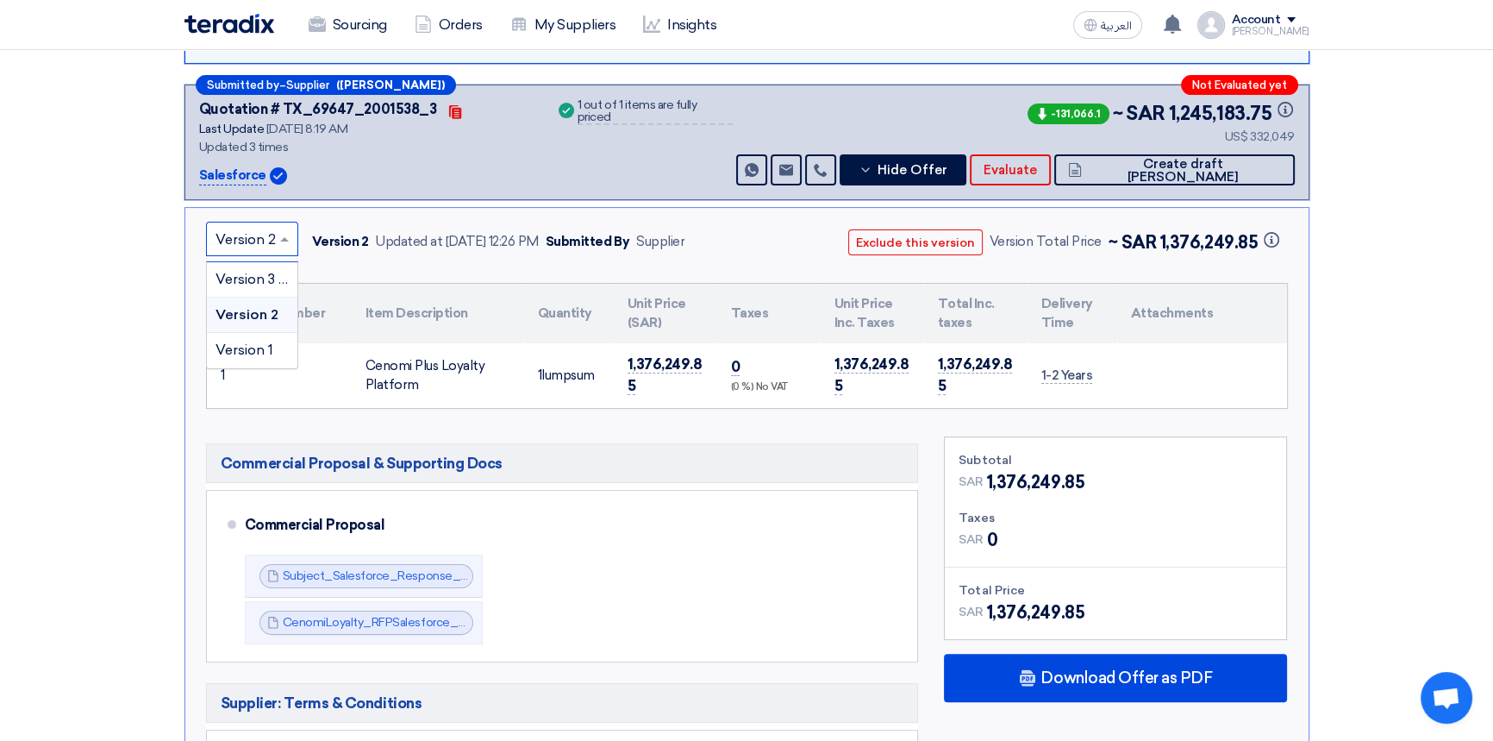
click at [237, 239] on input "text" at bounding box center [244, 241] width 56 height 28
click at [236, 353] on span "Version 1" at bounding box center [245, 349] width 58 height 16
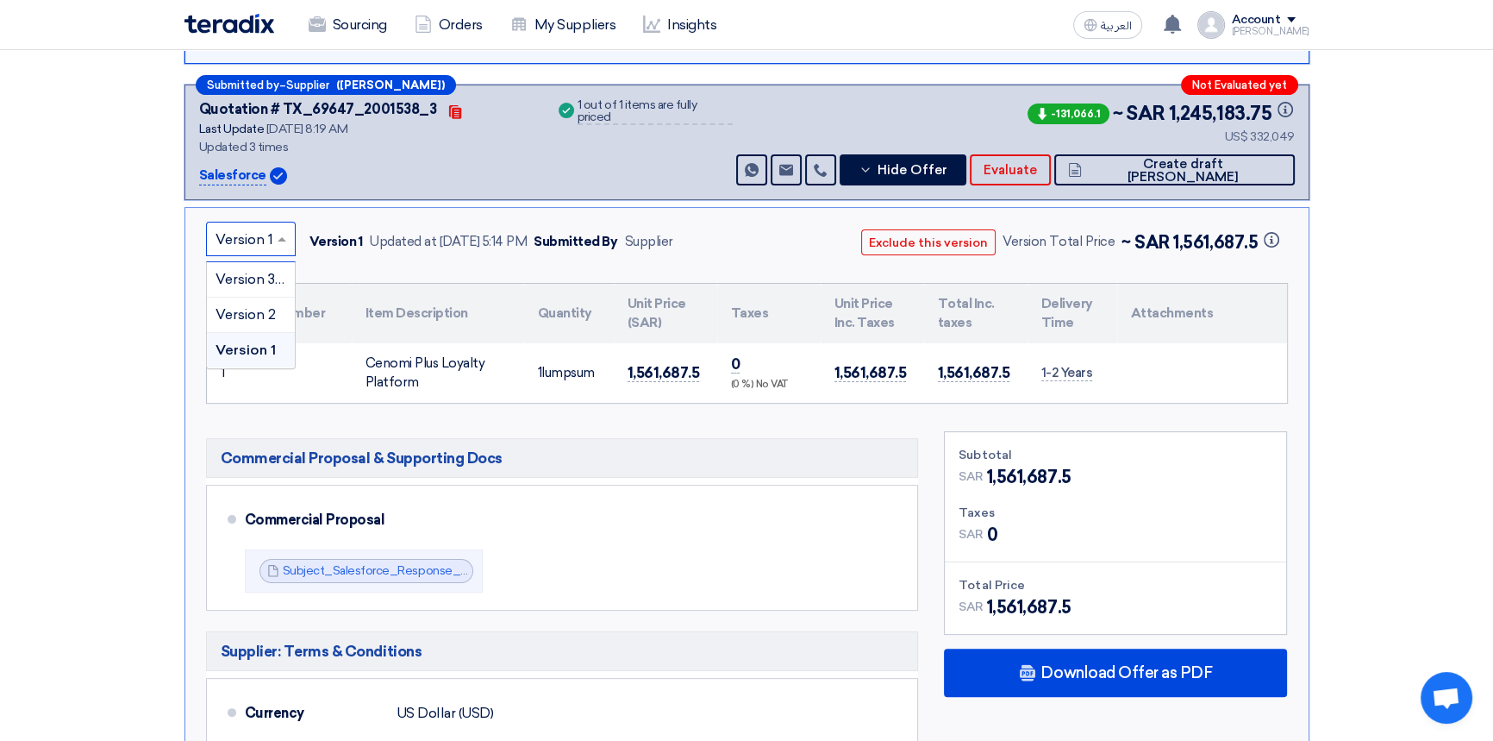
click at [250, 239] on input "text" at bounding box center [242, 241] width 53 height 28
click at [242, 311] on span "Version 2" at bounding box center [246, 314] width 60 height 16
